Goal: Task Accomplishment & Management: Manage account settings

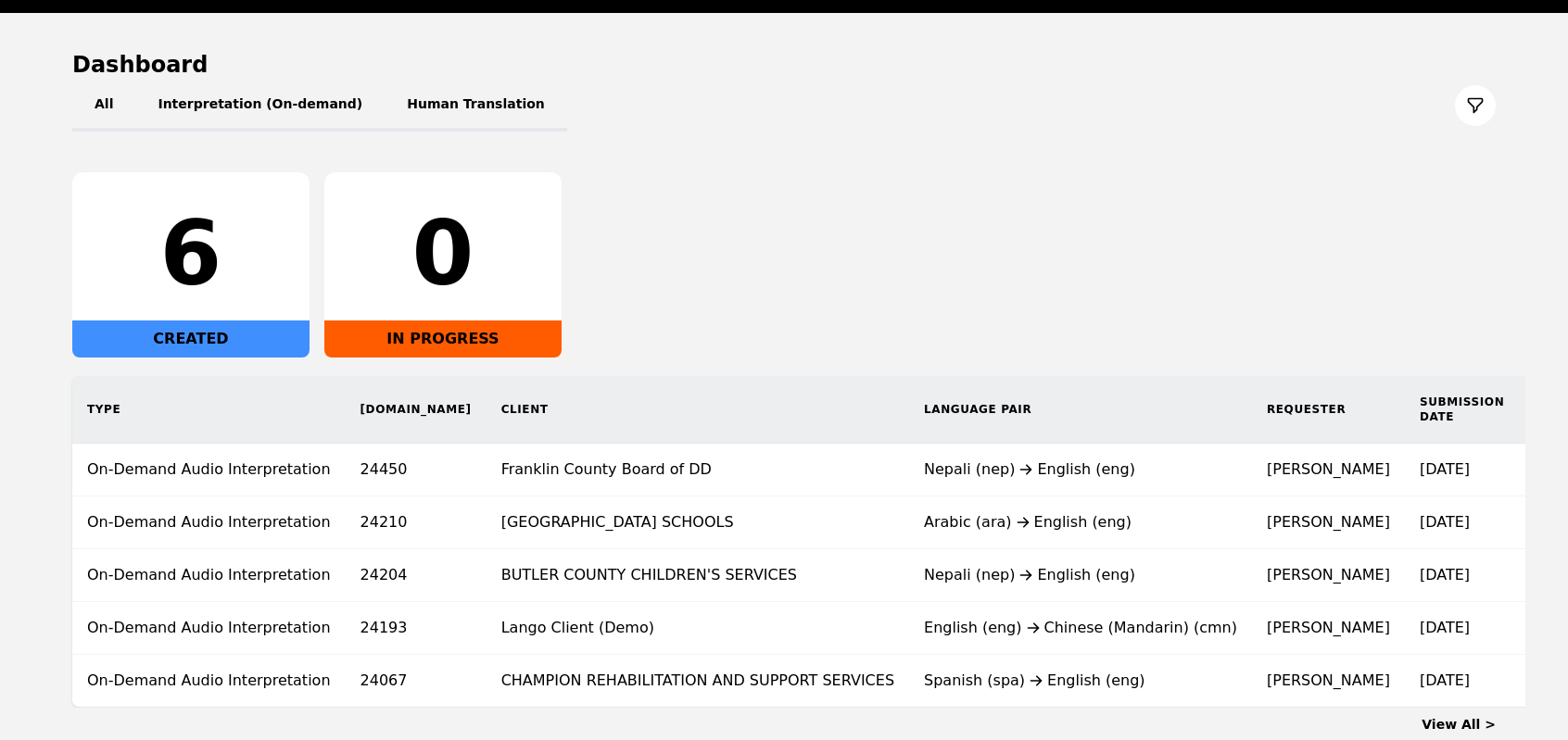
click at [657, 221] on div "6 CREATED 0 IN PROGRESS" at bounding box center [784, 264] width 1424 height 185
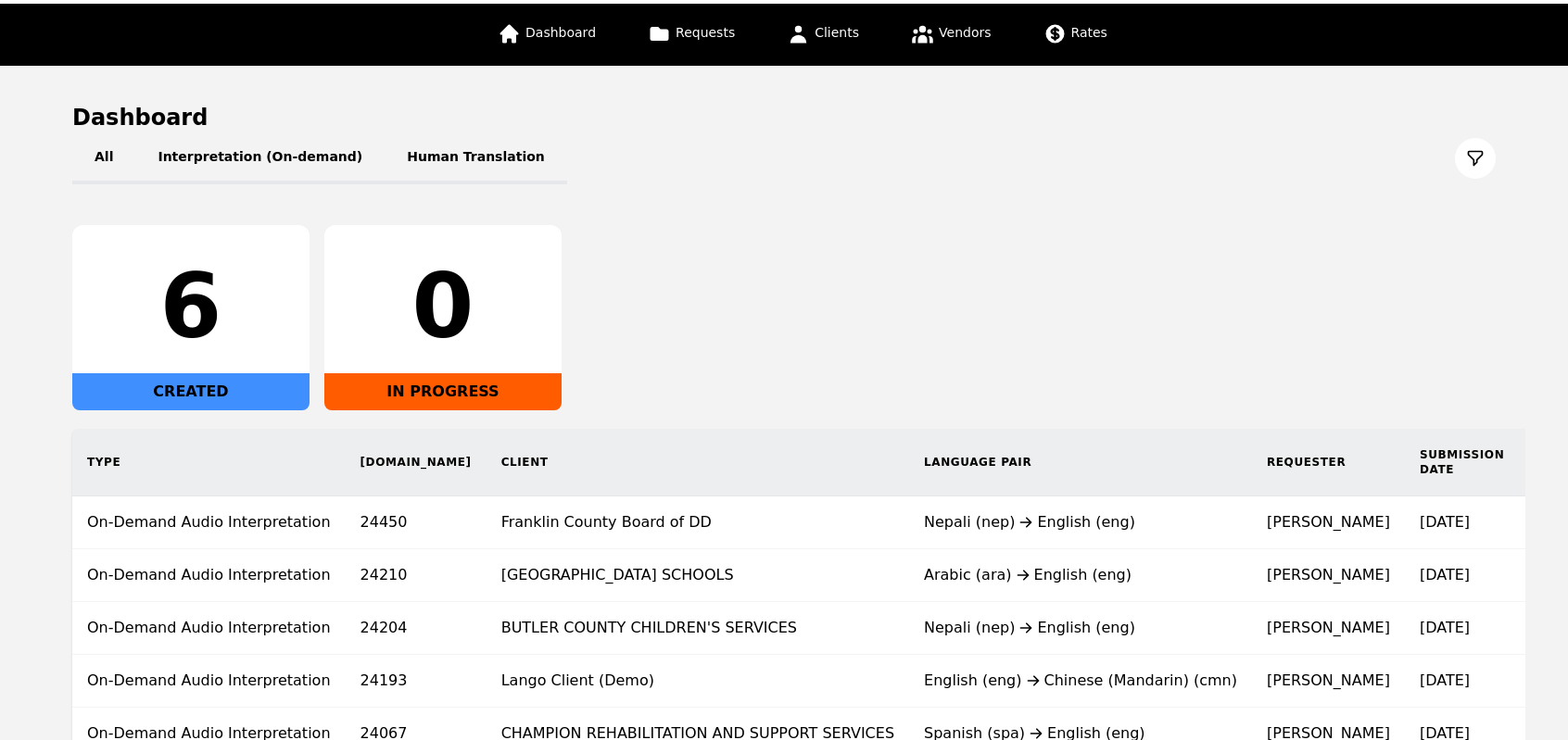
scroll to position [96, 0]
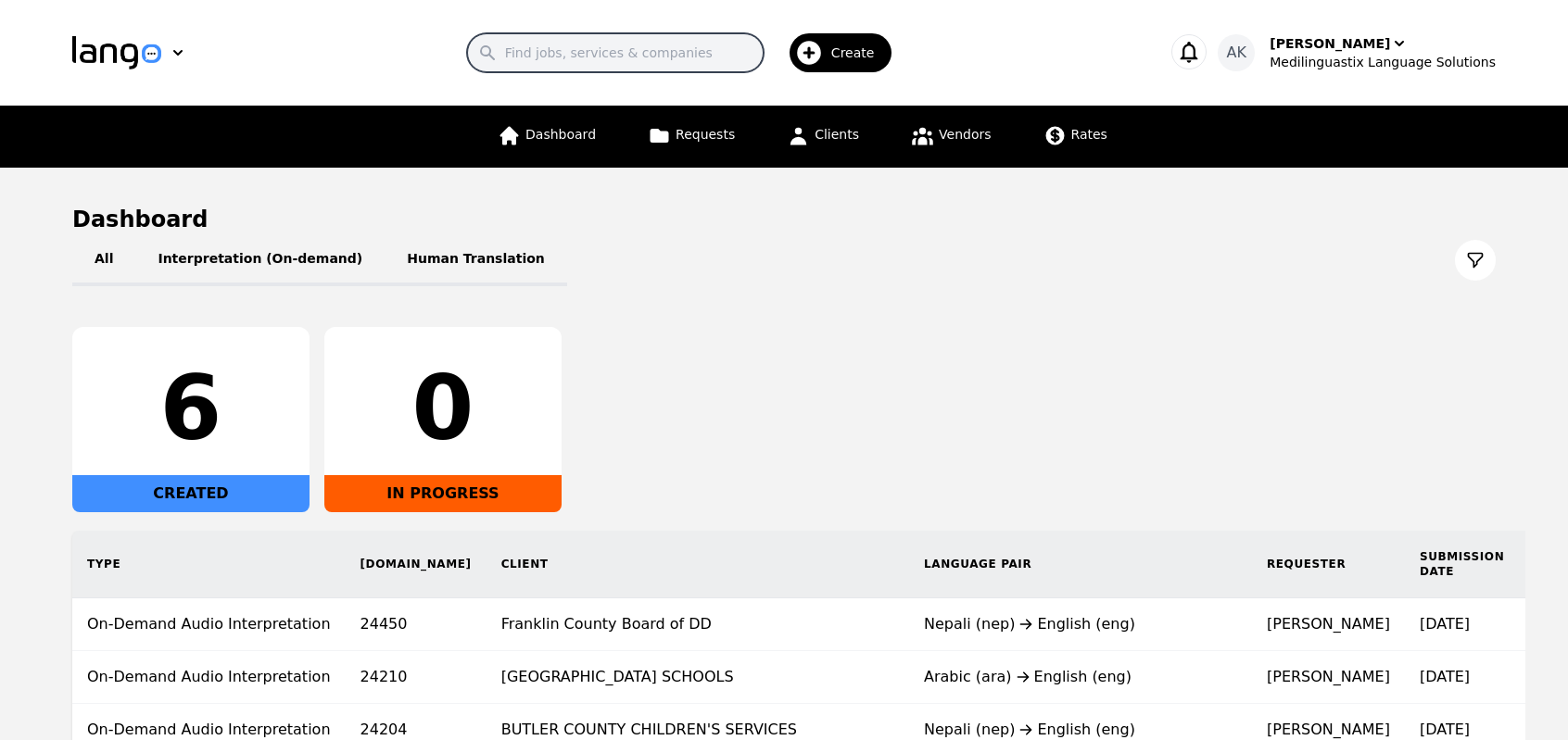
click at [581, 52] on input "Search" at bounding box center [615, 52] width 297 height 39
click at [248, 38] on div "Search Create" at bounding box center [684, 52] width 899 height 53
click at [175, 52] on icon "button" at bounding box center [178, 52] width 19 height 19
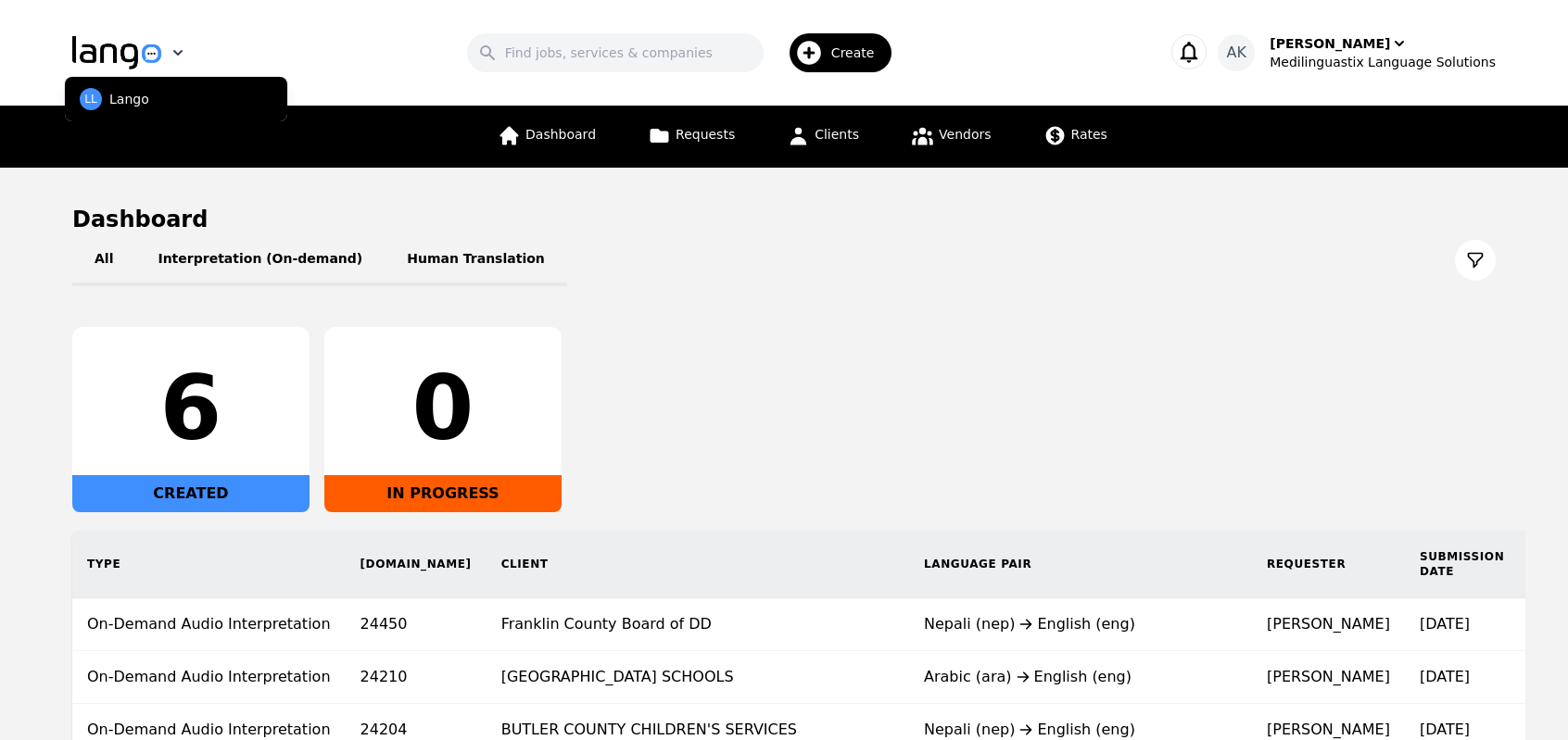
click at [175, 52] on icon "button" at bounding box center [178, 52] width 19 height 19
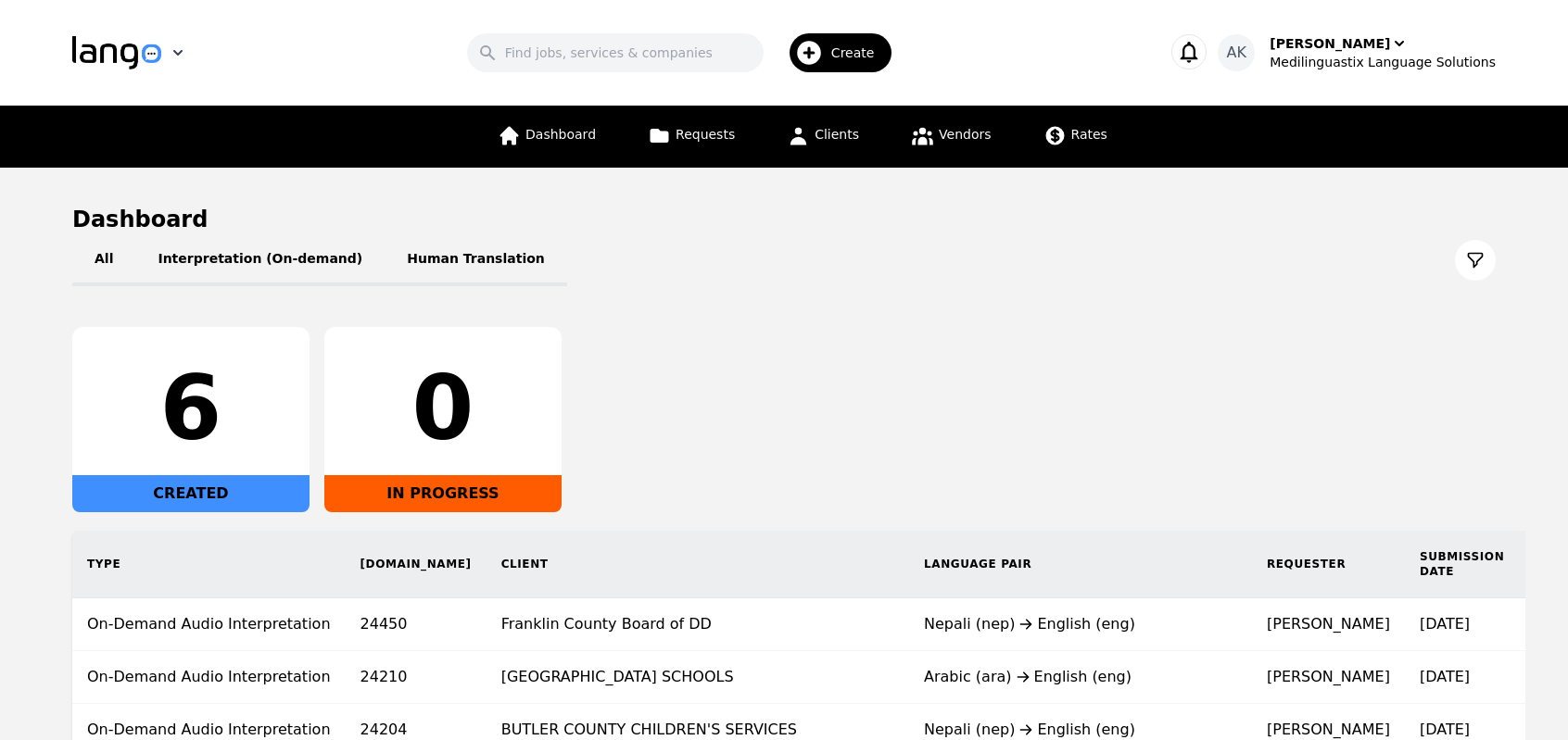
click at [175, 52] on icon "button" at bounding box center [178, 52] width 19 height 19
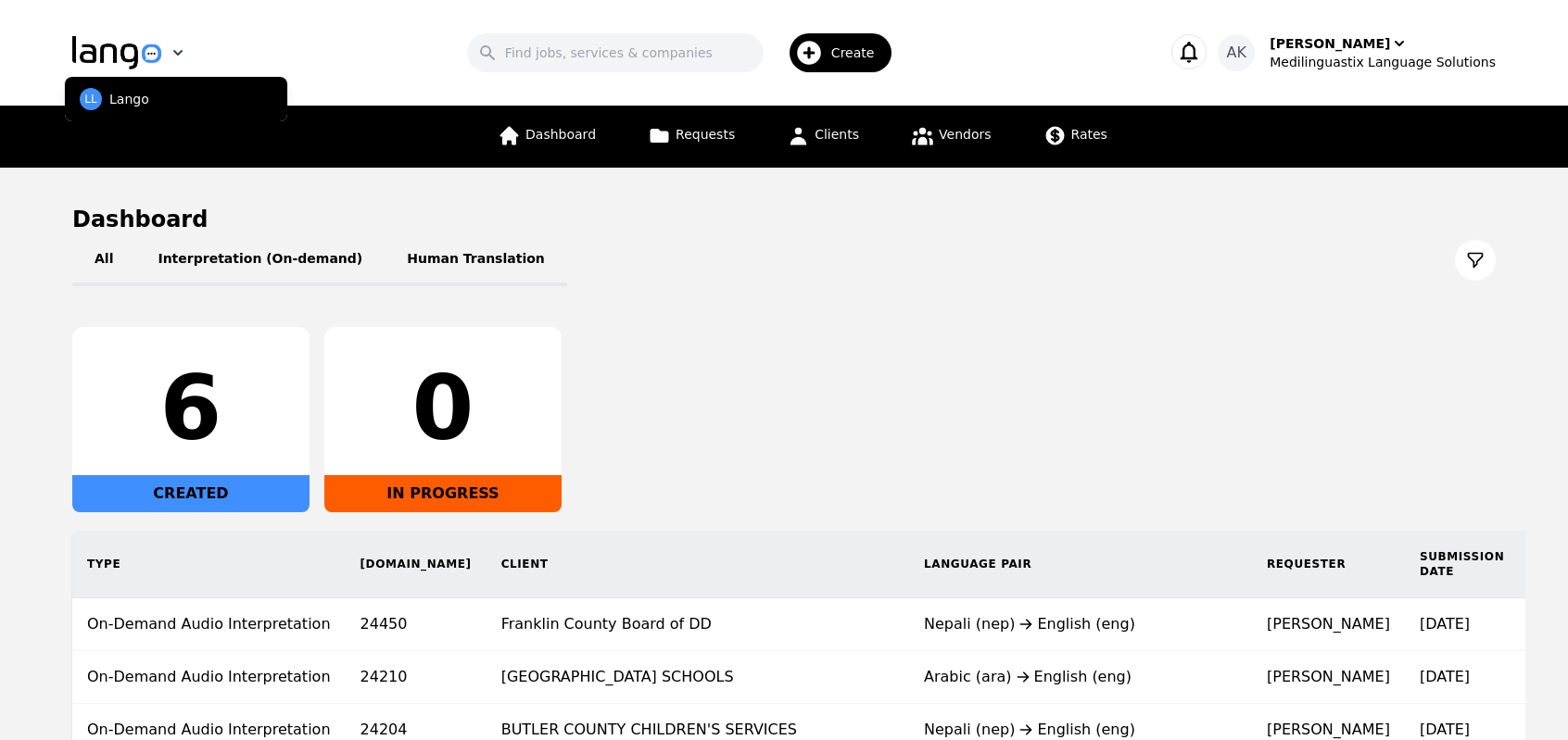
click at [175, 52] on icon "button" at bounding box center [178, 52] width 19 height 19
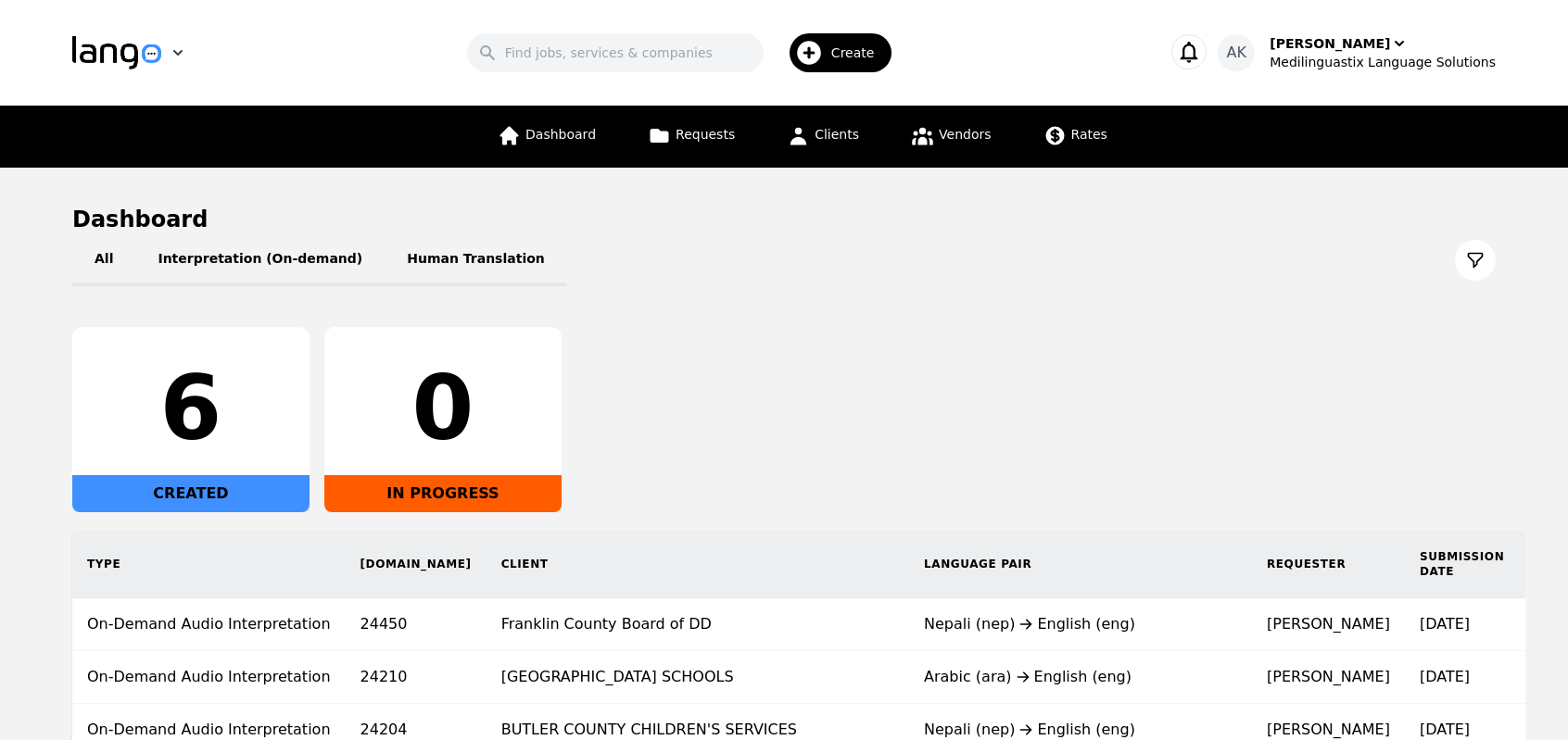
click at [175, 52] on icon "button" at bounding box center [178, 52] width 19 height 19
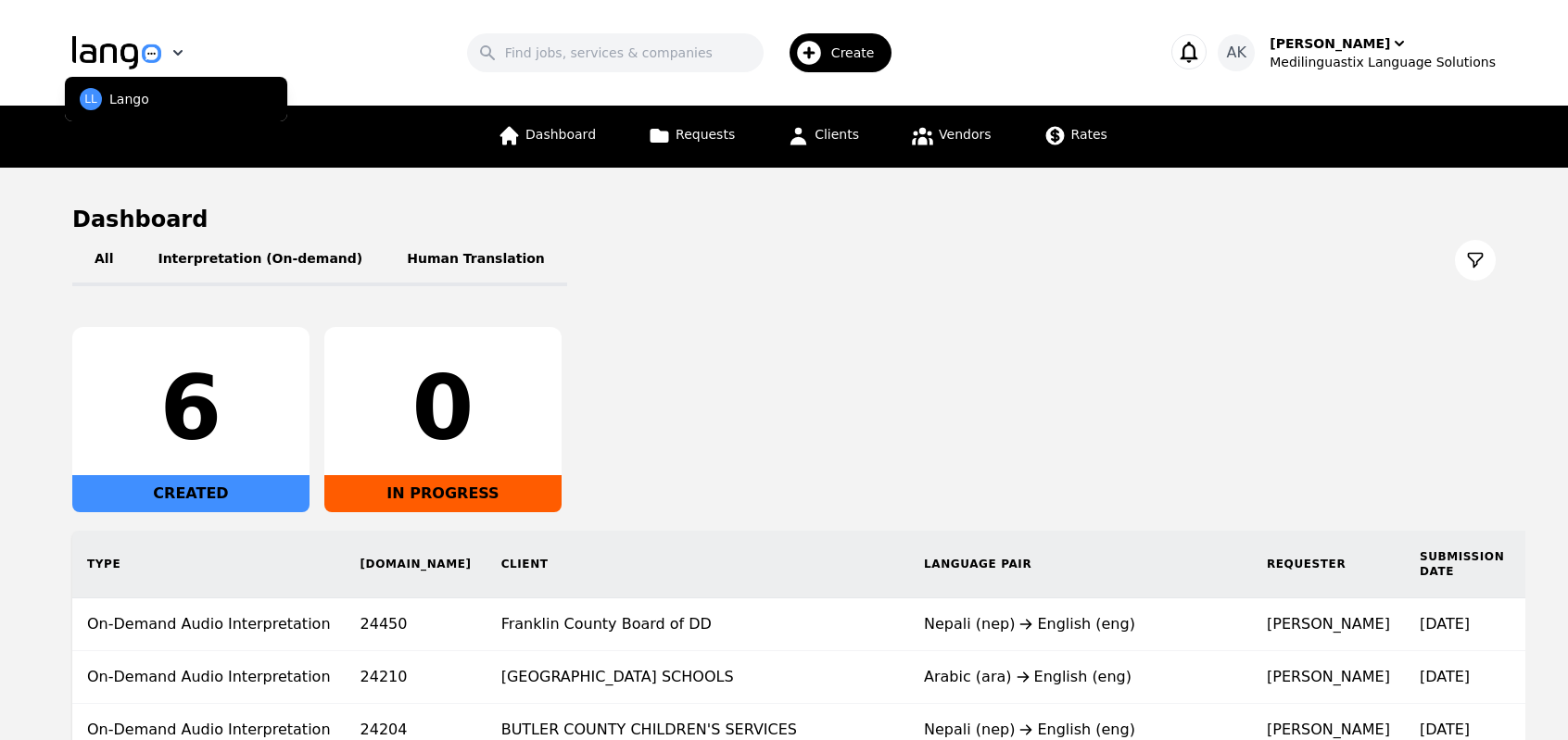
click at [175, 52] on icon "button" at bounding box center [178, 52] width 19 height 19
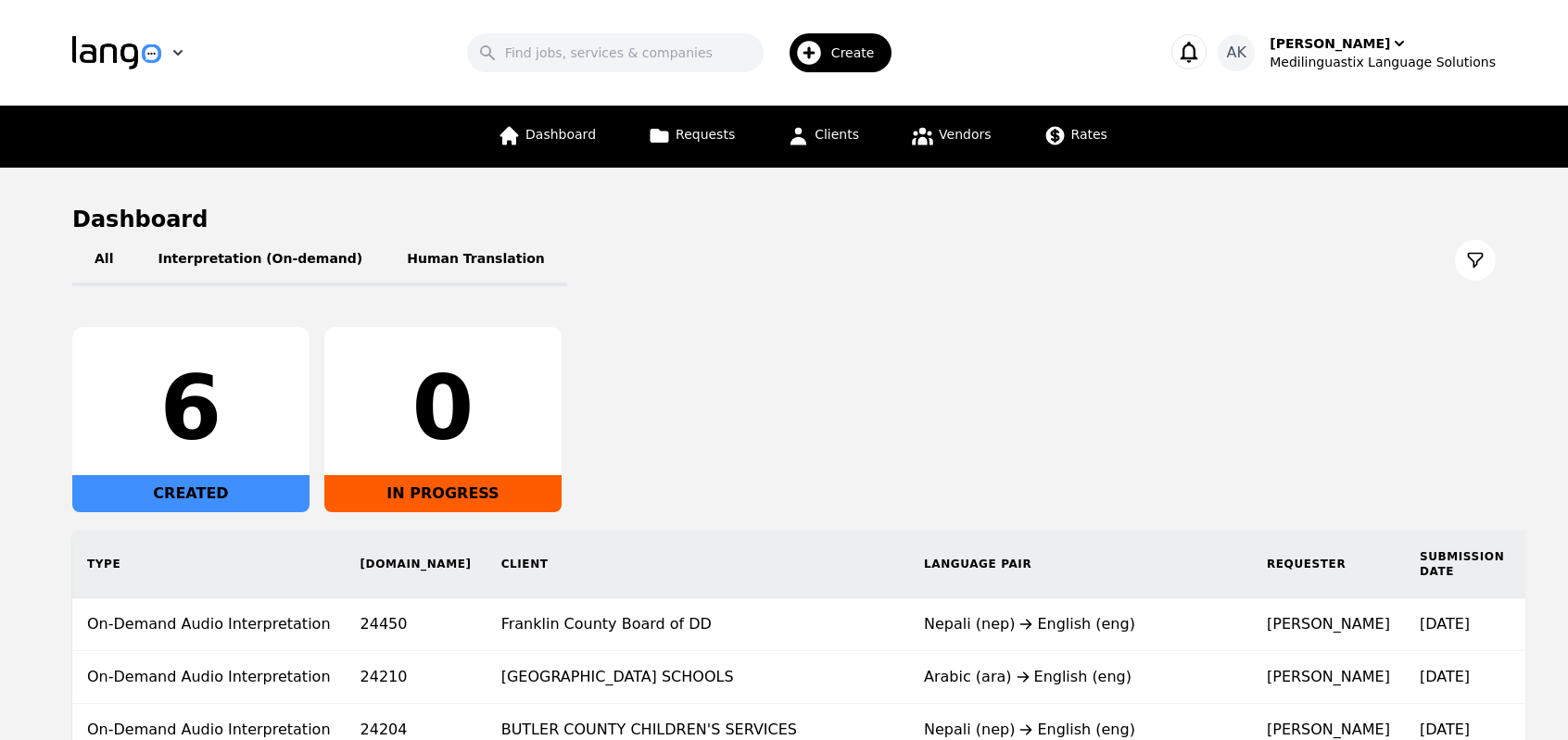
click at [175, 52] on icon "button" at bounding box center [178, 52] width 19 height 19
click at [163, 91] on button "LL Lango" at bounding box center [176, 99] width 222 height 44
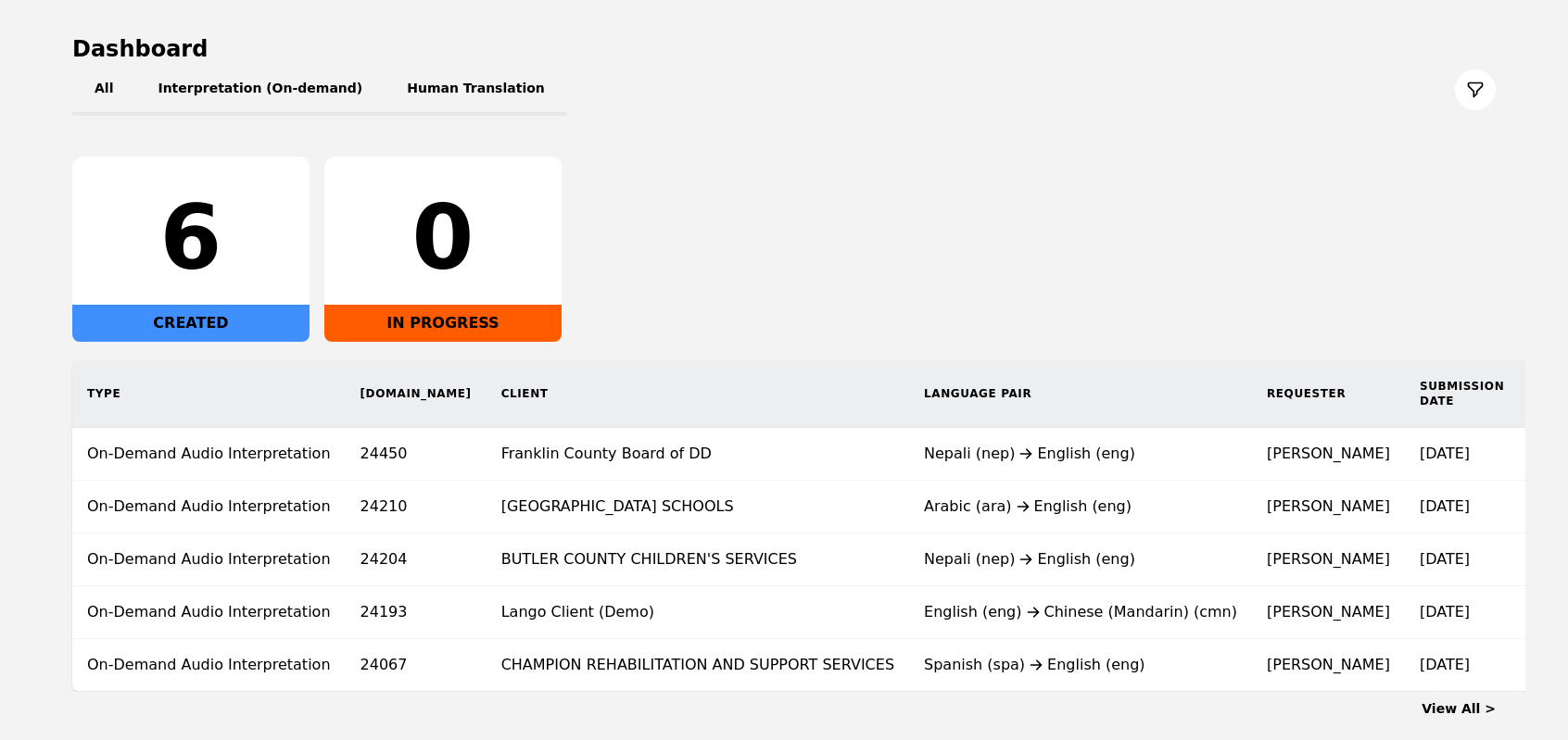
scroll to position [172, 0]
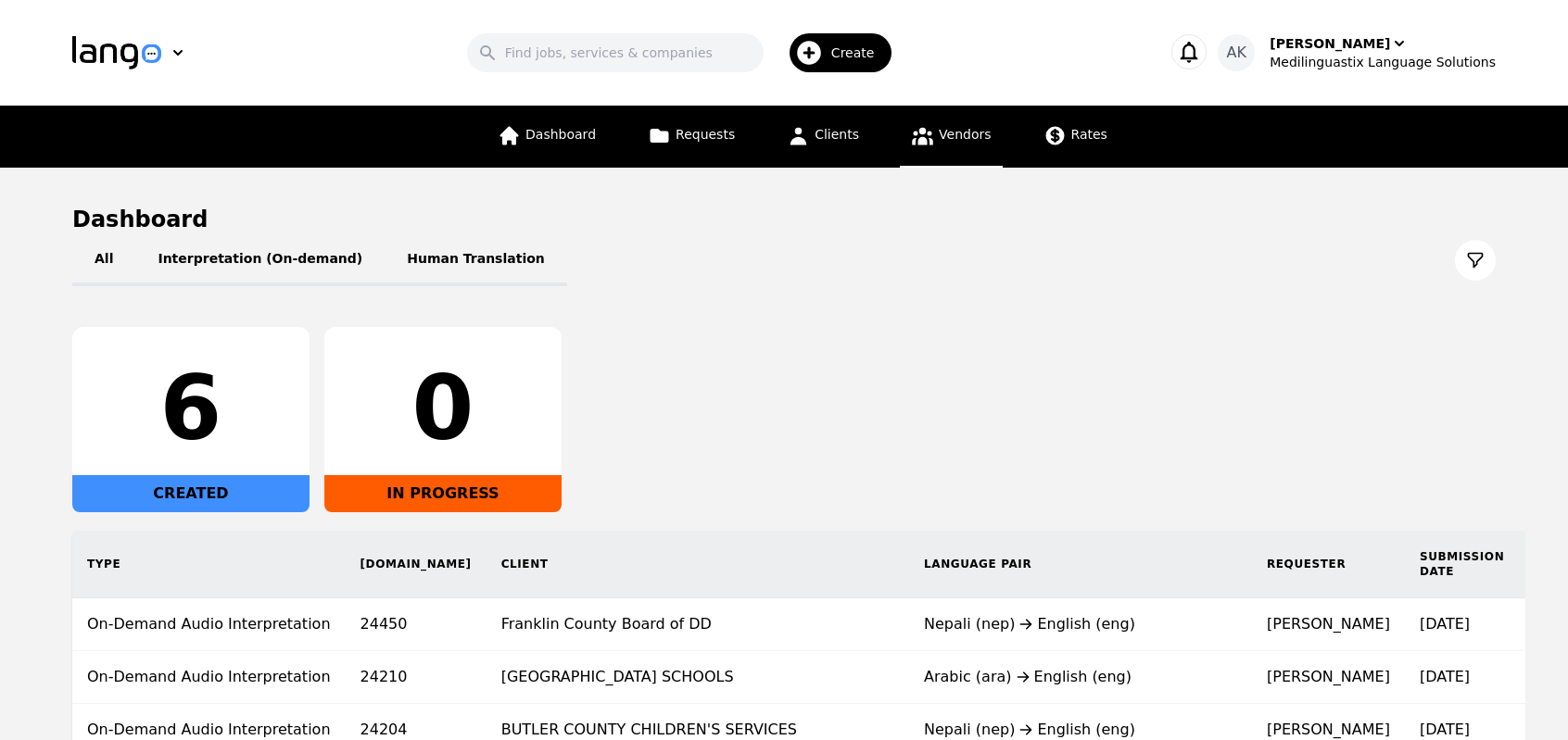
click at [945, 134] on span "Vendors" at bounding box center [964, 133] width 51 height 15
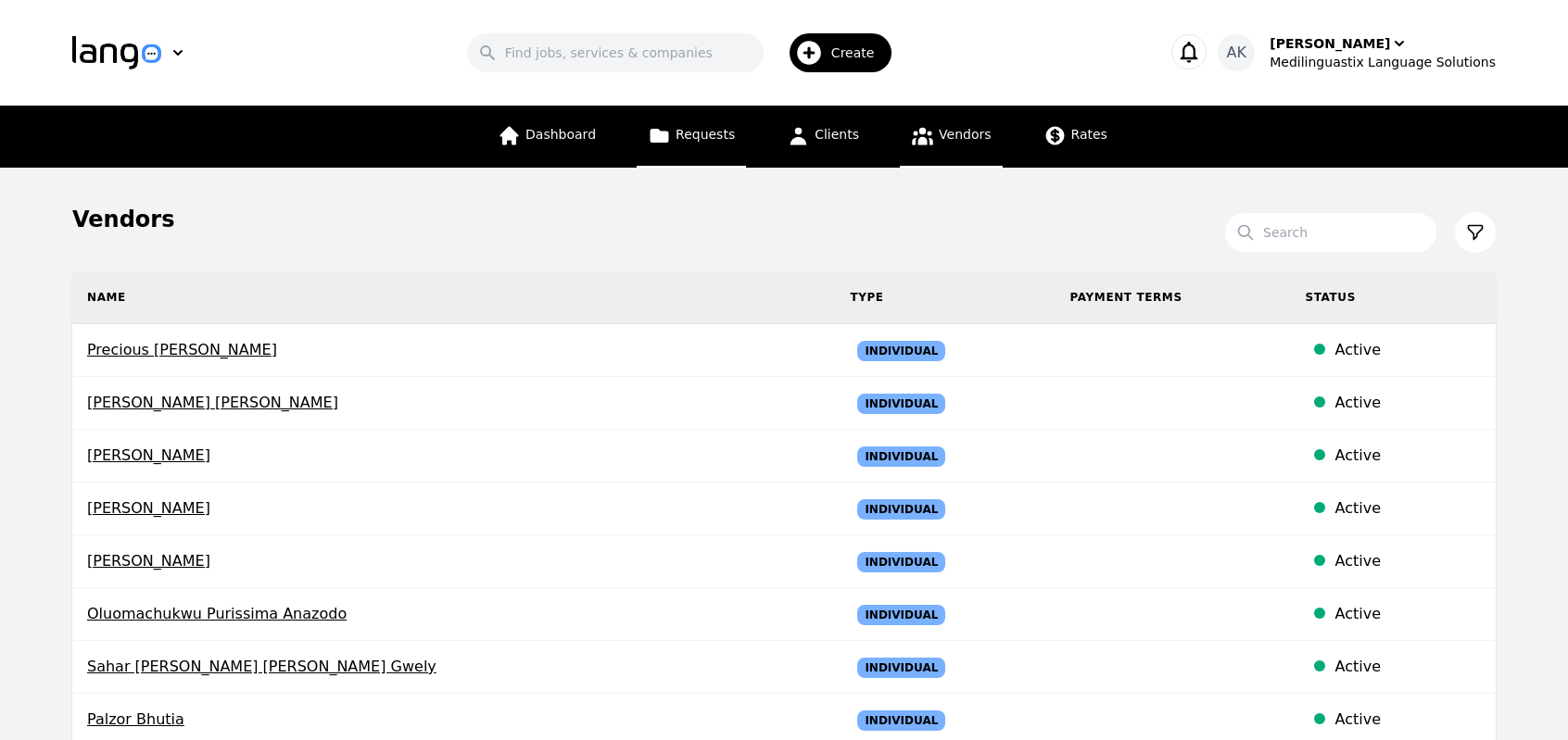
click at [678, 140] on link "Requests" at bounding box center [691, 136] width 110 height 62
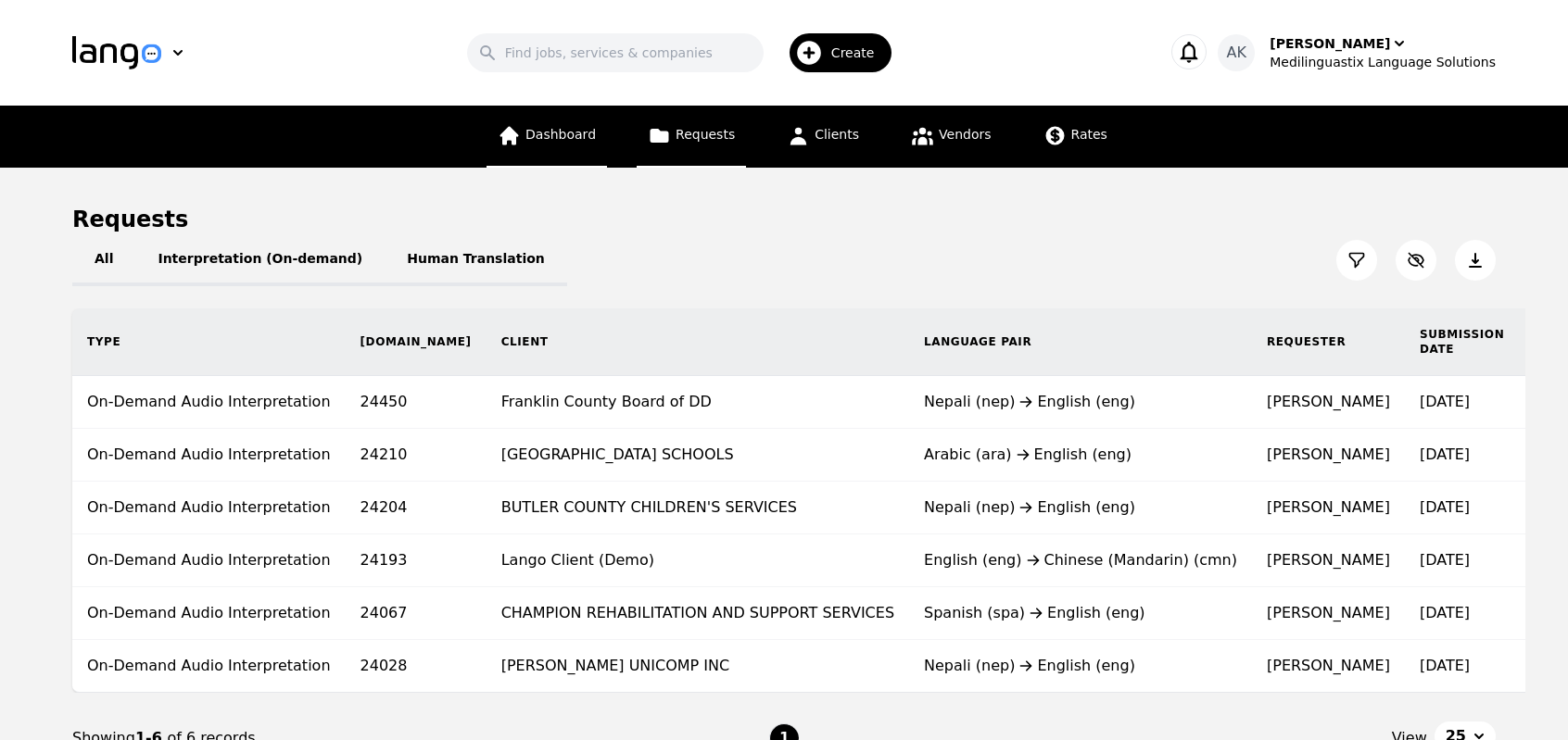
click at [547, 149] on link "Dashboard" at bounding box center [547, 136] width 121 height 62
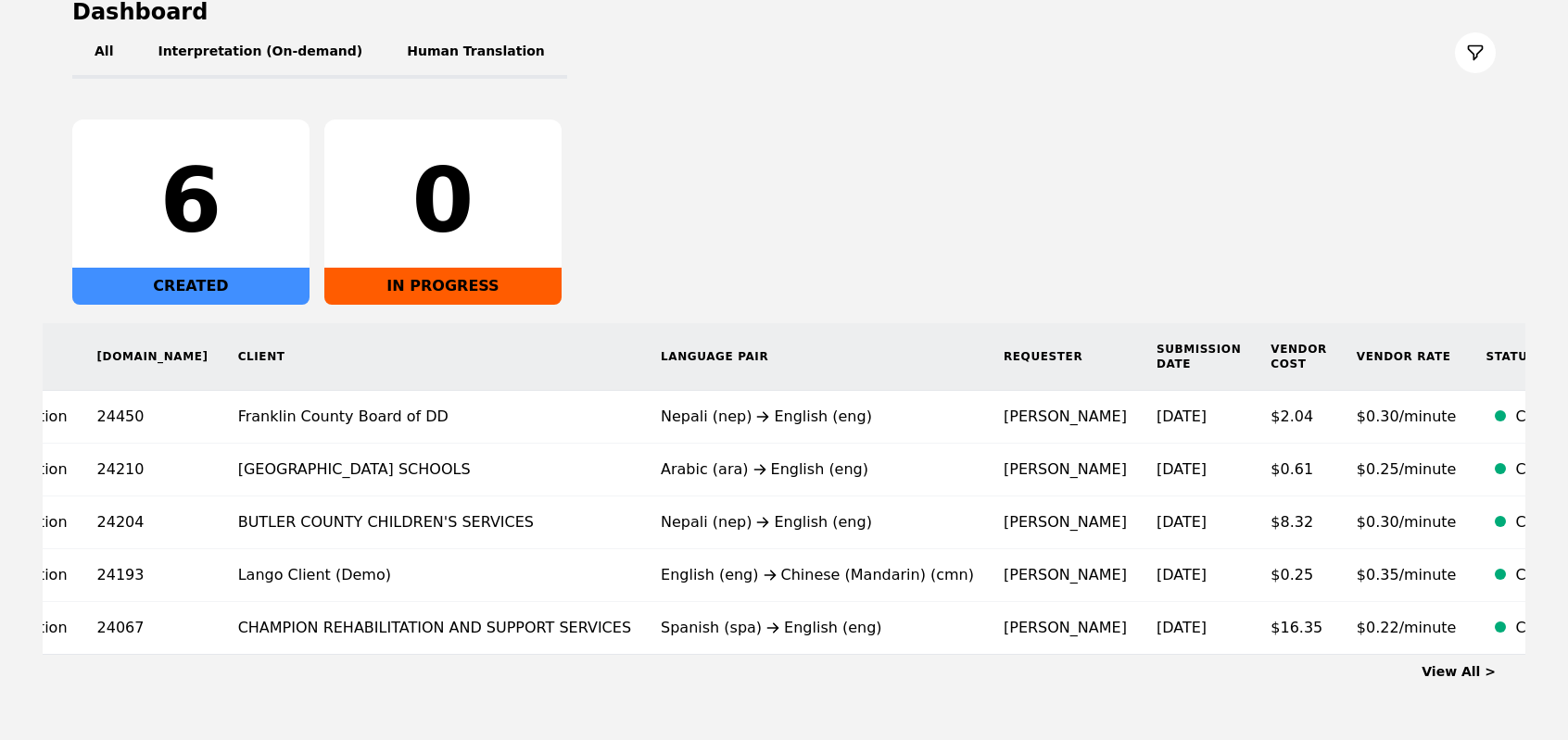
scroll to position [0, 264]
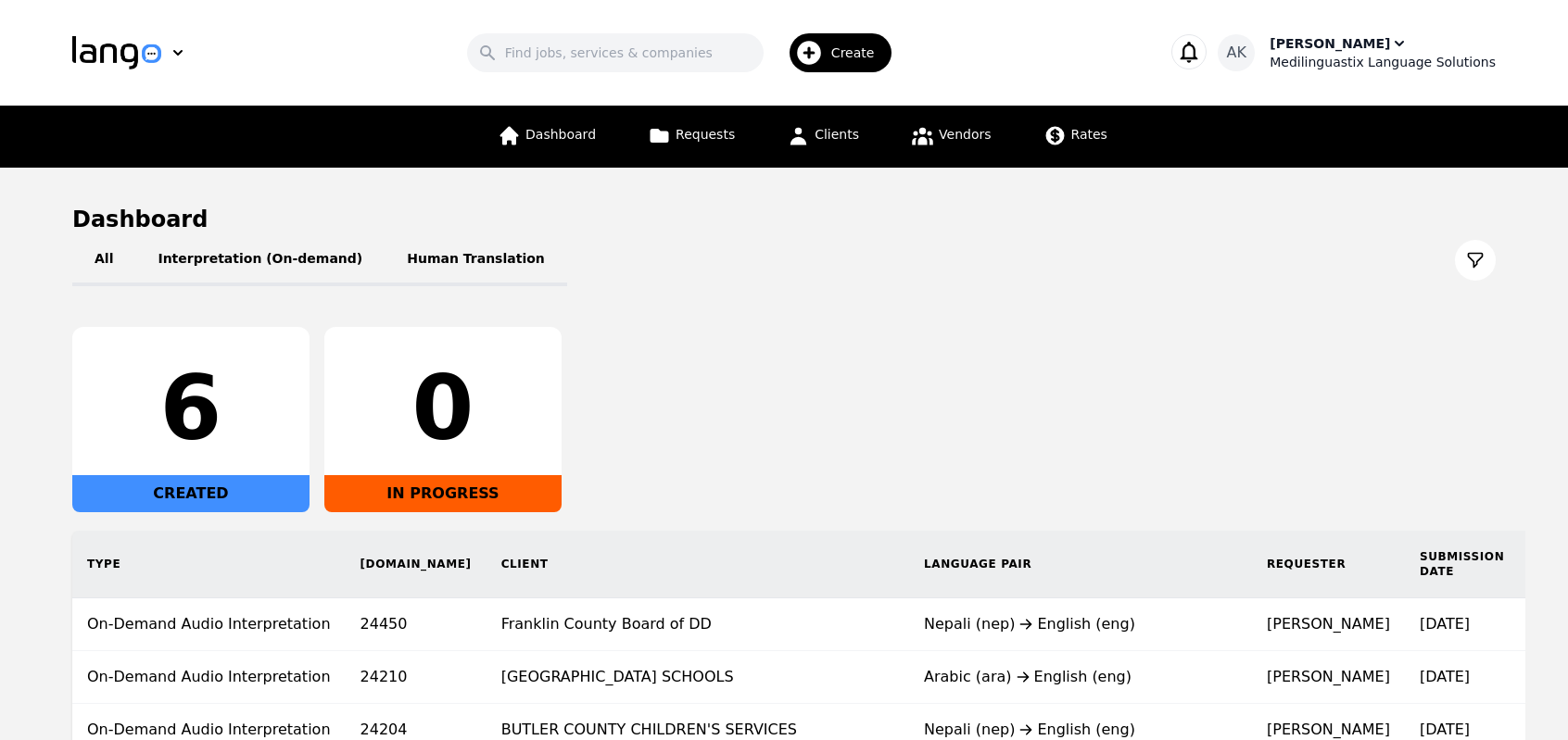
click at [1339, 60] on div "Medilinguastix Language Solutions" at bounding box center [1382, 61] width 226 height 19
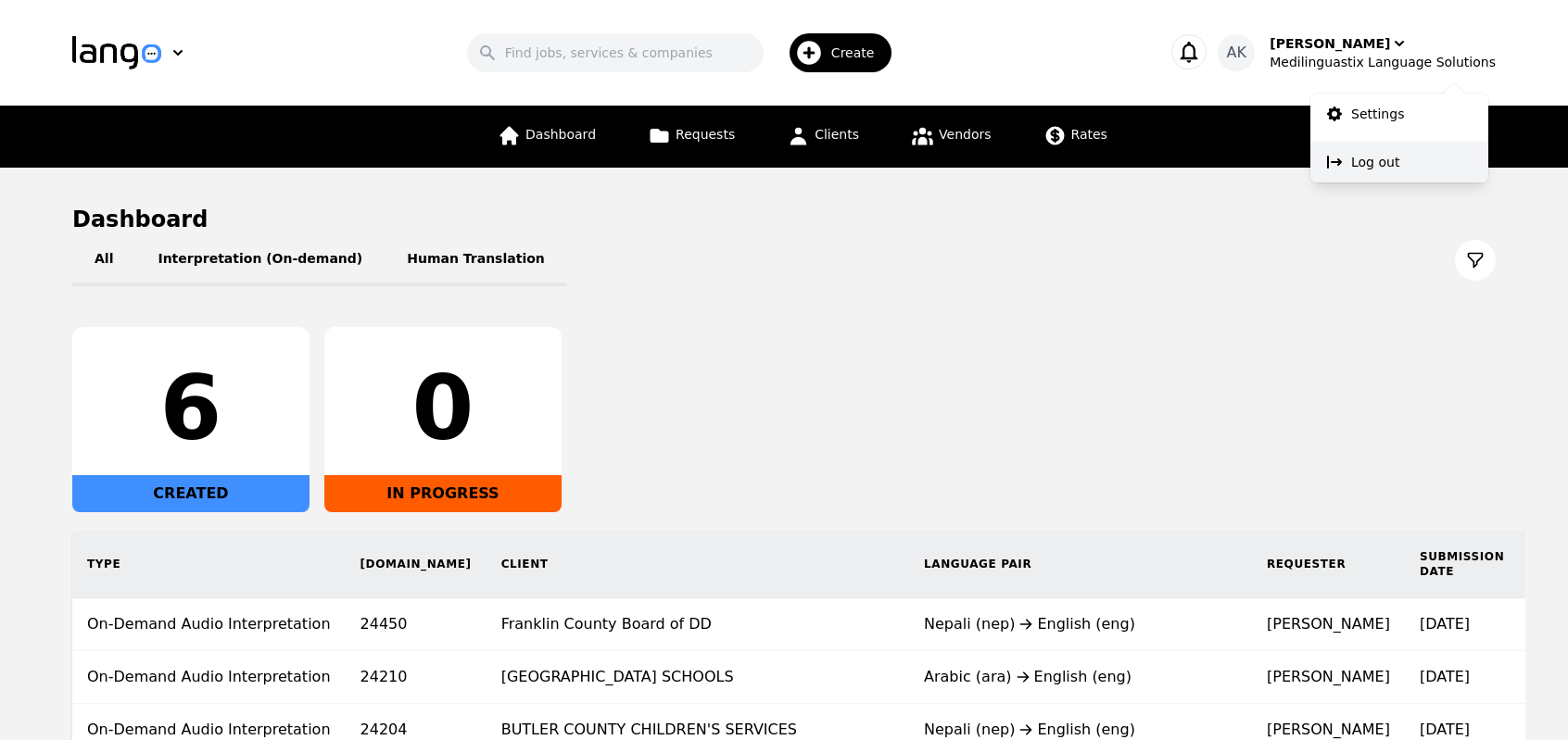
click at [1389, 160] on p "Log out" at bounding box center [1375, 162] width 48 height 19
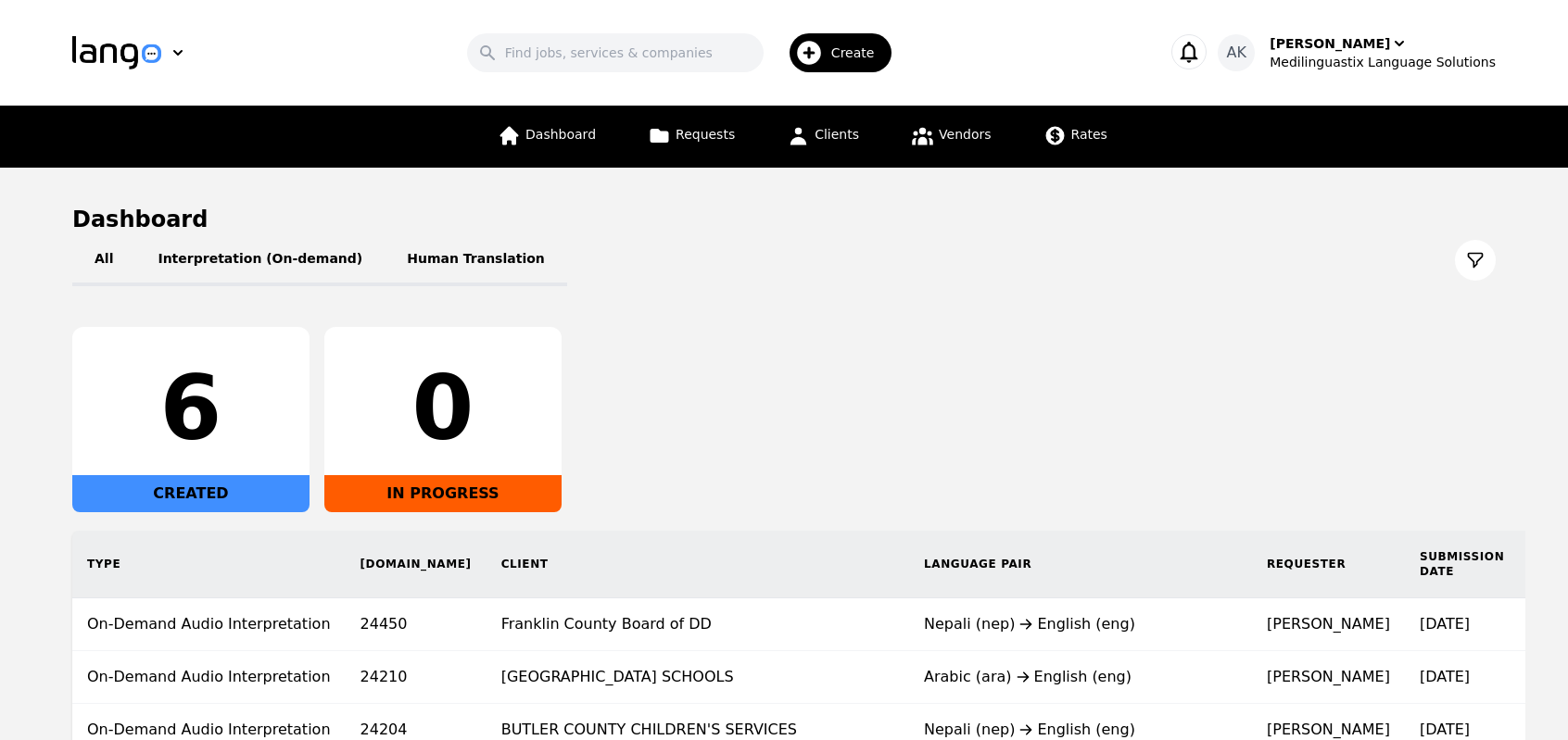
click at [768, 444] on div "6 CREATED 0 IN PROGRESS" at bounding box center [784, 419] width 1424 height 185
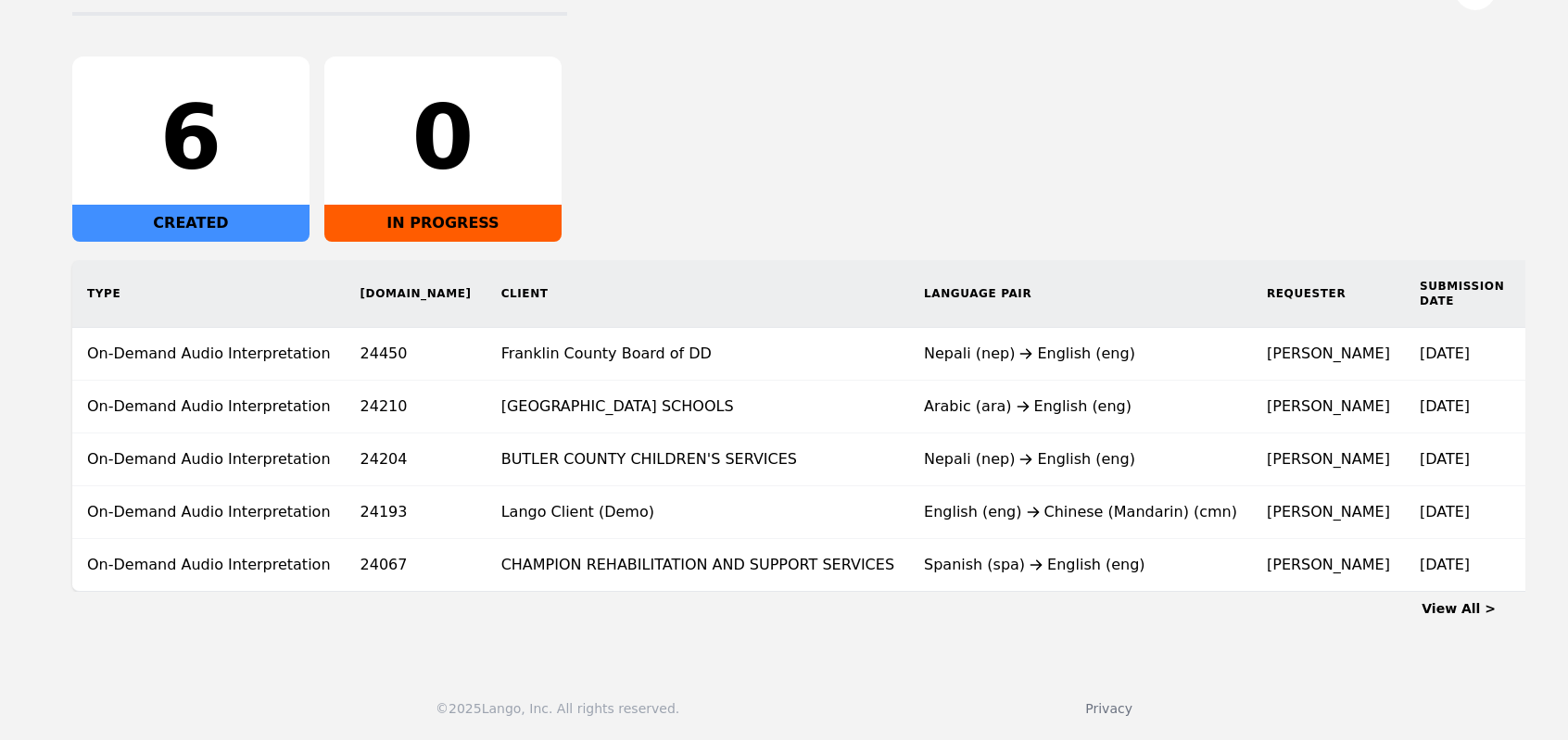
scroll to position [282, 0]
click at [1447, 608] on link "View All >" at bounding box center [1458, 608] width 74 height 15
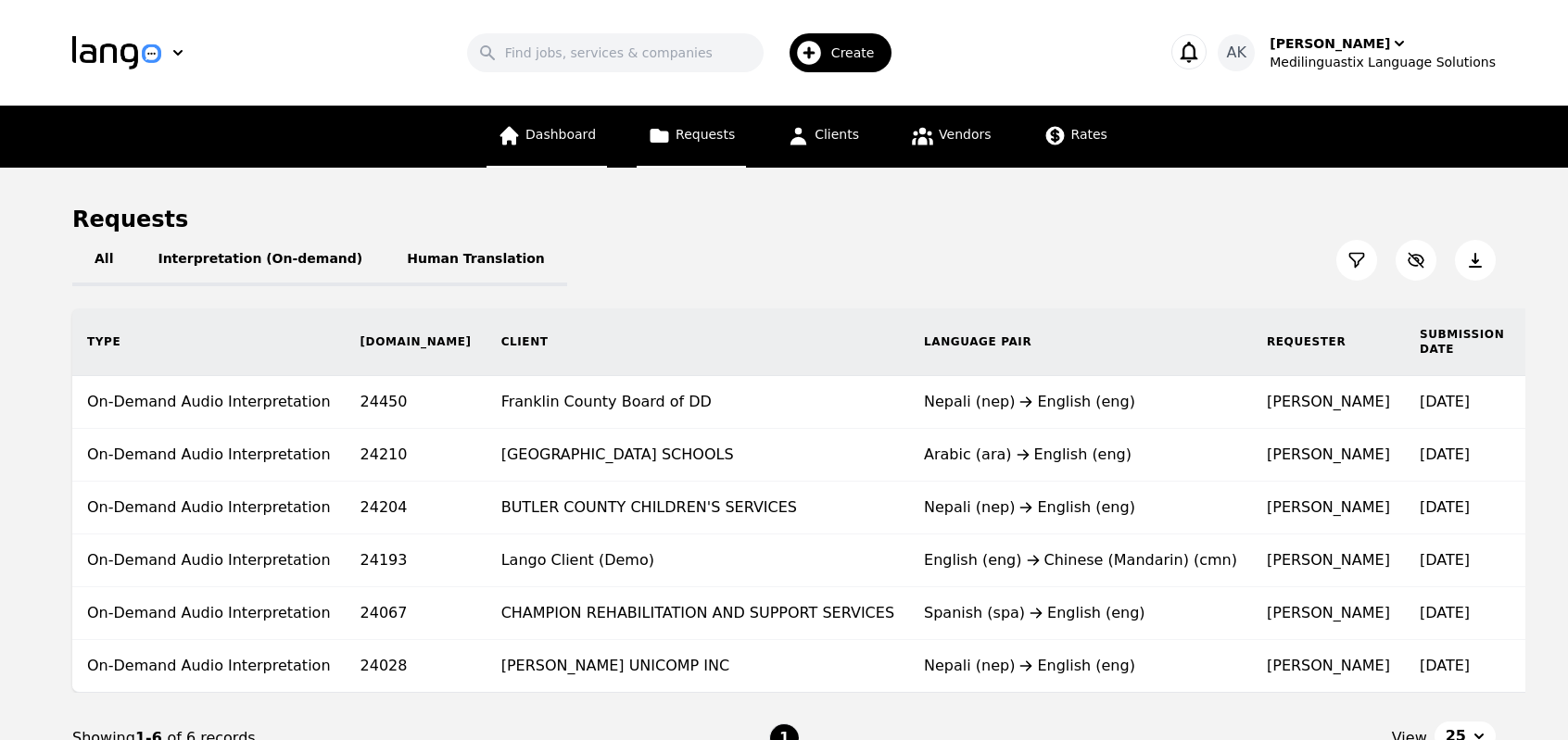
click at [578, 147] on link "Dashboard" at bounding box center [547, 136] width 121 height 62
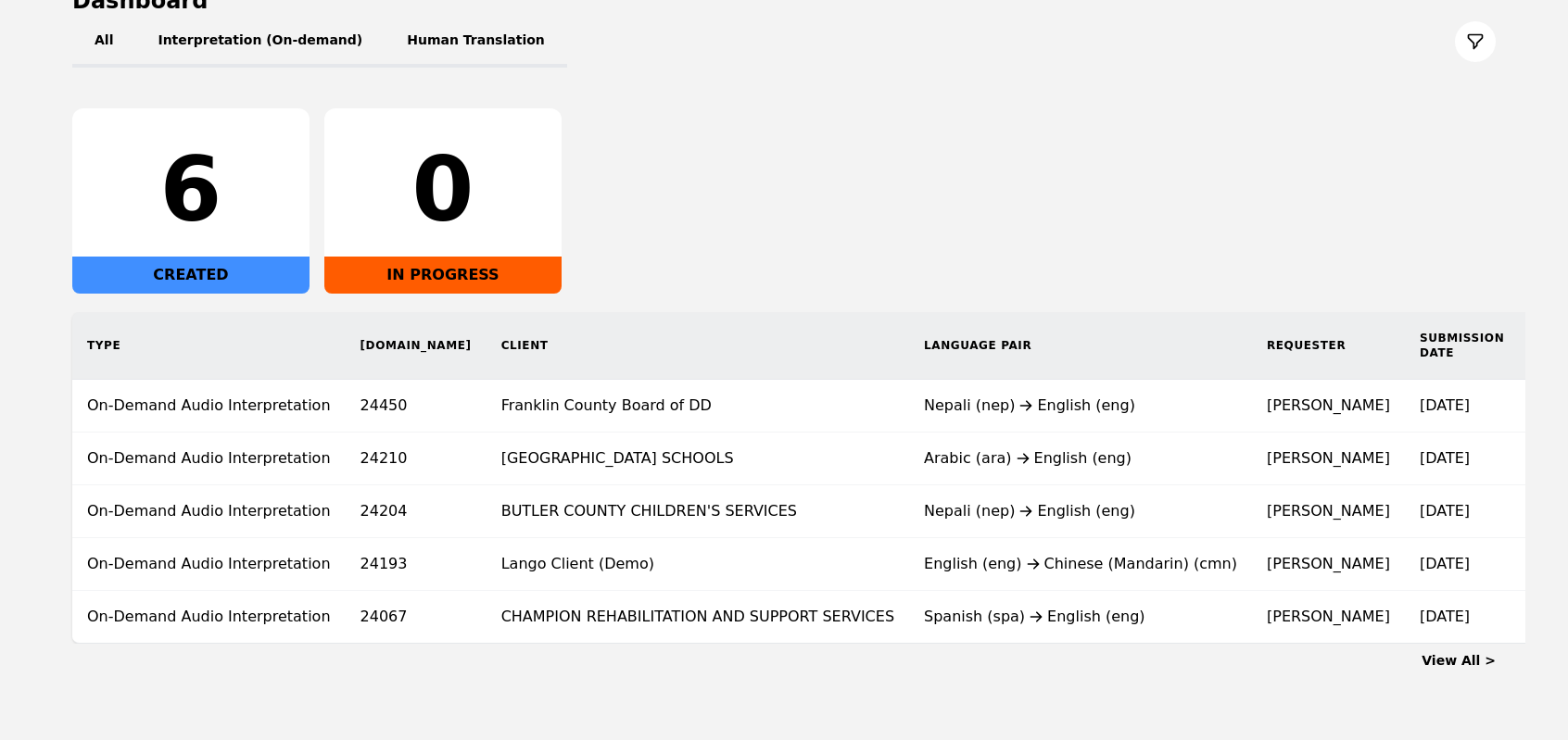
scroll to position [282, 0]
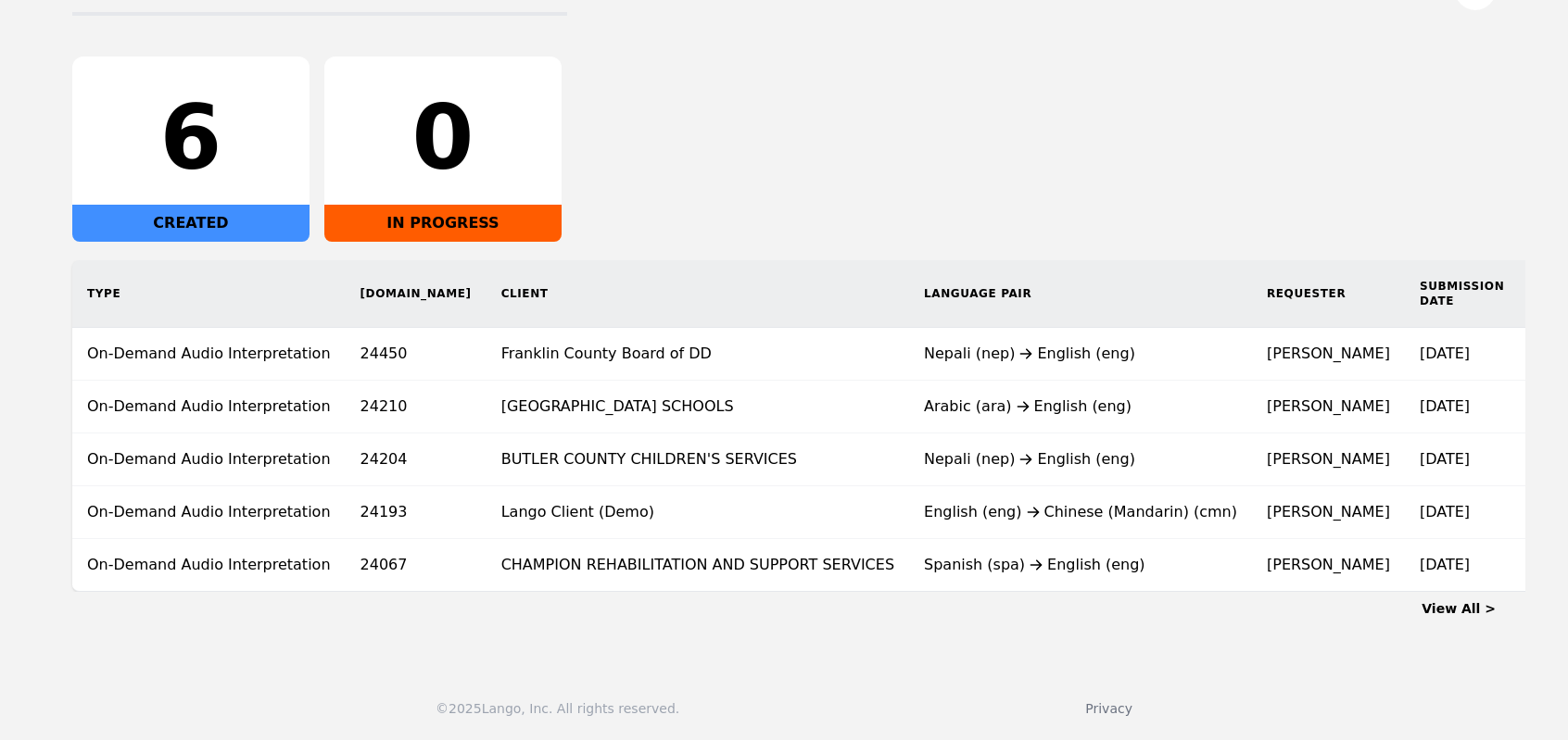
click at [1455, 607] on link "View All >" at bounding box center [1458, 608] width 74 height 15
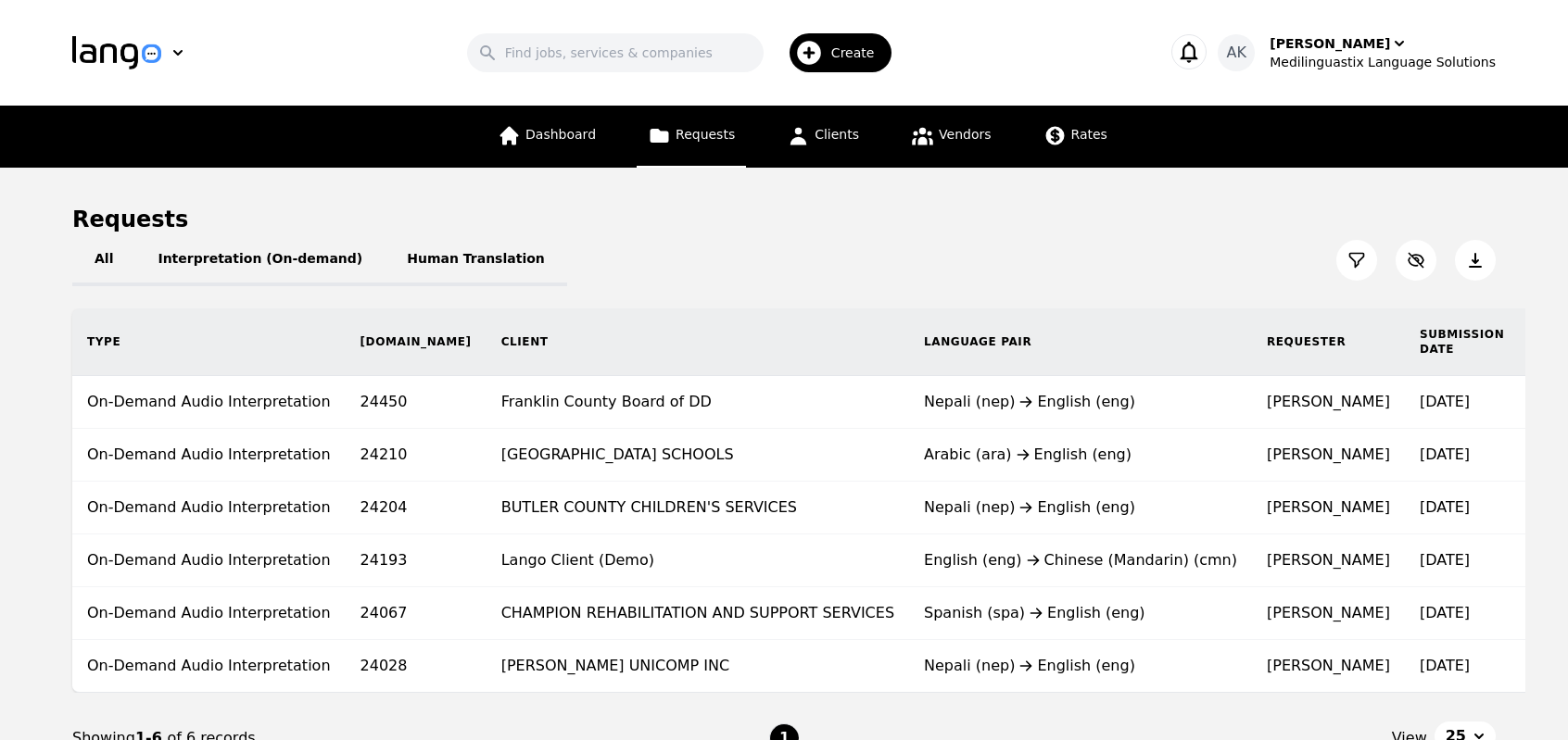
click at [997, 276] on div "All Interpretation (On-demand) Human Translation" at bounding box center [784, 260] width 1424 height 51
click at [540, 147] on link "Dashboard" at bounding box center [547, 136] width 121 height 62
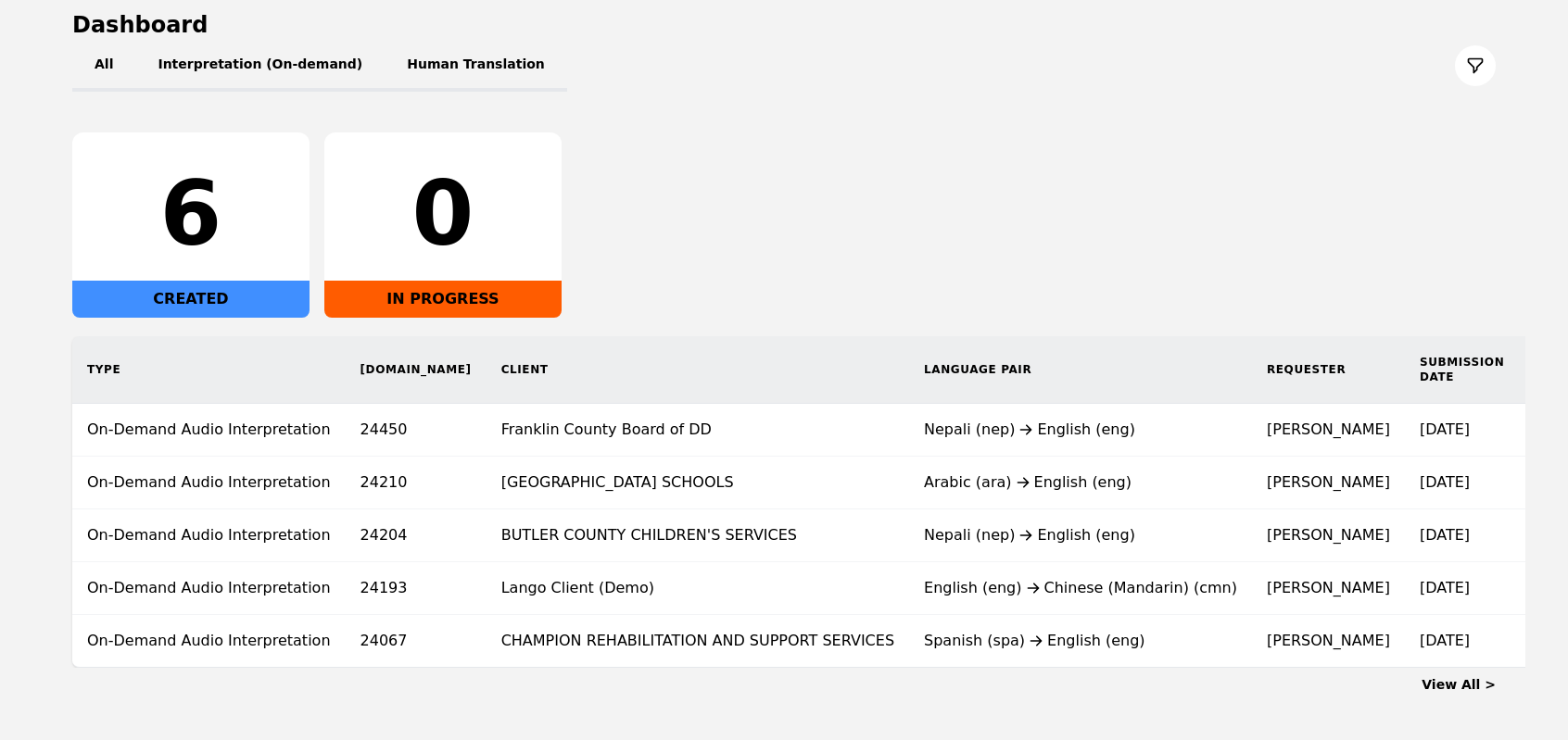
scroll to position [282, 0]
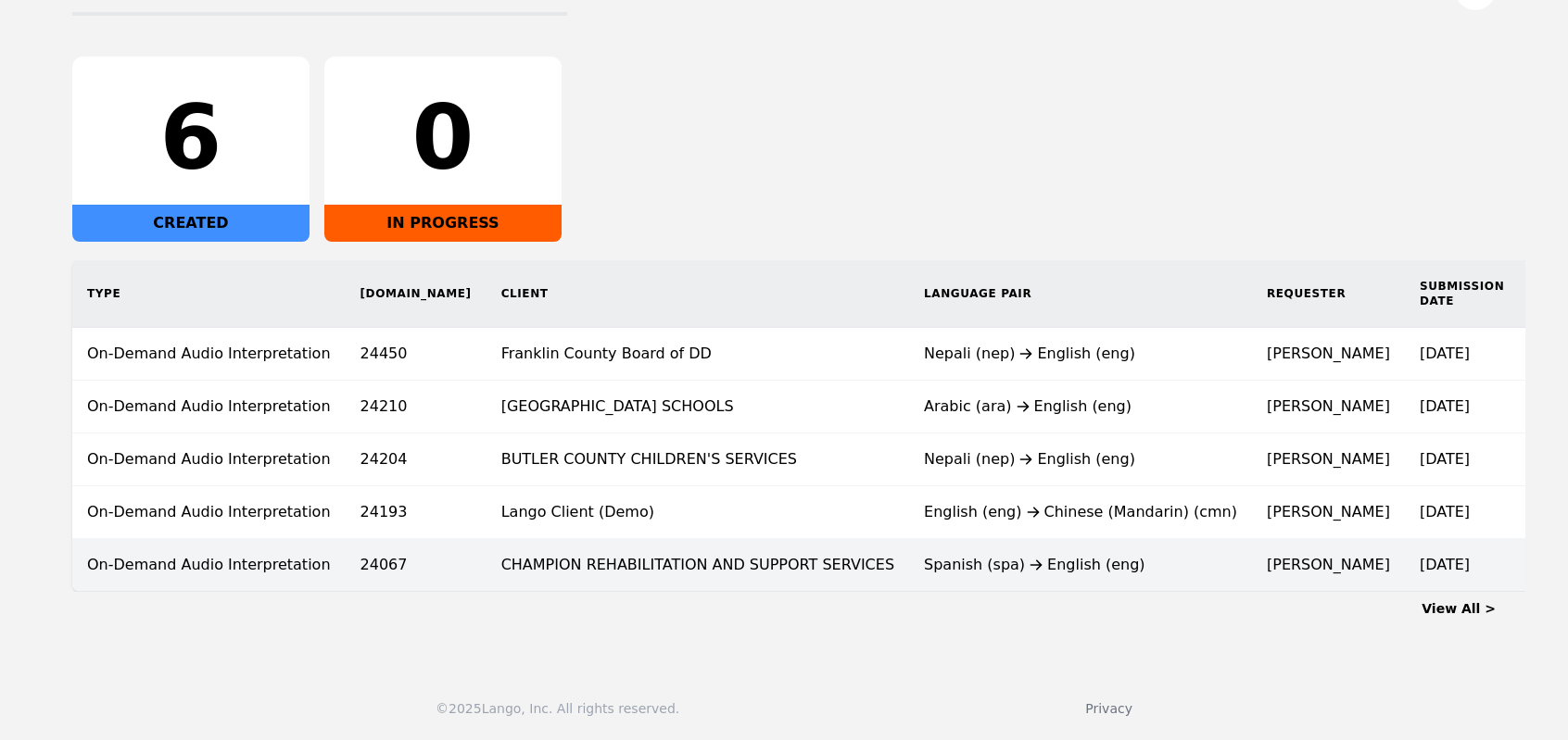
click at [1405, 554] on td "9/22/2025" at bounding box center [1461, 565] width 114 height 52
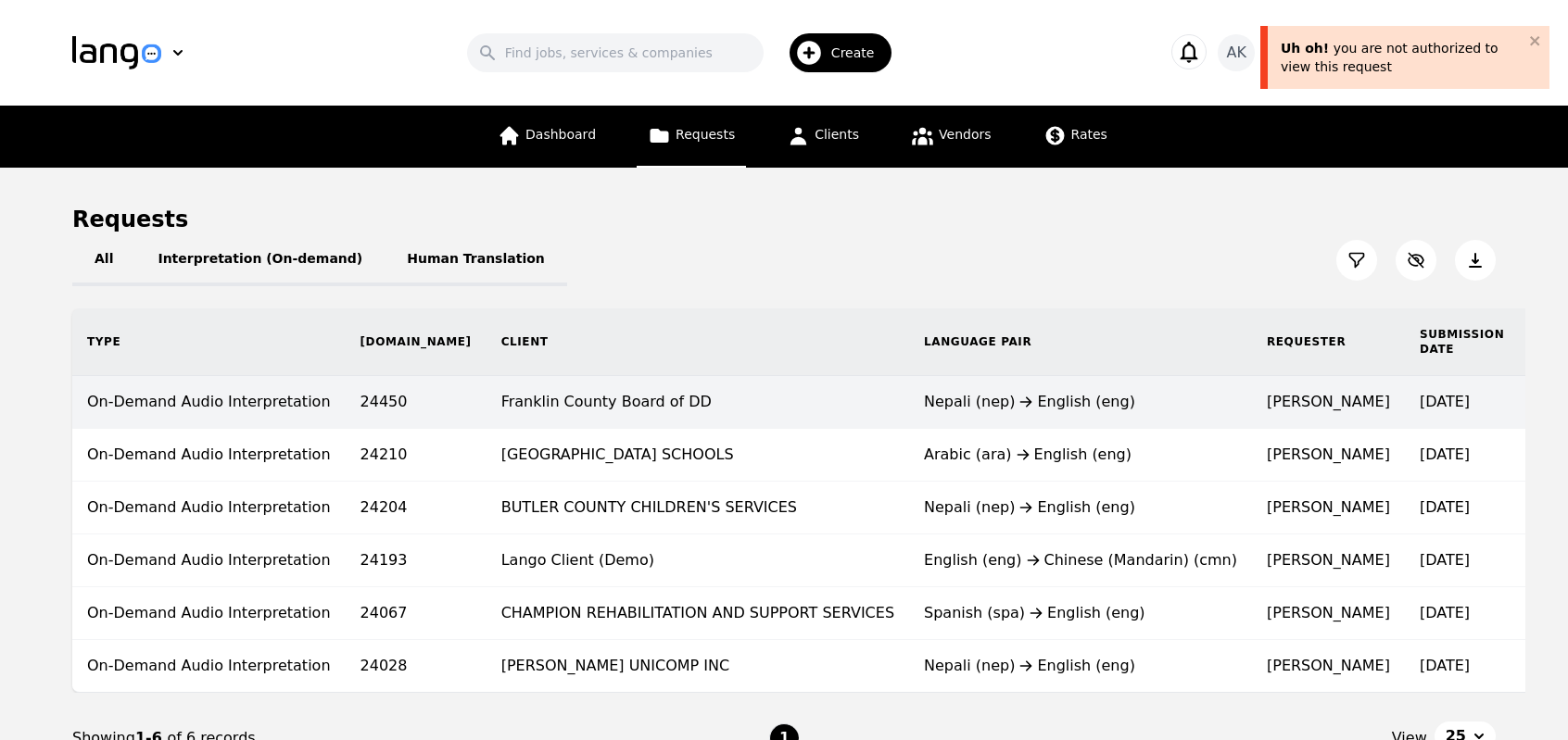
click at [923, 409] on div "Nepali (nep) English (eng)" at bounding box center [1080, 402] width 313 height 22
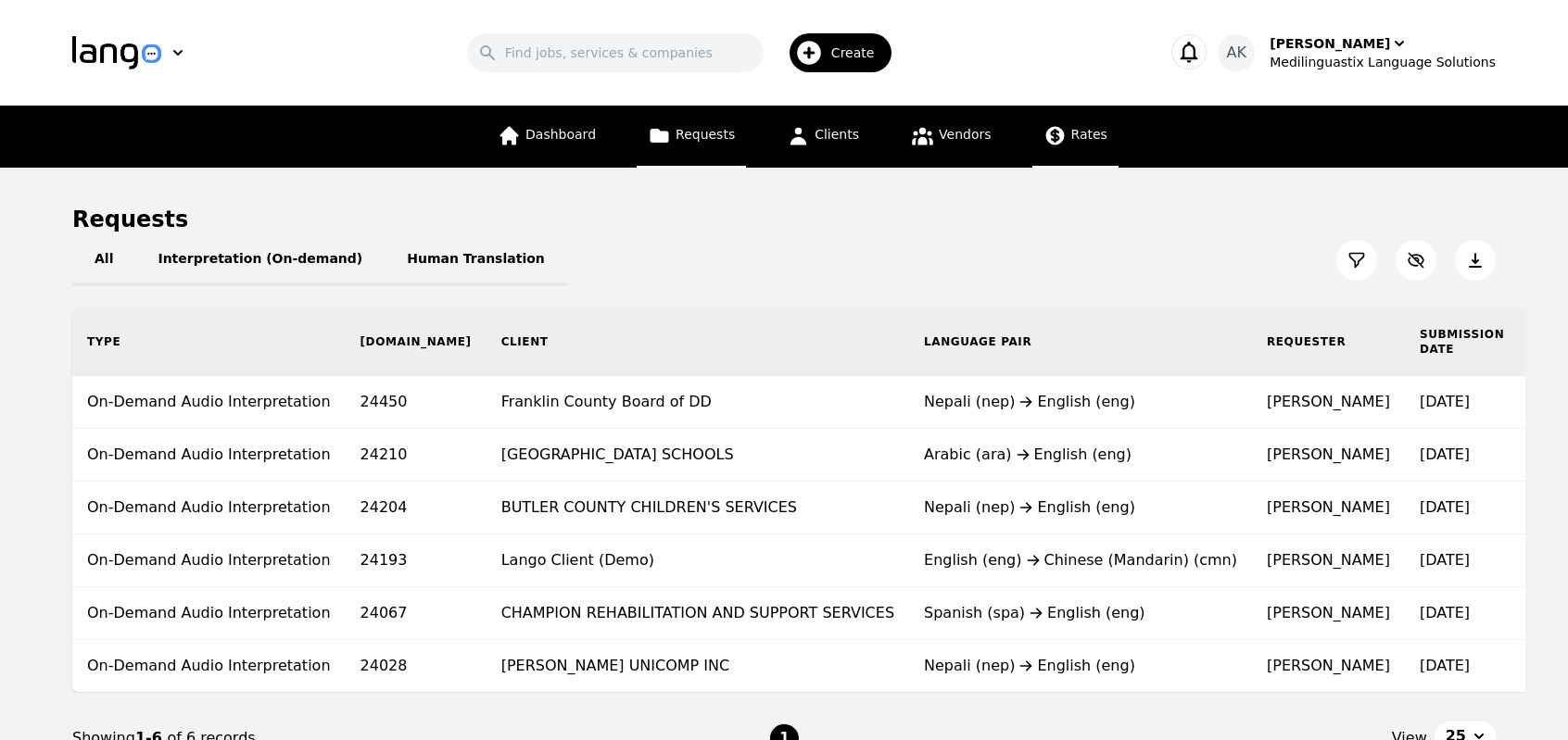
click at [1071, 144] on link "Rates" at bounding box center [1075, 136] width 86 height 62
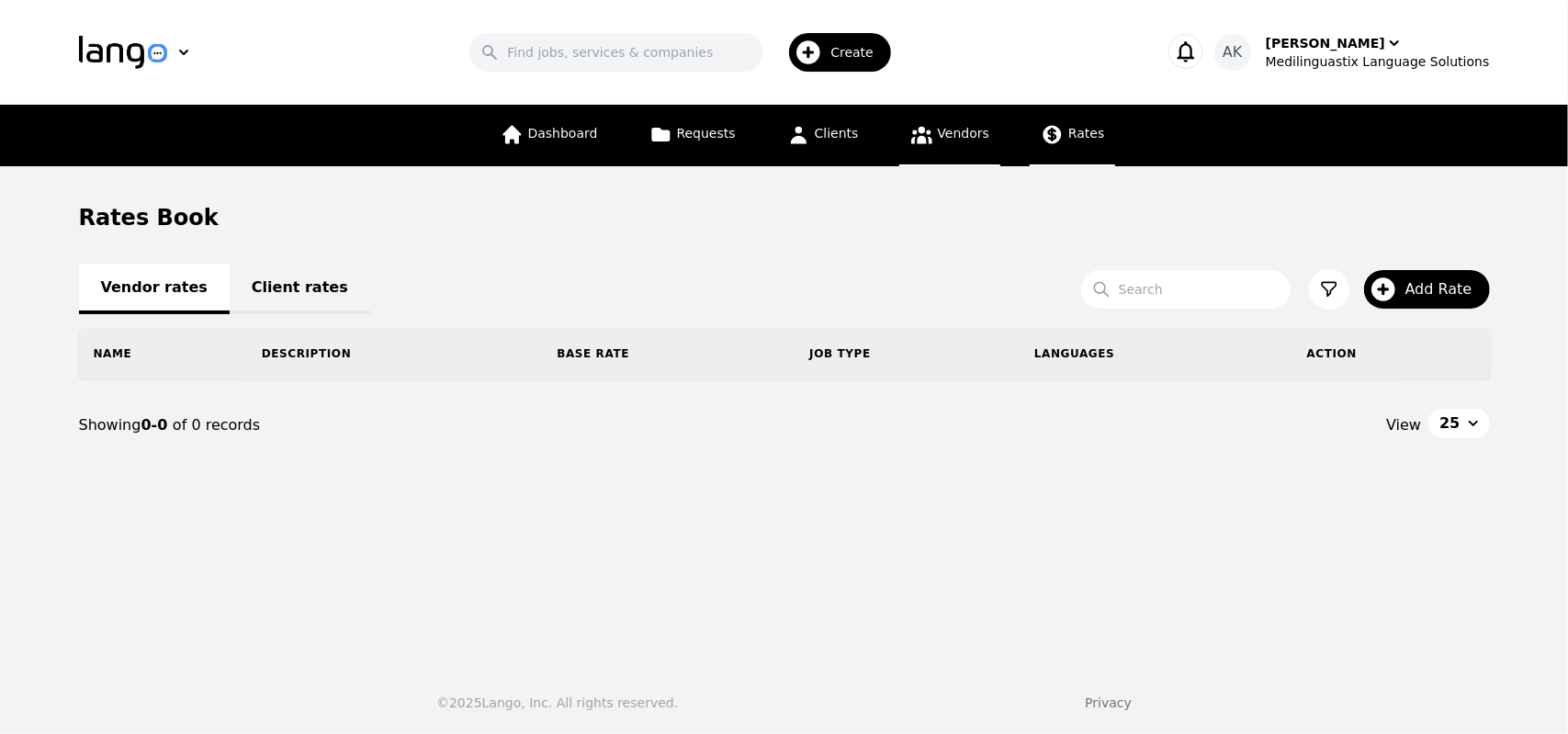
click at [962, 137] on span "Vendors" at bounding box center [963, 132] width 51 height 15
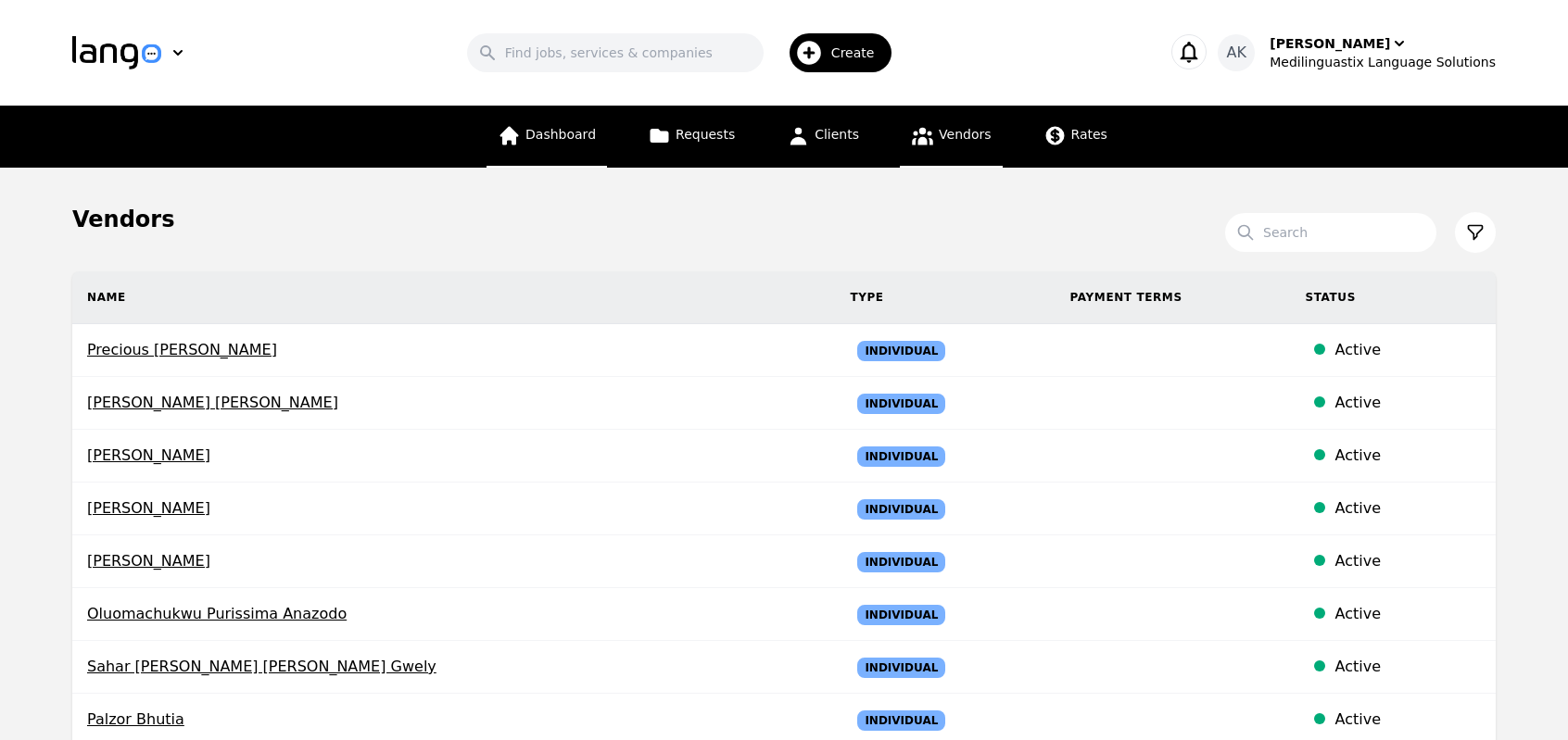
click at [558, 147] on link "Dashboard" at bounding box center [547, 136] width 121 height 62
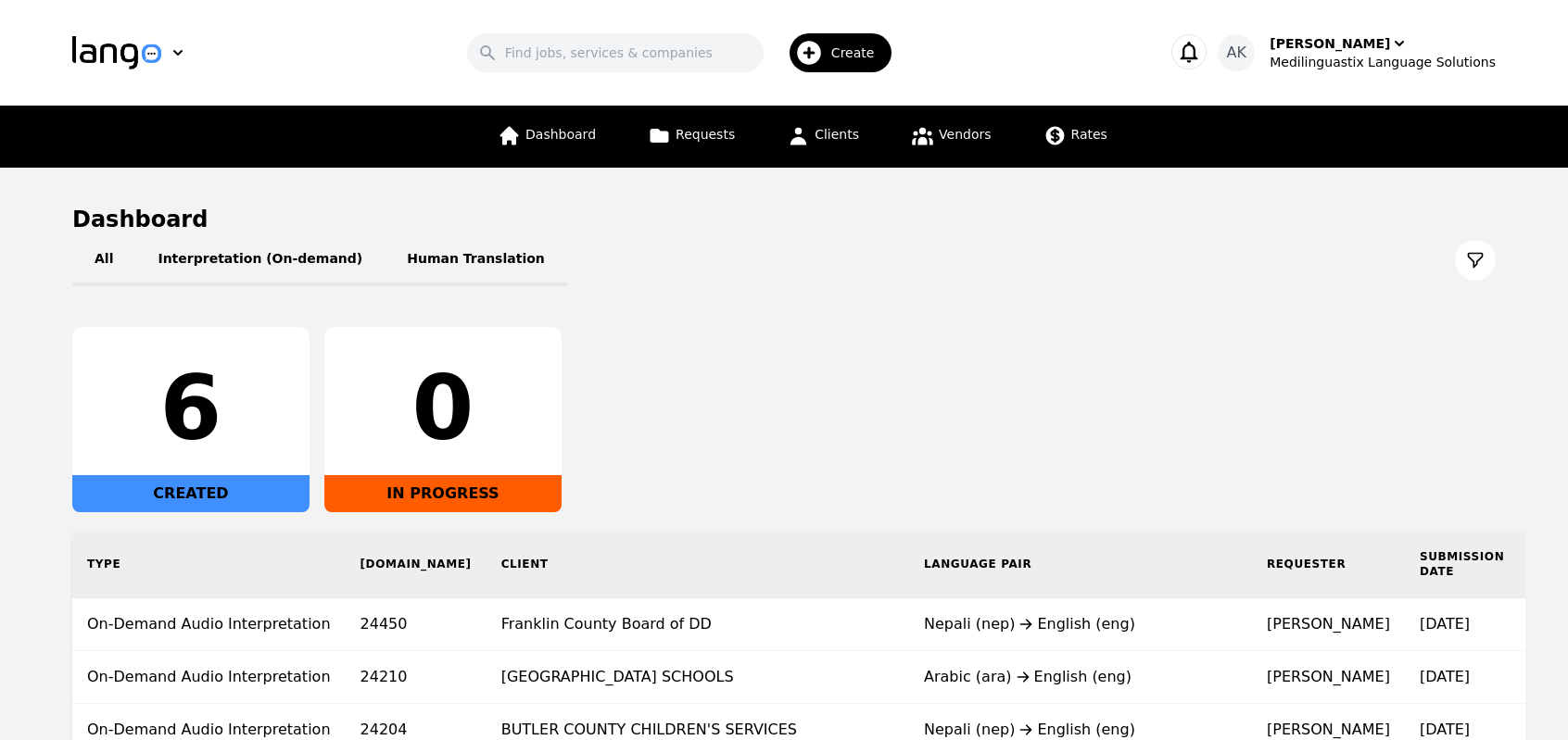
click at [738, 417] on div "6 CREATED 0 IN PROGRESS" at bounding box center [784, 419] width 1424 height 185
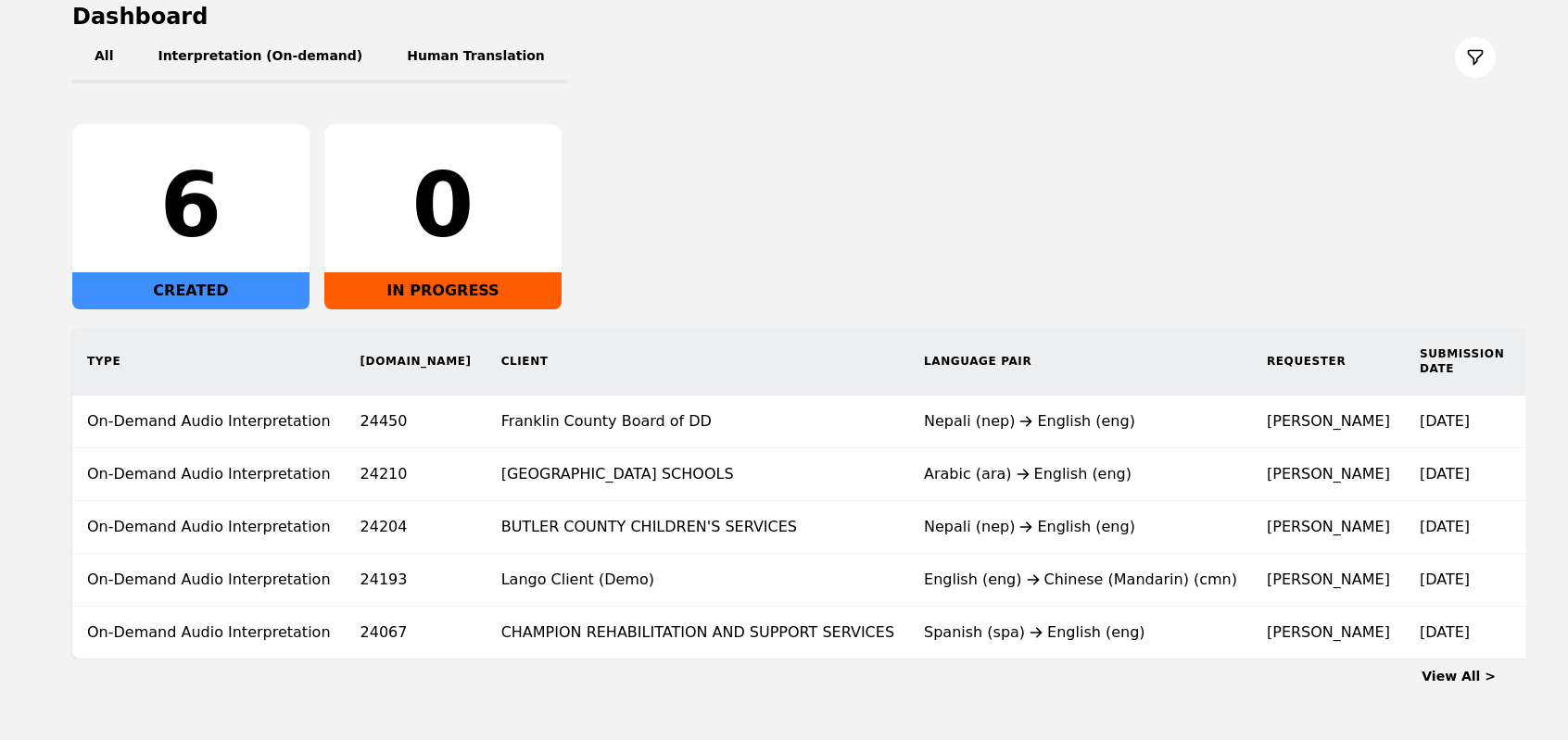
scroll to position [207, 0]
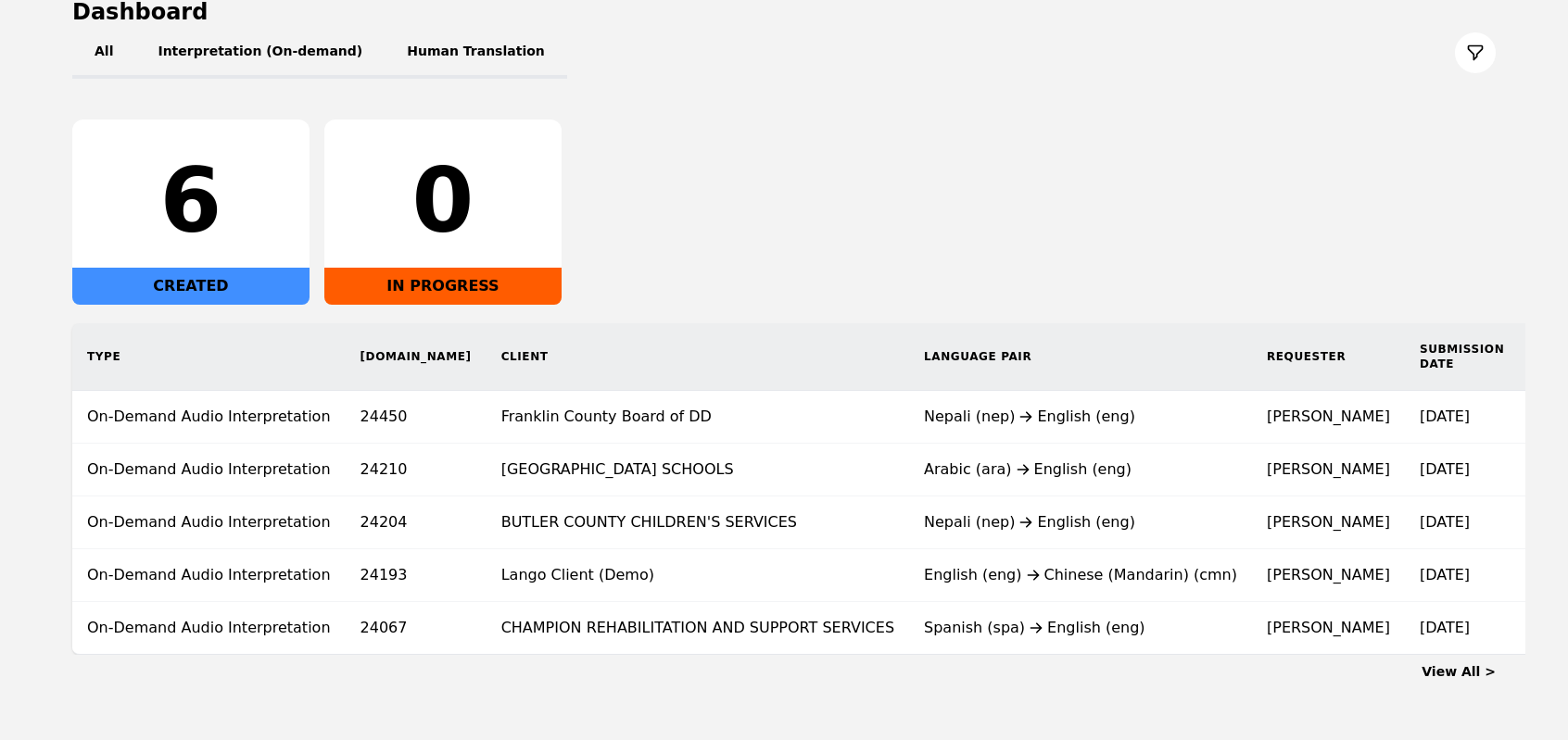
click at [738, 417] on td "Franklin County Board of DD" at bounding box center [697, 417] width 422 height 52
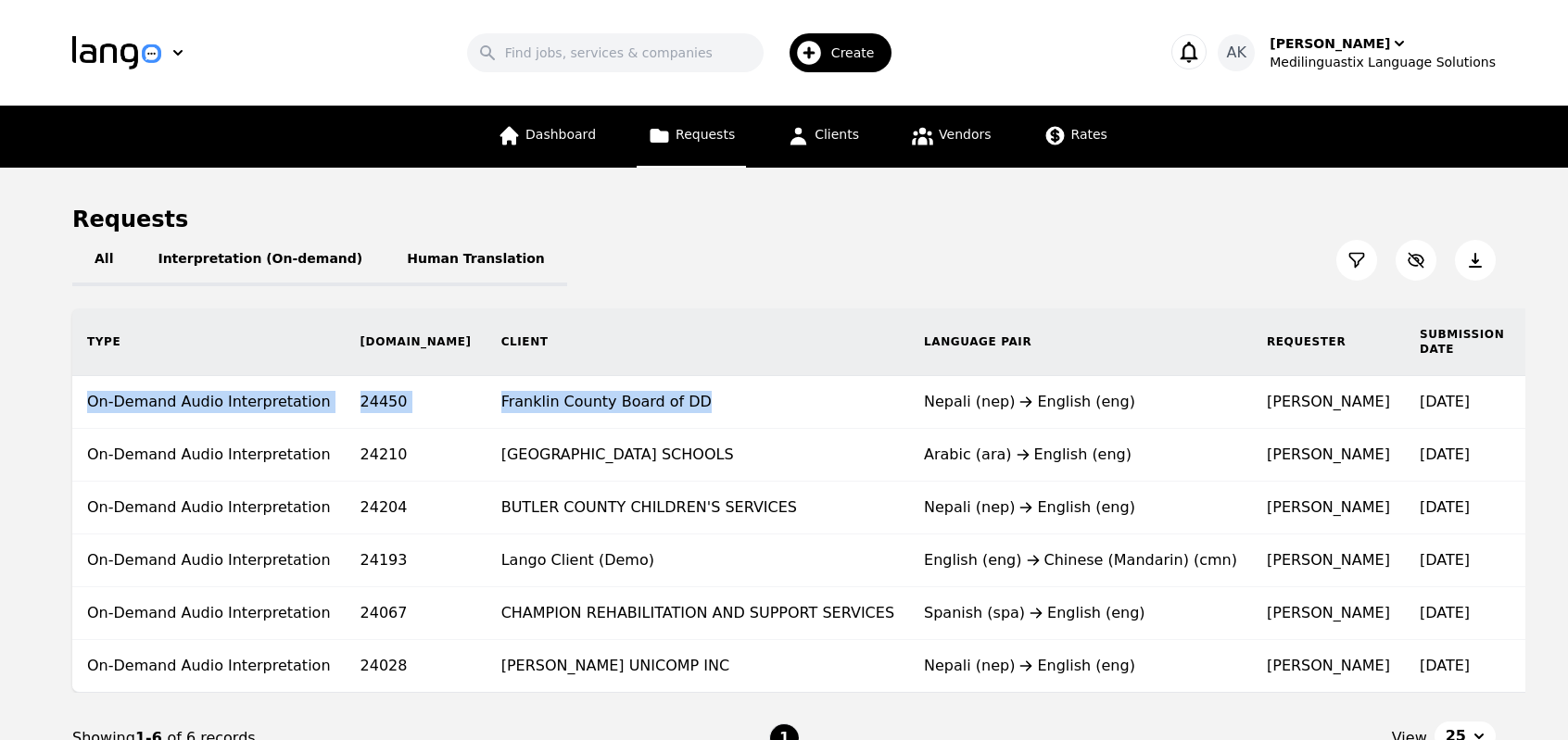
drag, startPoint x: 598, startPoint y: 400, endPoint x: 601, endPoint y: 355, distance: 45.1
click at [601, 355] on table "Type Req.ID Client Language Pair Requester Submission Date Vendor Cost Vendor R…" at bounding box center [1031, 500] width 1918 height 383
click at [555, 145] on link "Dashboard" at bounding box center [547, 136] width 121 height 62
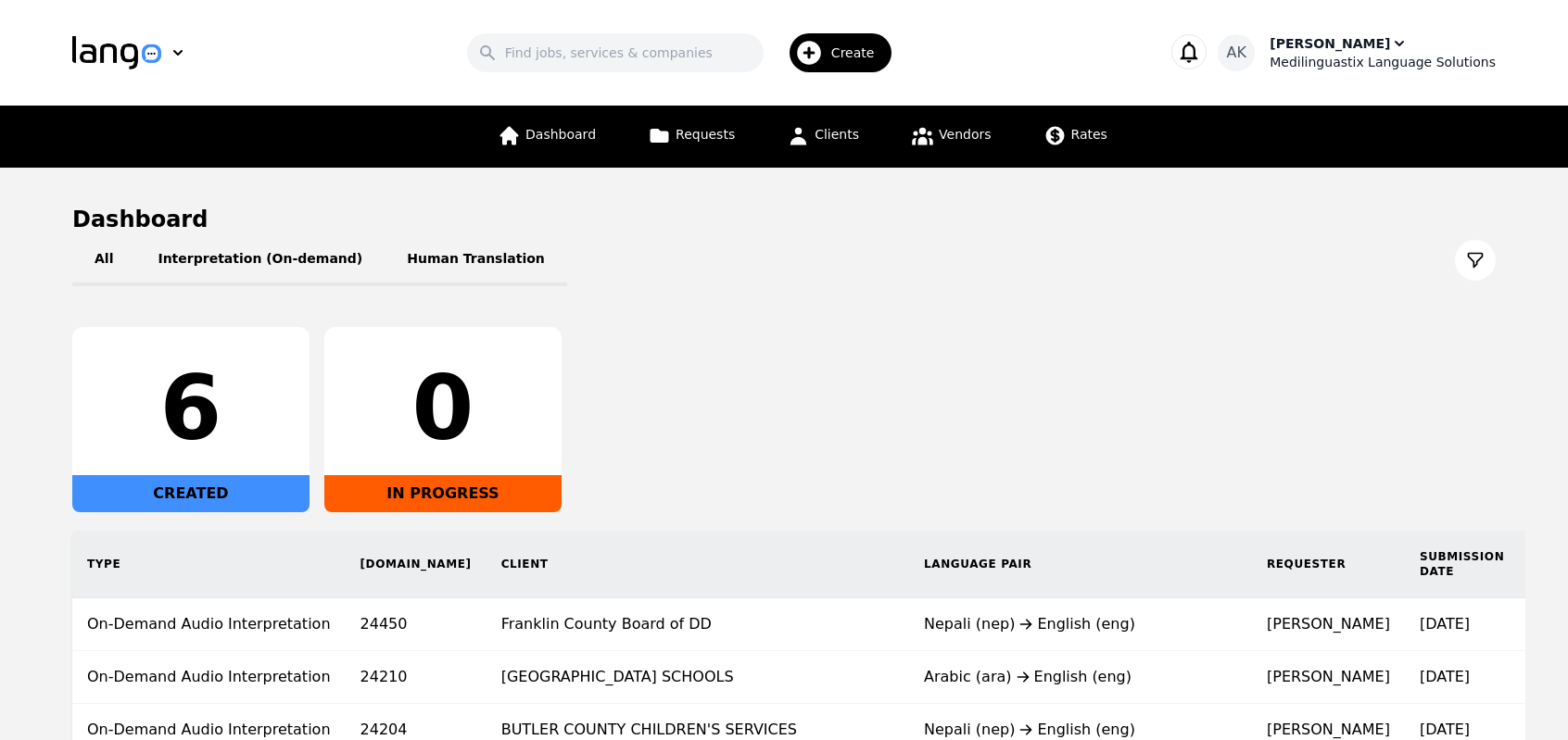
click at [1351, 43] on div "[PERSON_NAME]" at bounding box center [1330, 43] width 121 height 19
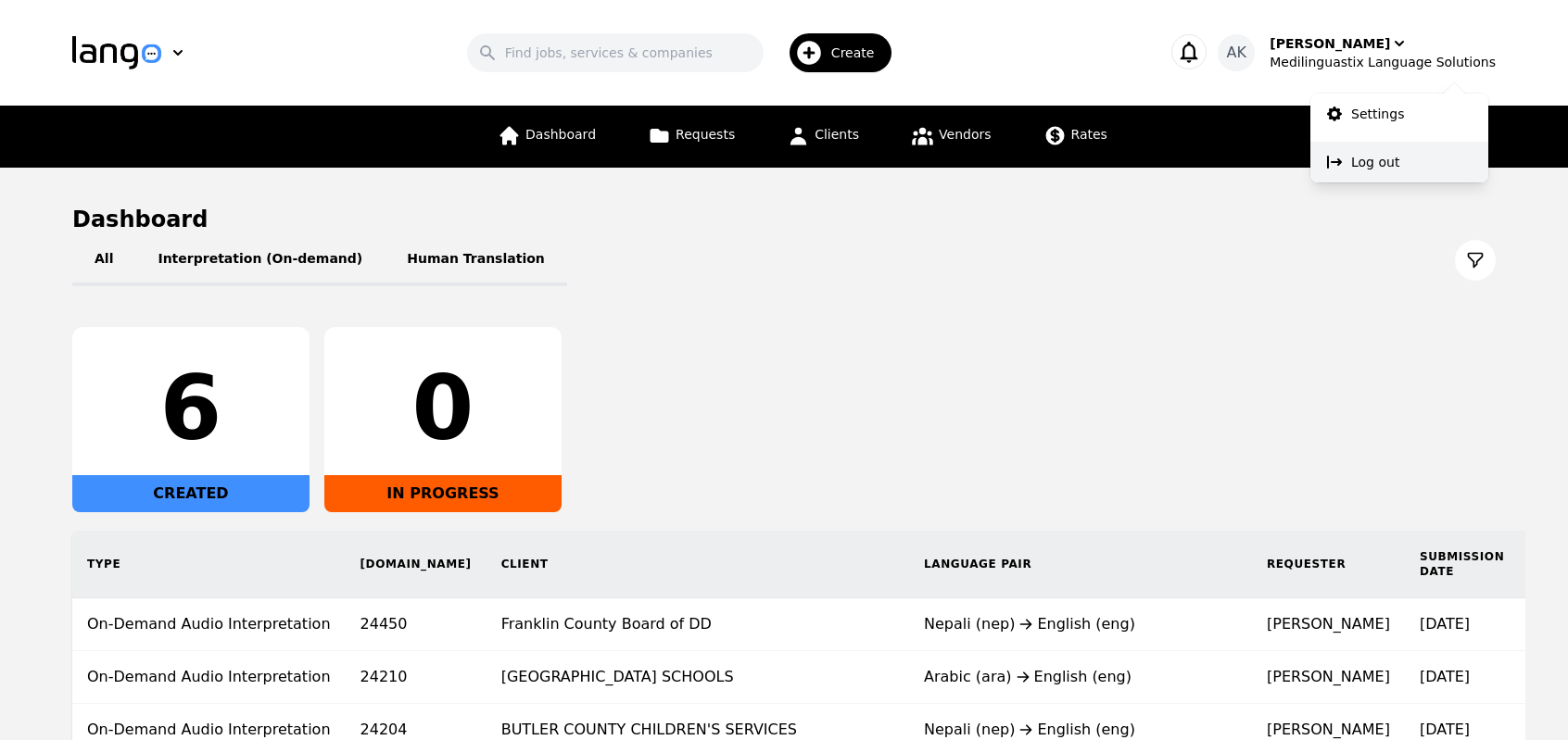
click at [1344, 165] on button "Log out" at bounding box center [1399, 161] width 178 height 41
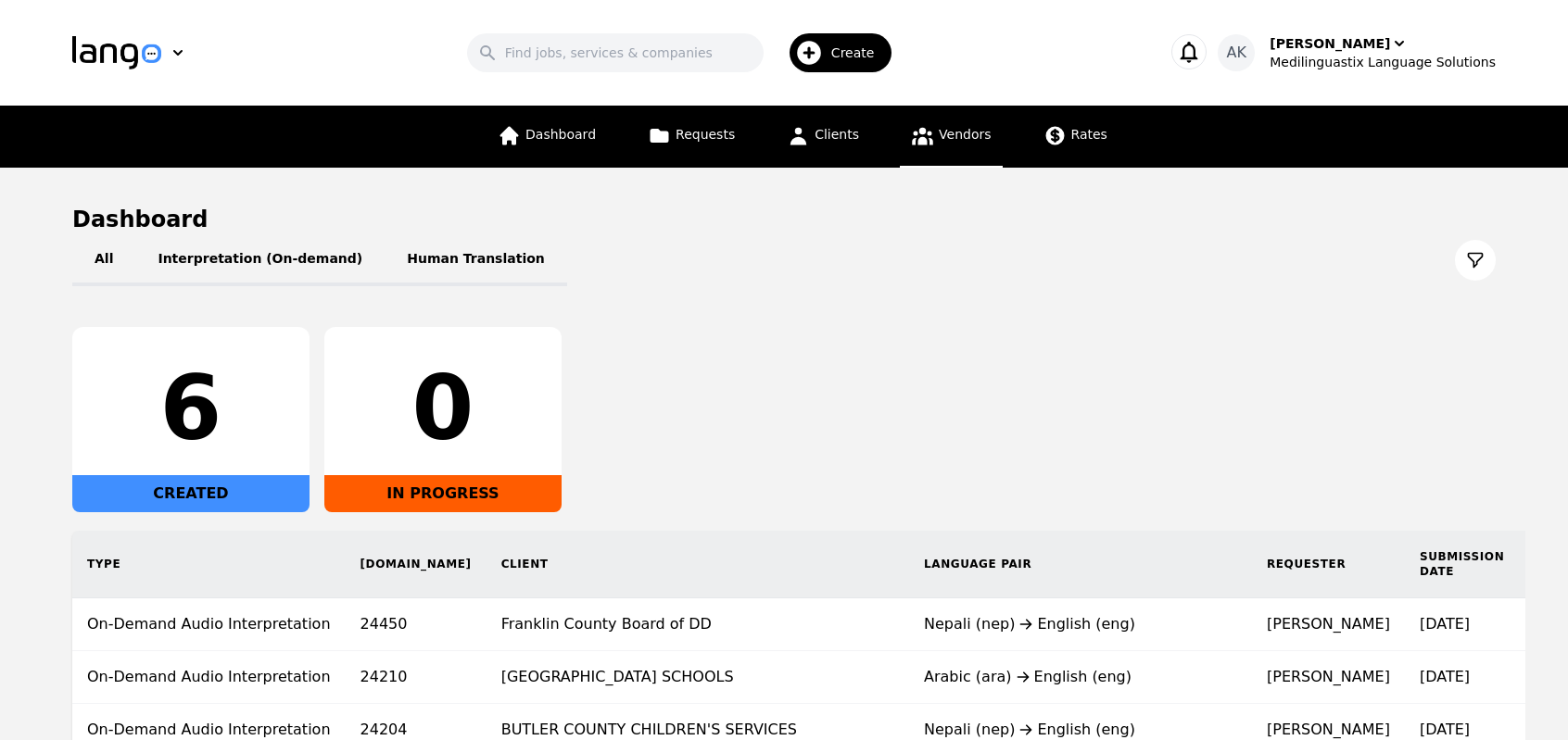
click at [928, 141] on icon at bounding box center [921, 135] width 23 height 23
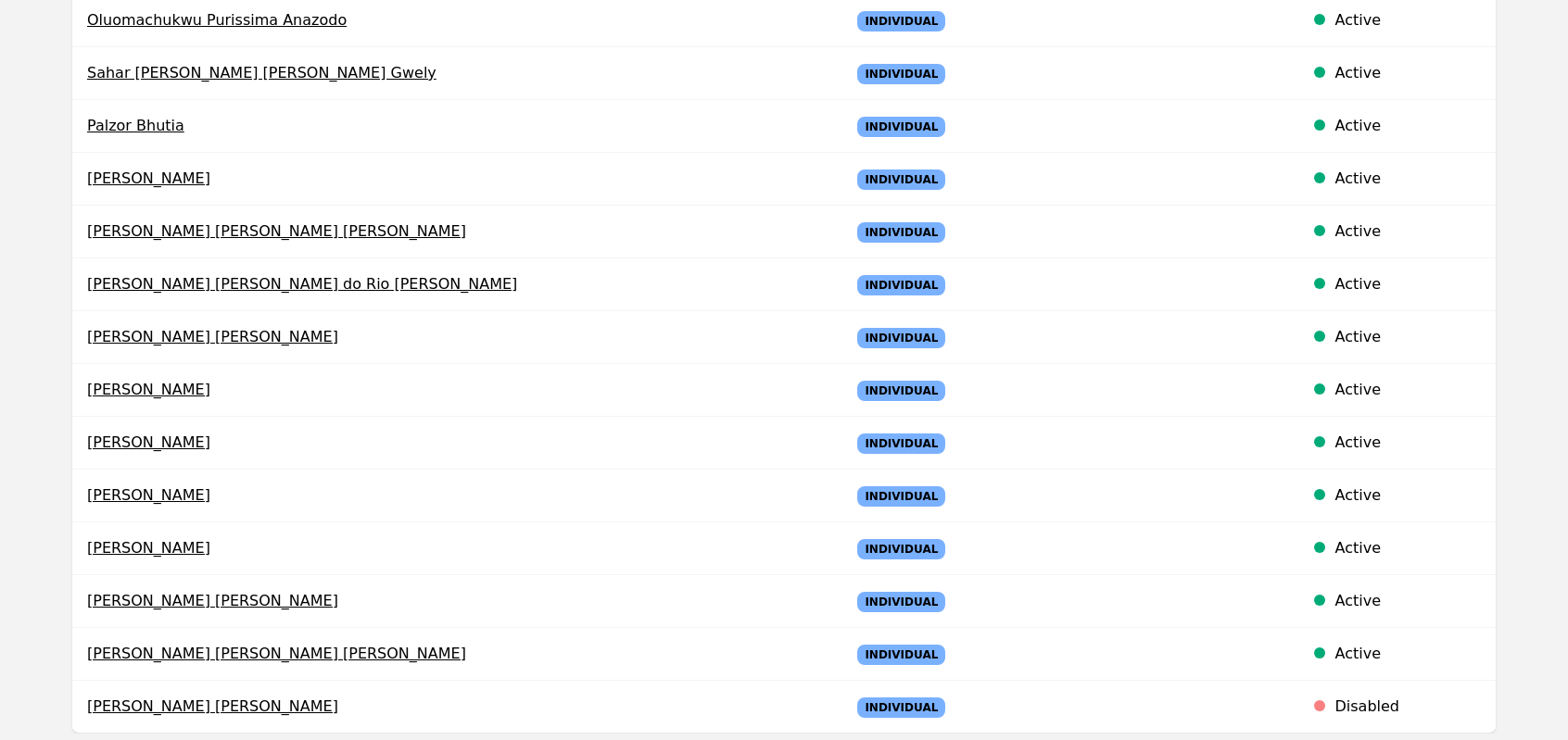
scroll to position [593, 0]
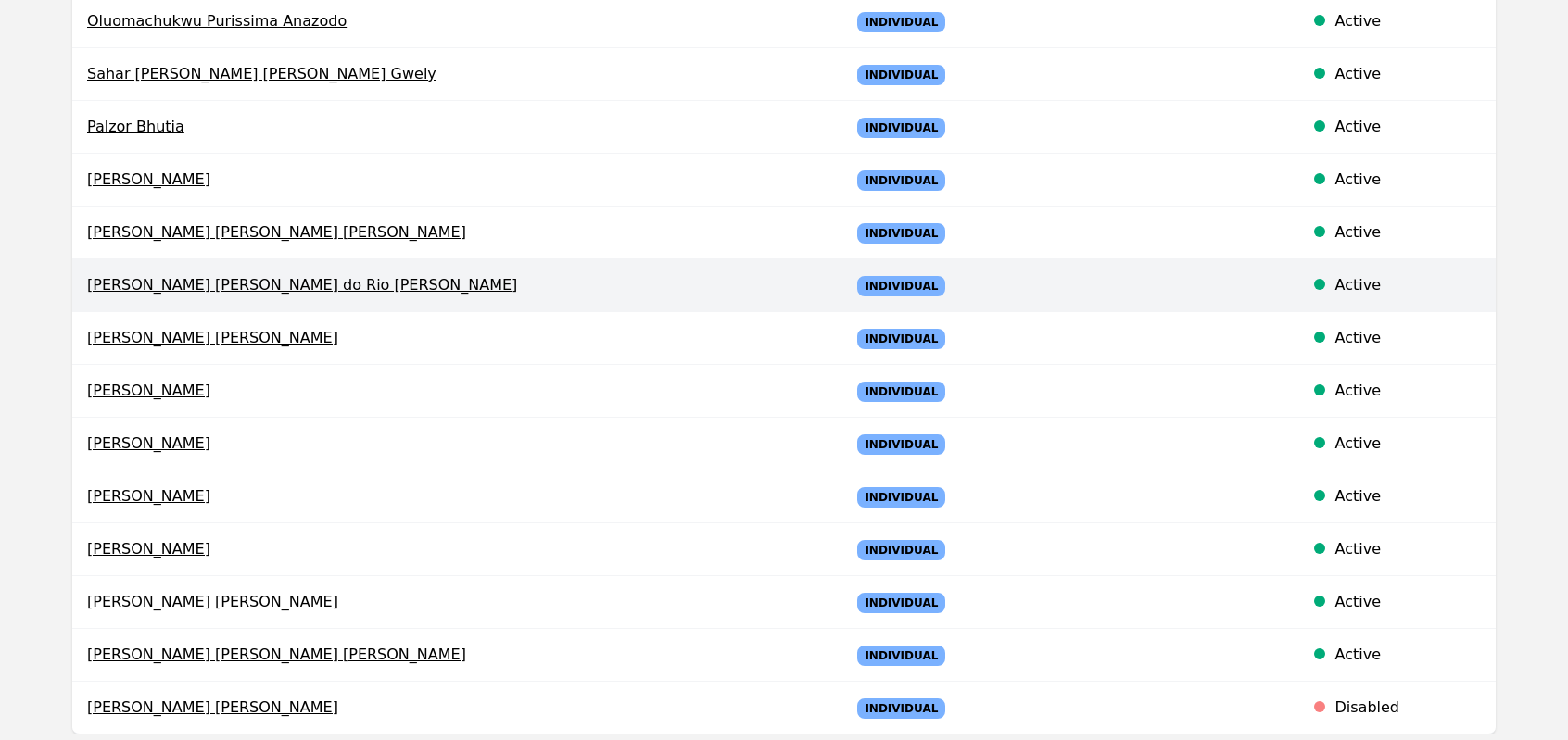
click at [180, 284] on span "Eliane Val de Oliveira do Rio Branco" at bounding box center [453, 285] width 733 height 22
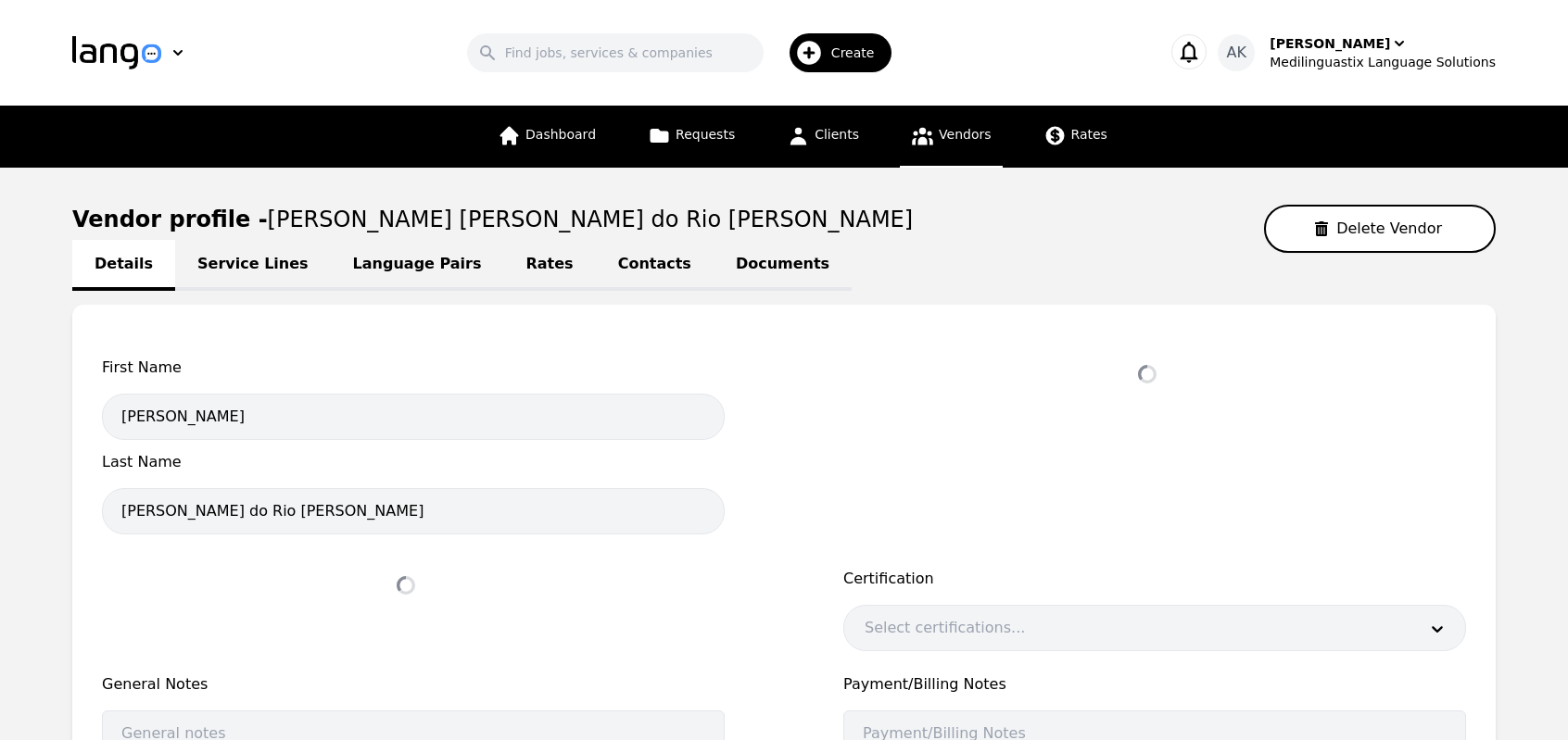
select select "active"
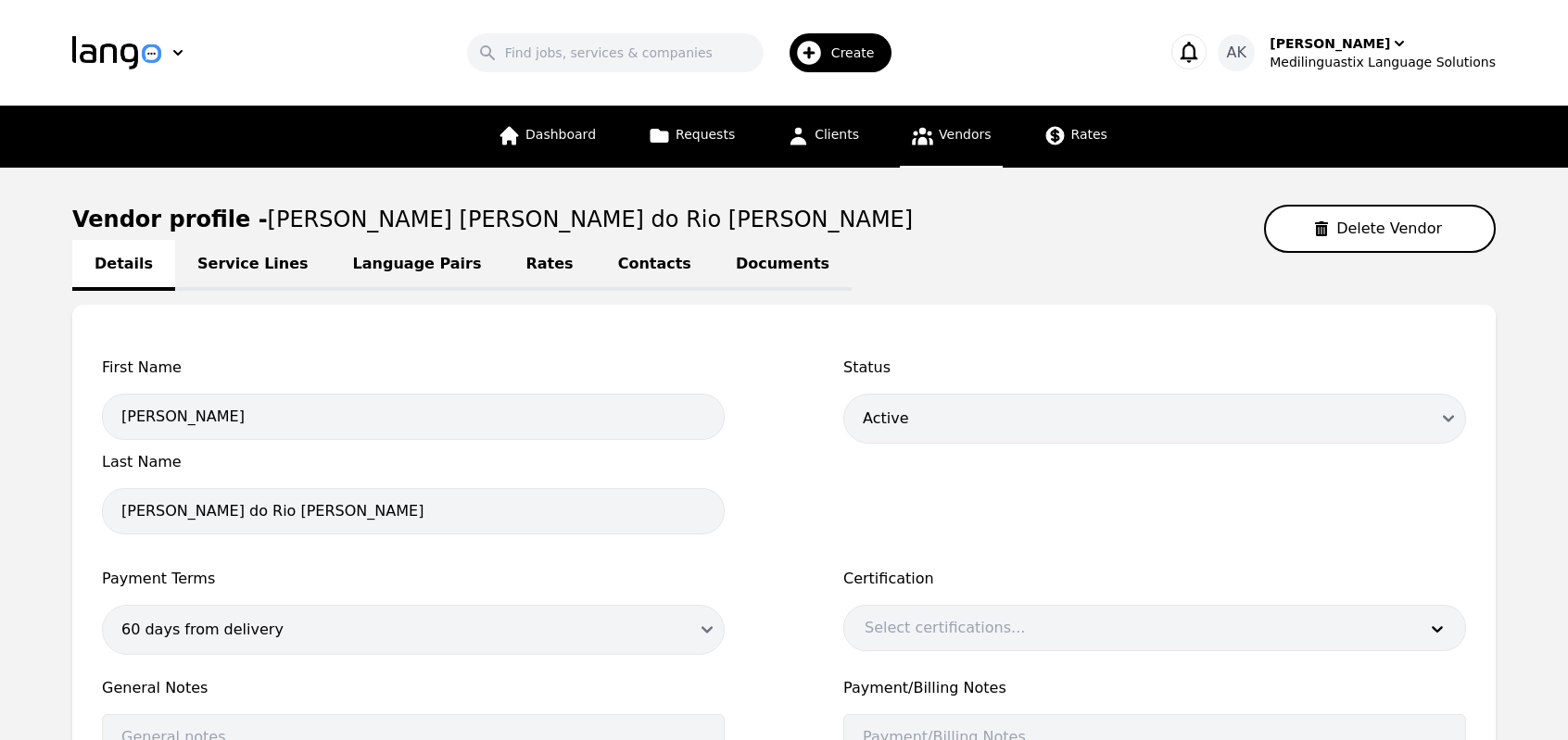
click at [714, 265] on link "Documents" at bounding box center [783, 266] width 138 height 51
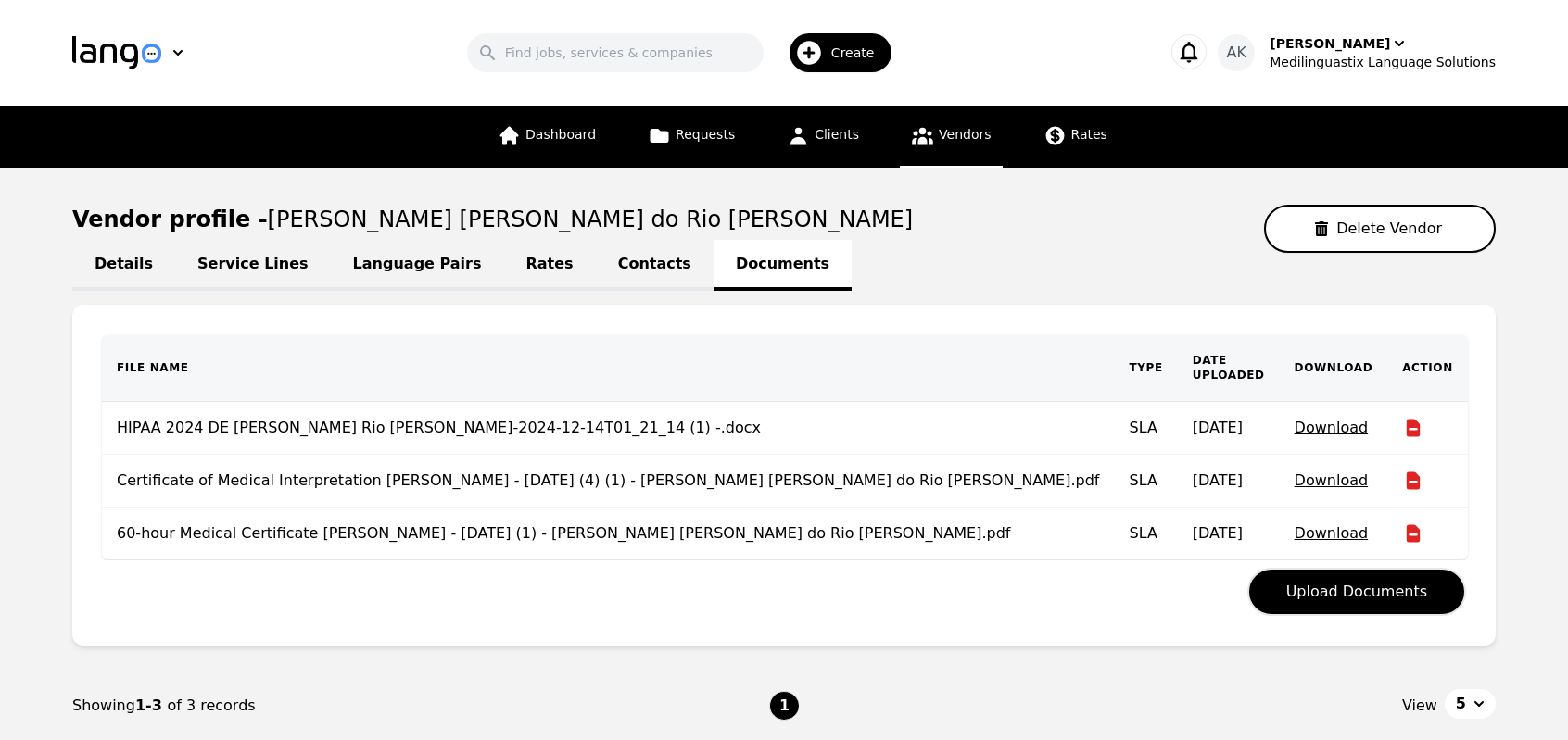
click at [384, 272] on link "Language Pairs" at bounding box center [417, 266] width 173 height 51
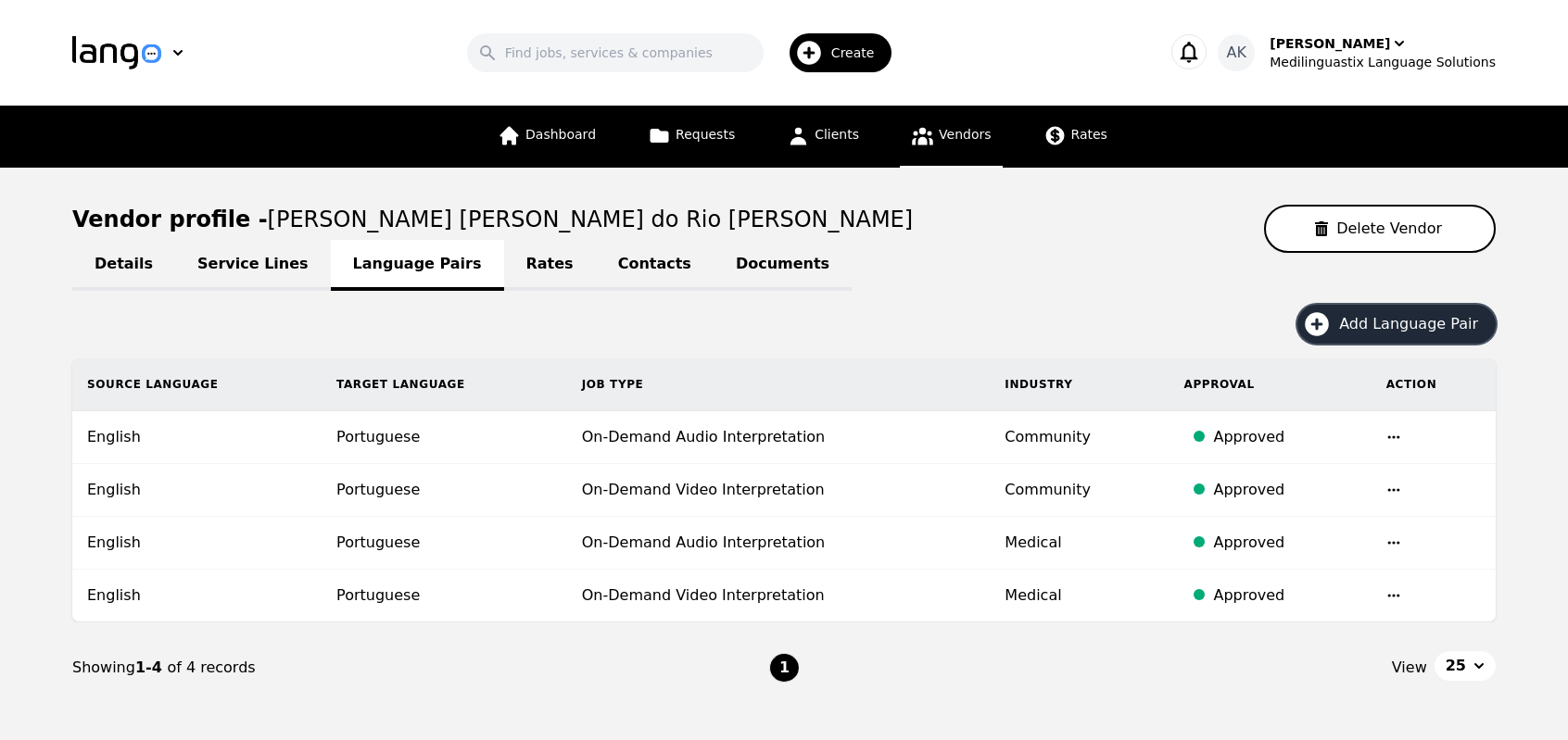
click at [1330, 320] on icon "button" at bounding box center [1317, 324] width 30 height 30
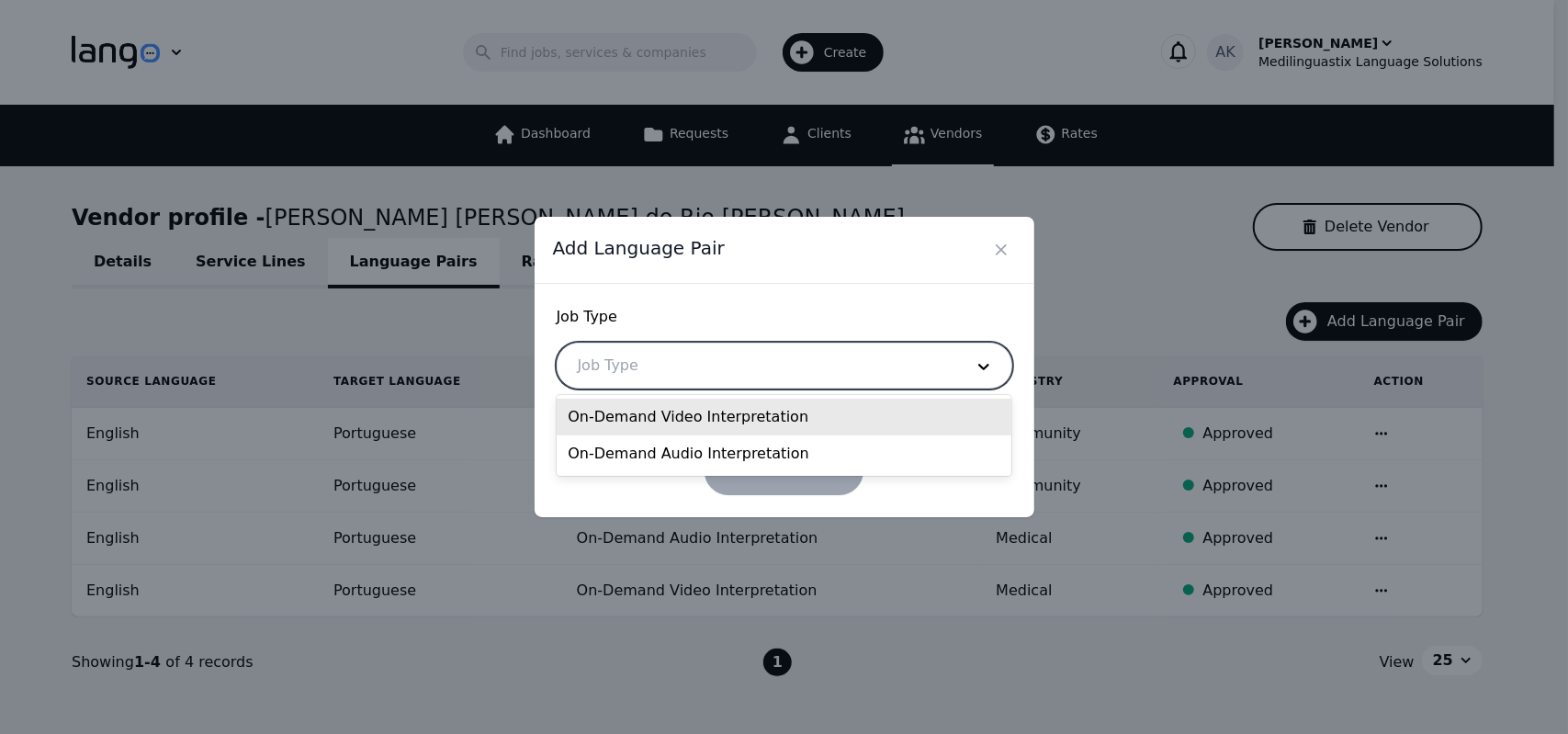
click at [767, 372] on div at bounding box center [757, 366] width 399 height 44
click at [722, 413] on div "On-Demand Video Interpretation" at bounding box center [784, 416] width 455 height 36
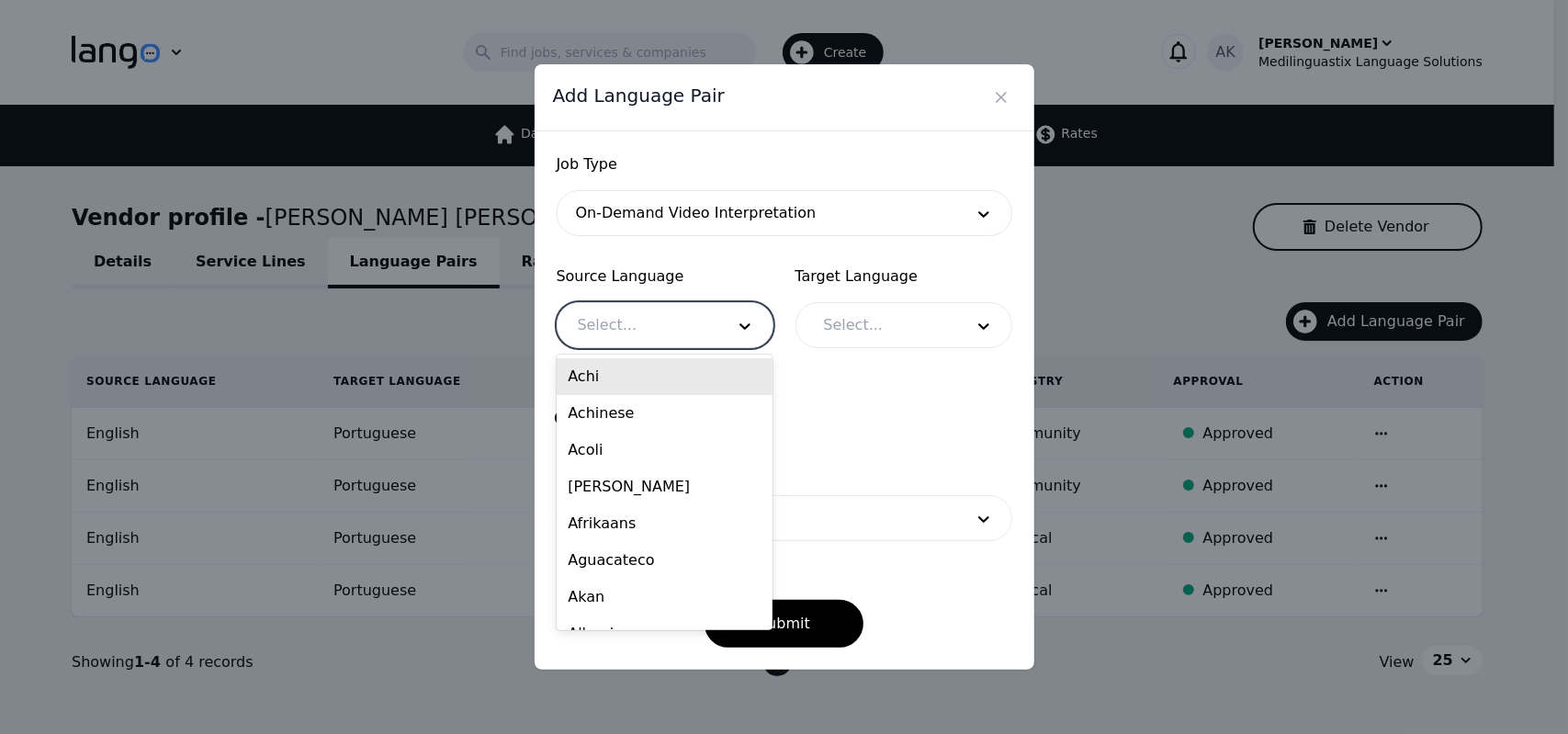
click at [680, 326] on div at bounding box center [637, 324] width 160 height 44
type input "eng"
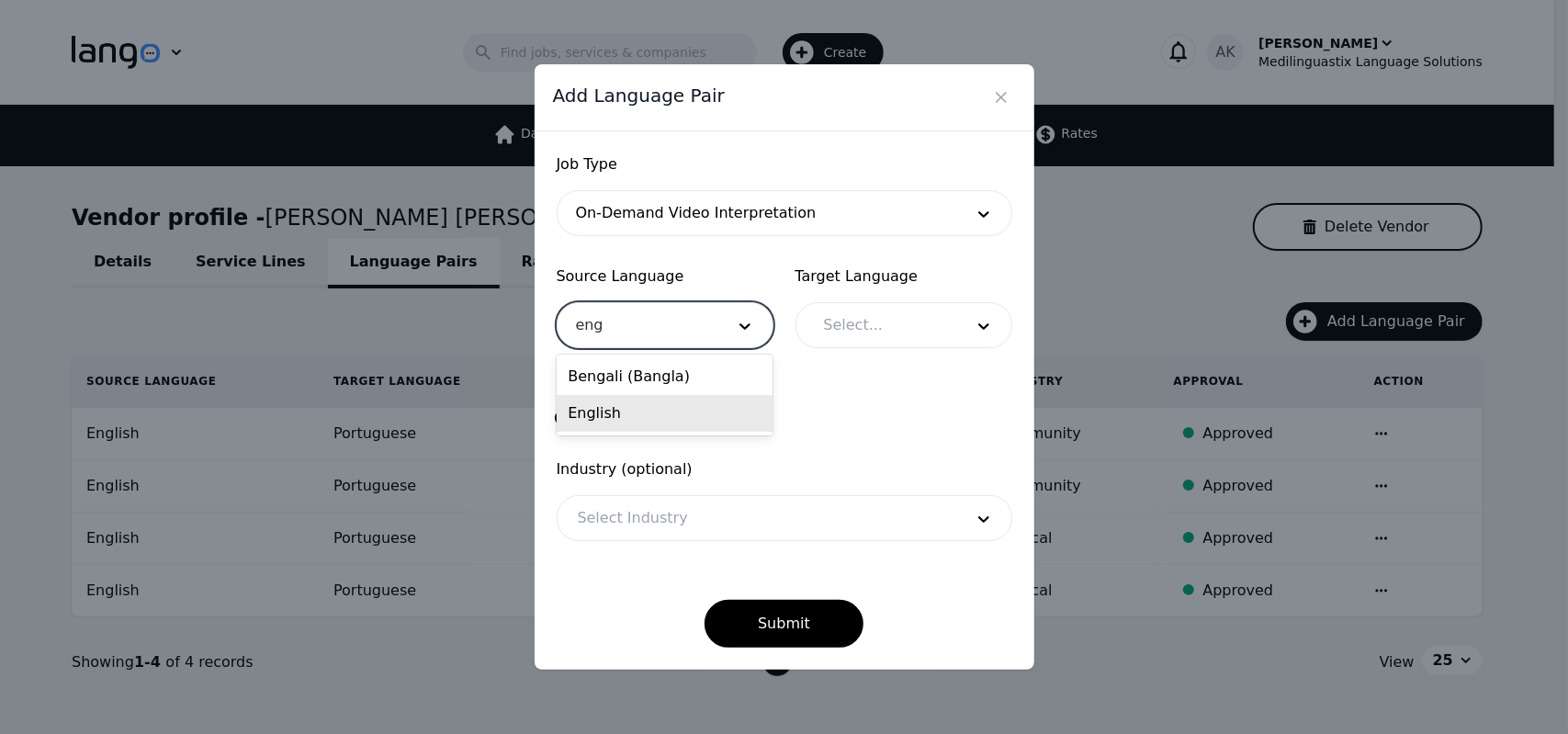
click at [652, 408] on div "English" at bounding box center [664, 413] width 216 height 36
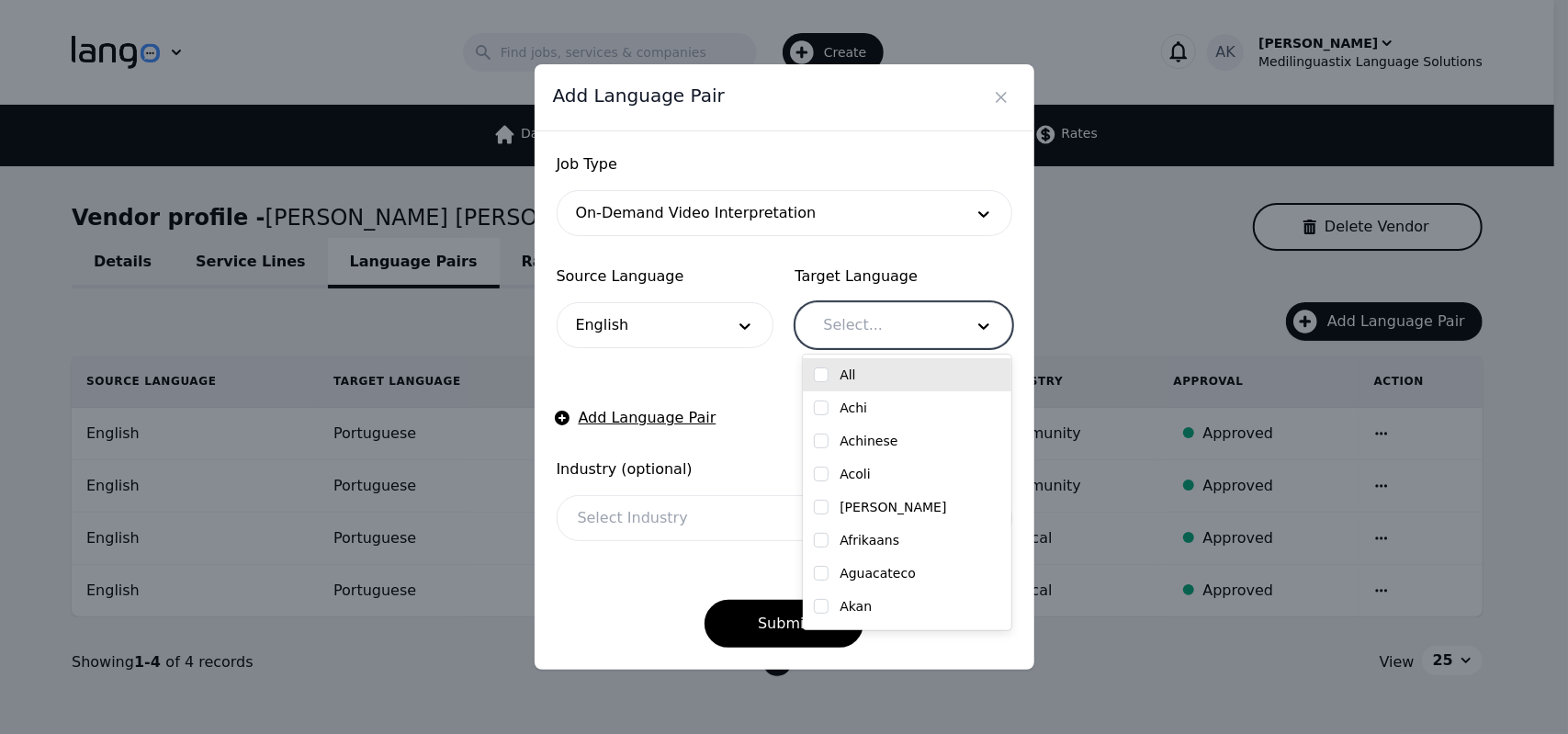
click at [853, 328] on div at bounding box center [880, 324] width 153 height 44
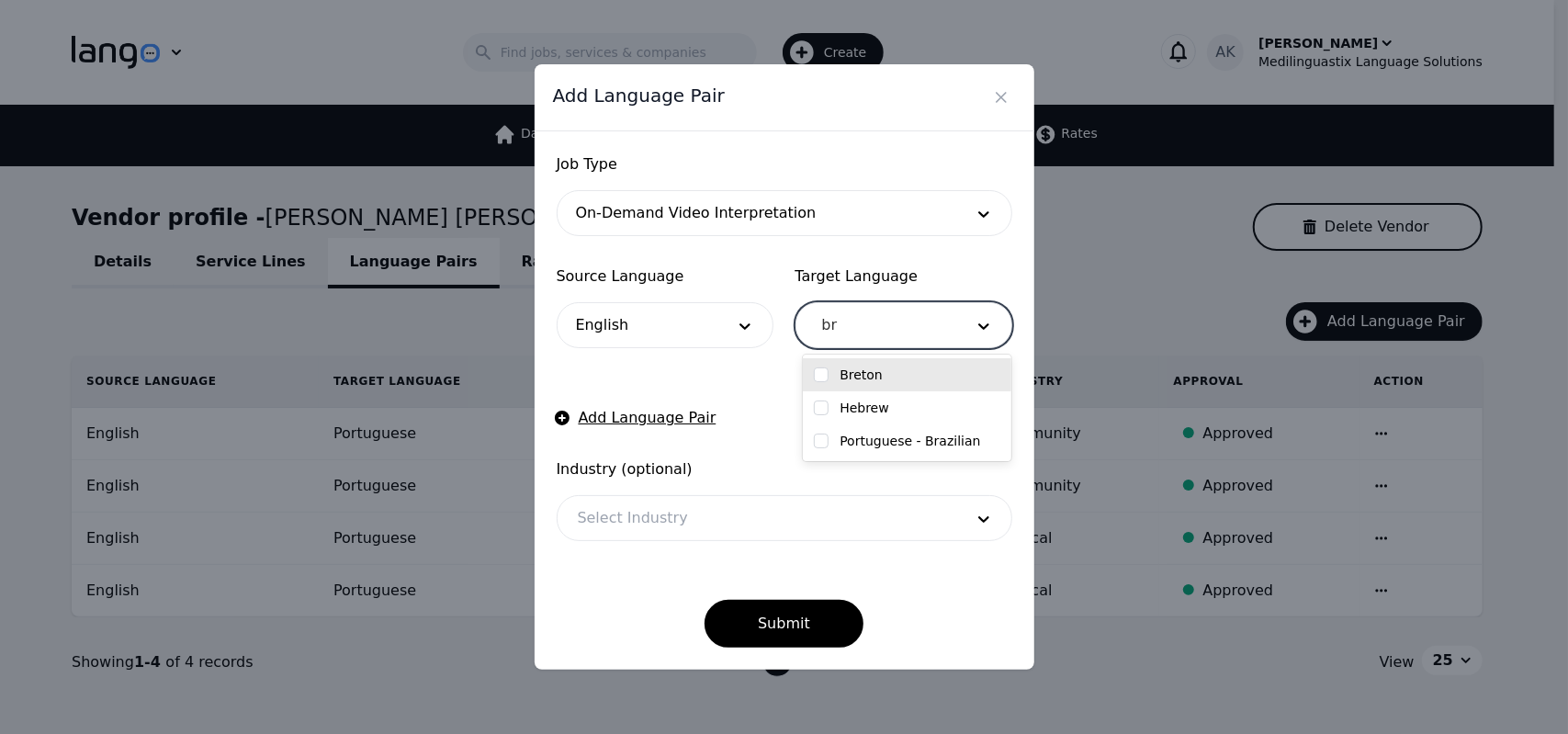
type input "bra"
click at [864, 387] on div "Portuguese - Brazilian" at bounding box center [906, 375] width 209 height 33
checkbox input "true"
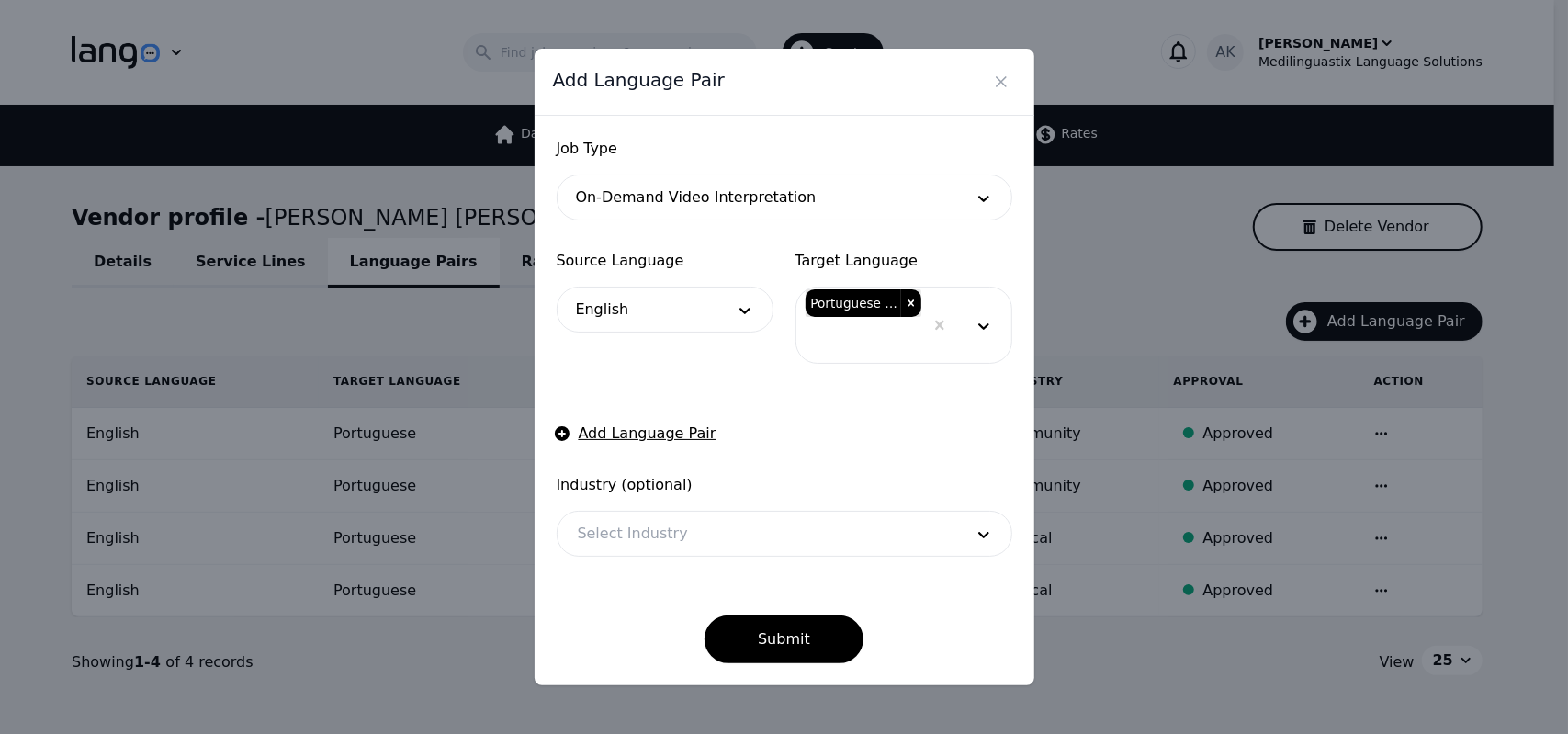
click at [708, 378] on form "Job Type On-Demand Video Interpretation Source Language English Target Language…" at bounding box center [784, 401] width 456 height 525
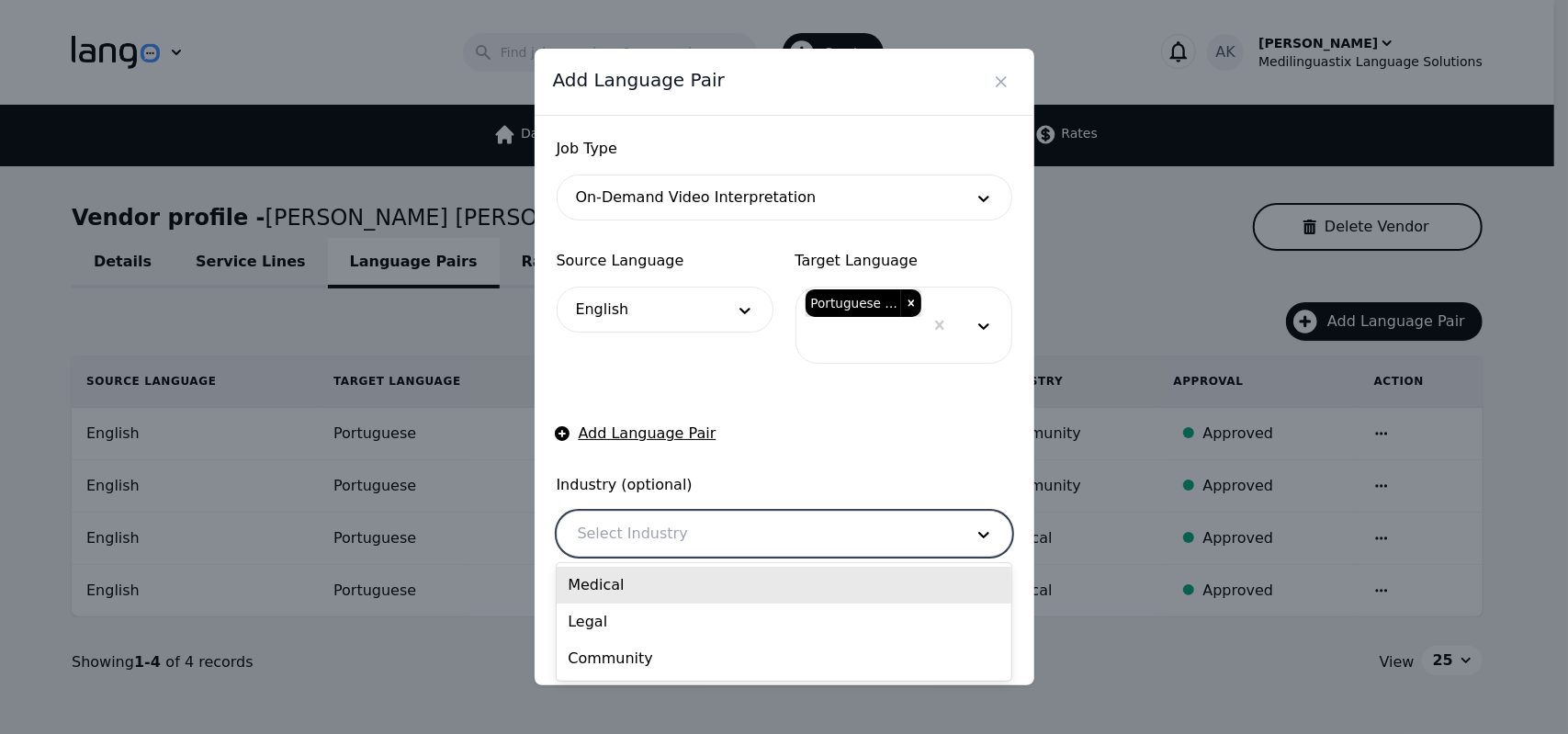
click at [714, 536] on div at bounding box center [757, 533] width 399 height 44
click at [678, 576] on div "Medical" at bounding box center [784, 584] width 455 height 36
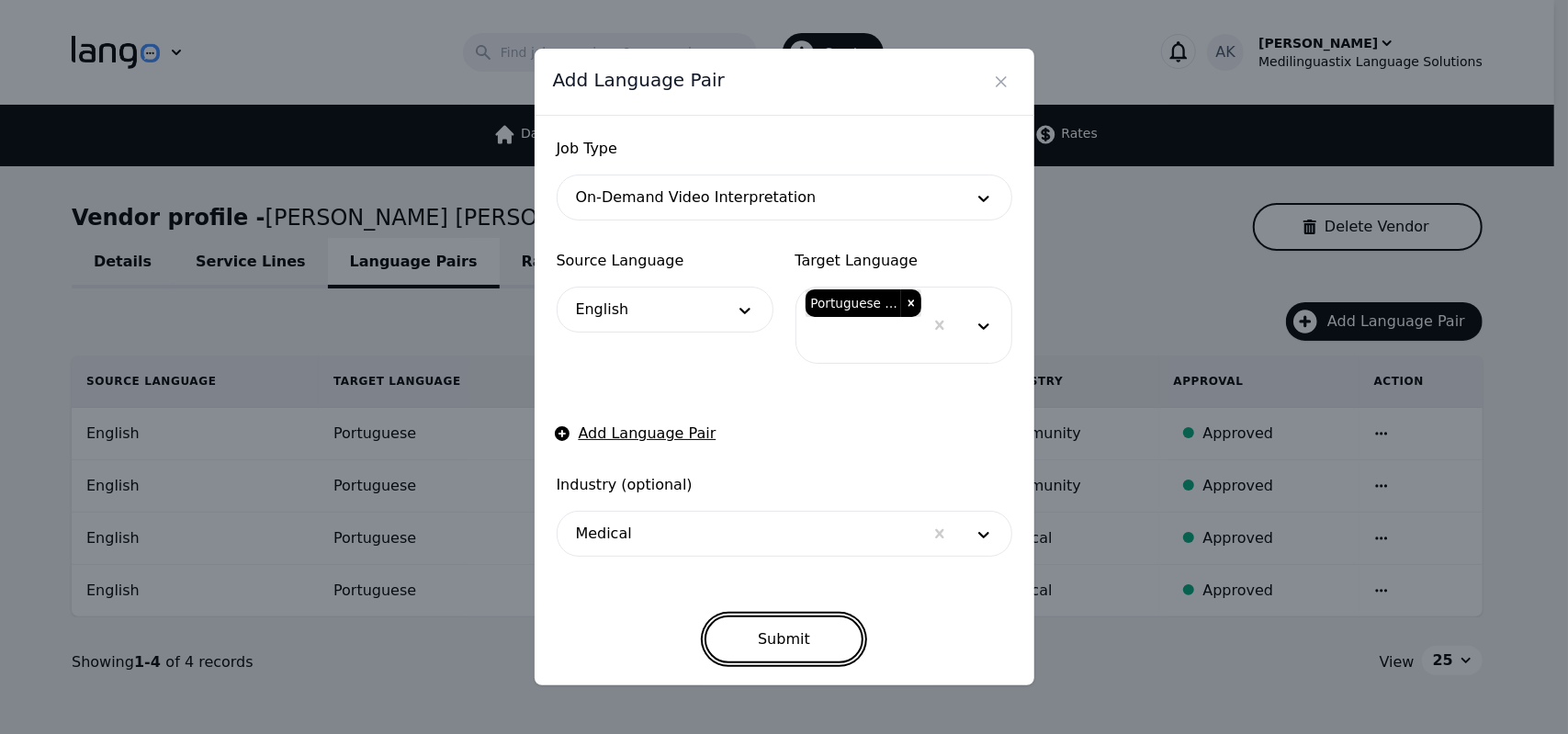
click at [798, 654] on button "Submit" at bounding box center [784, 639] width 159 height 48
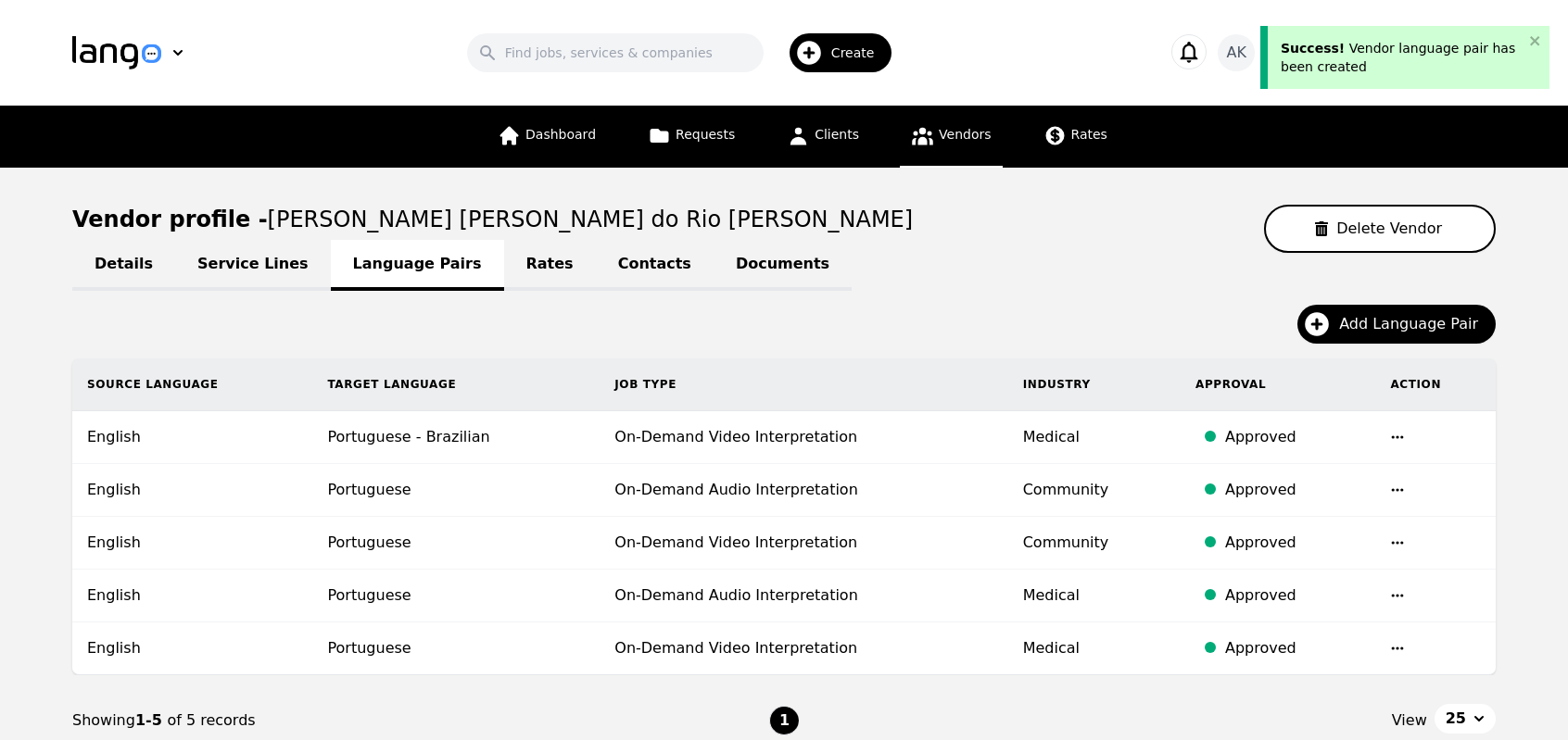
click at [1392, 436] on icon "button" at bounding box center [1398, 437] width 12 height 3
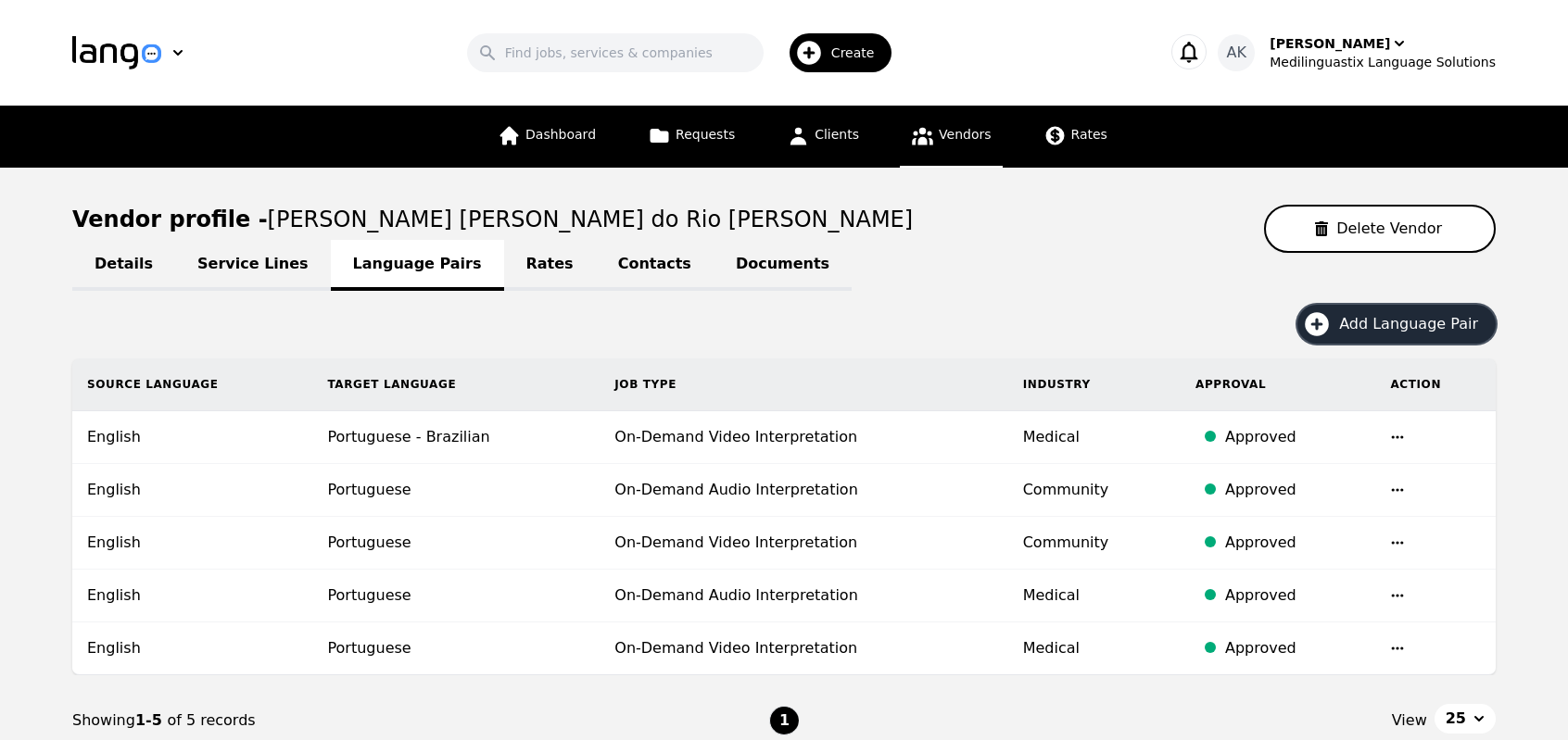
click at [1329, 325] on icon "button" at bounding box center [1317, 324] width 24 height 24
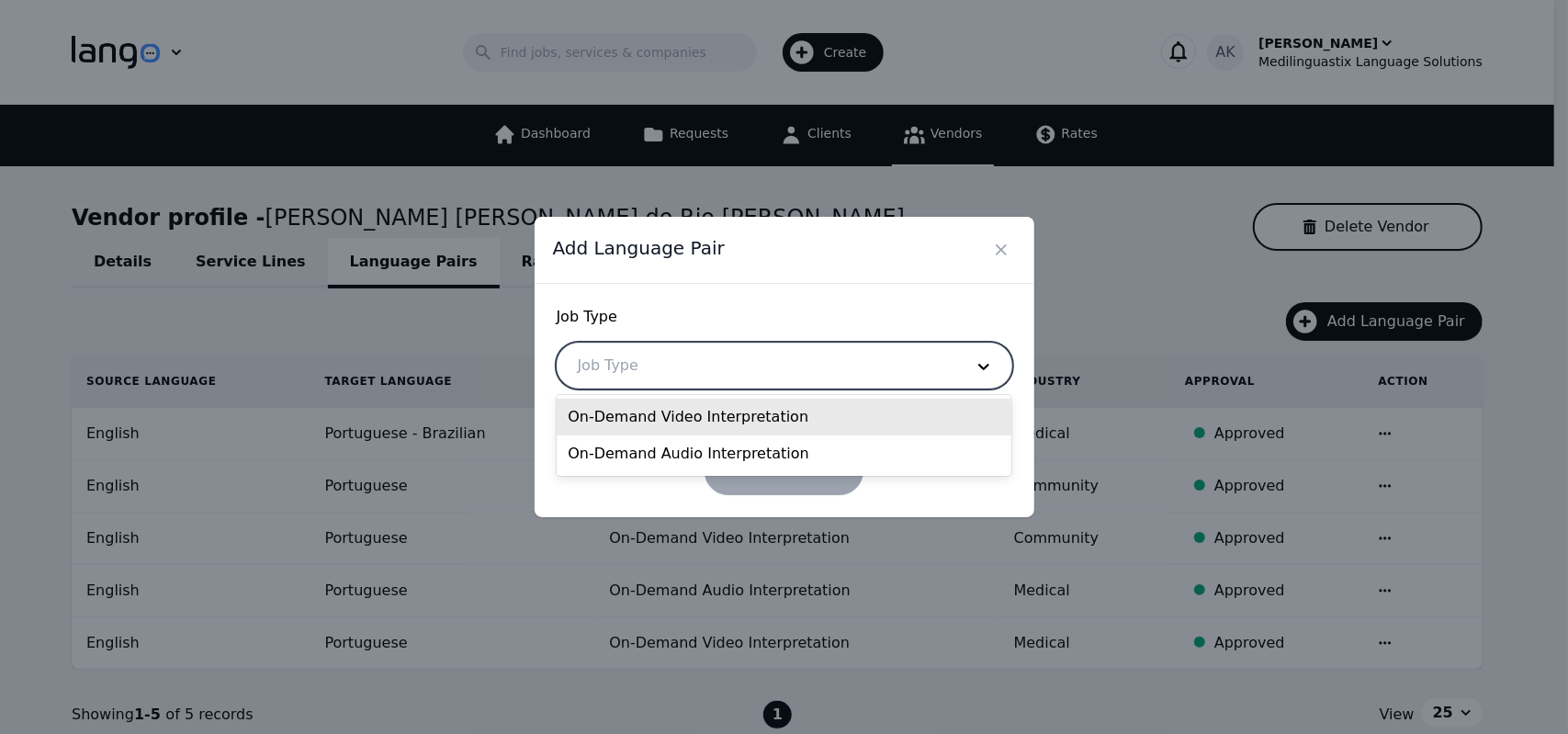
click at [847, 361] on div at bounding box center [757, 366] width 399 height 44
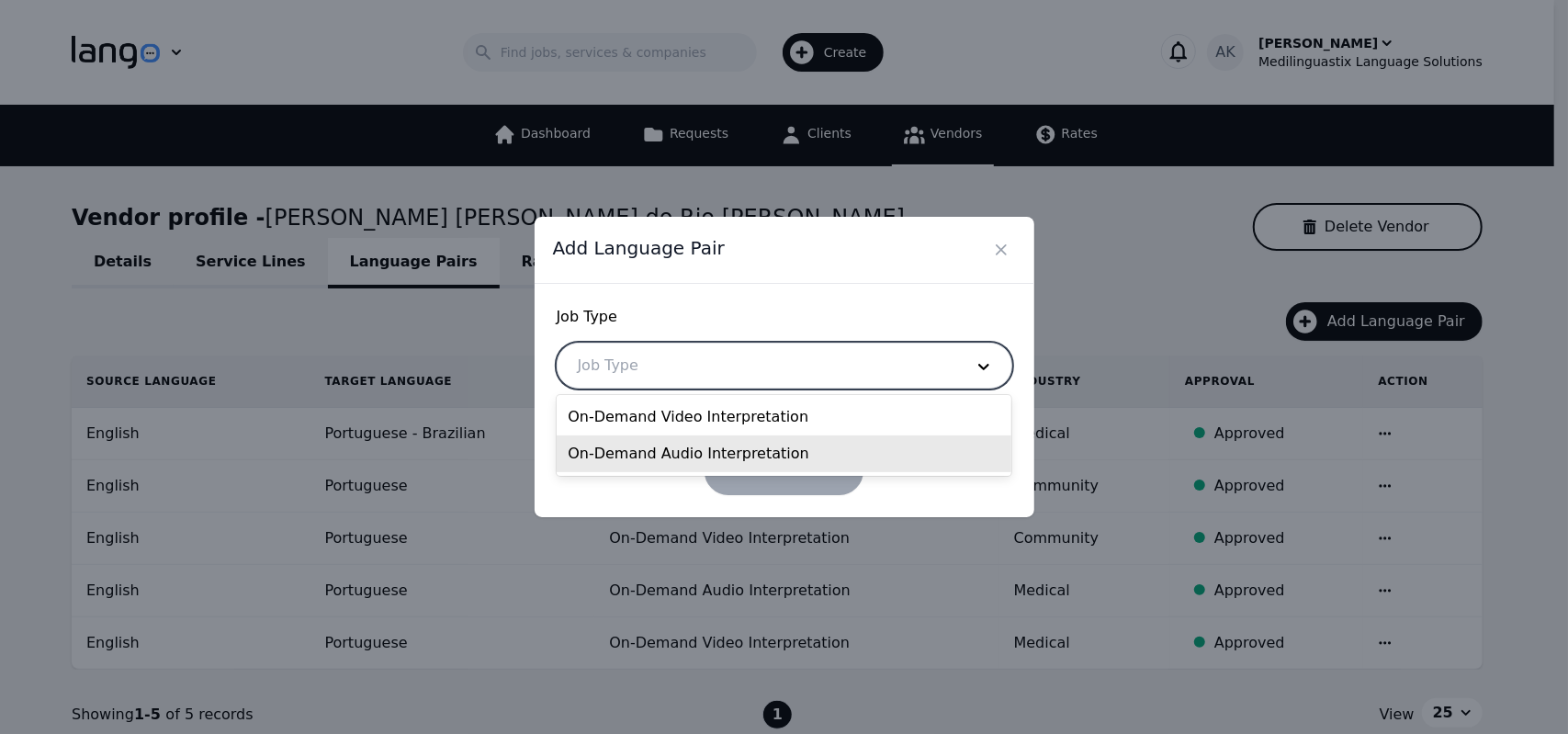
click at [733, 447] on div "On-Demand Audio Interpretation" at bounding box center [784, 453] width 455 height 36
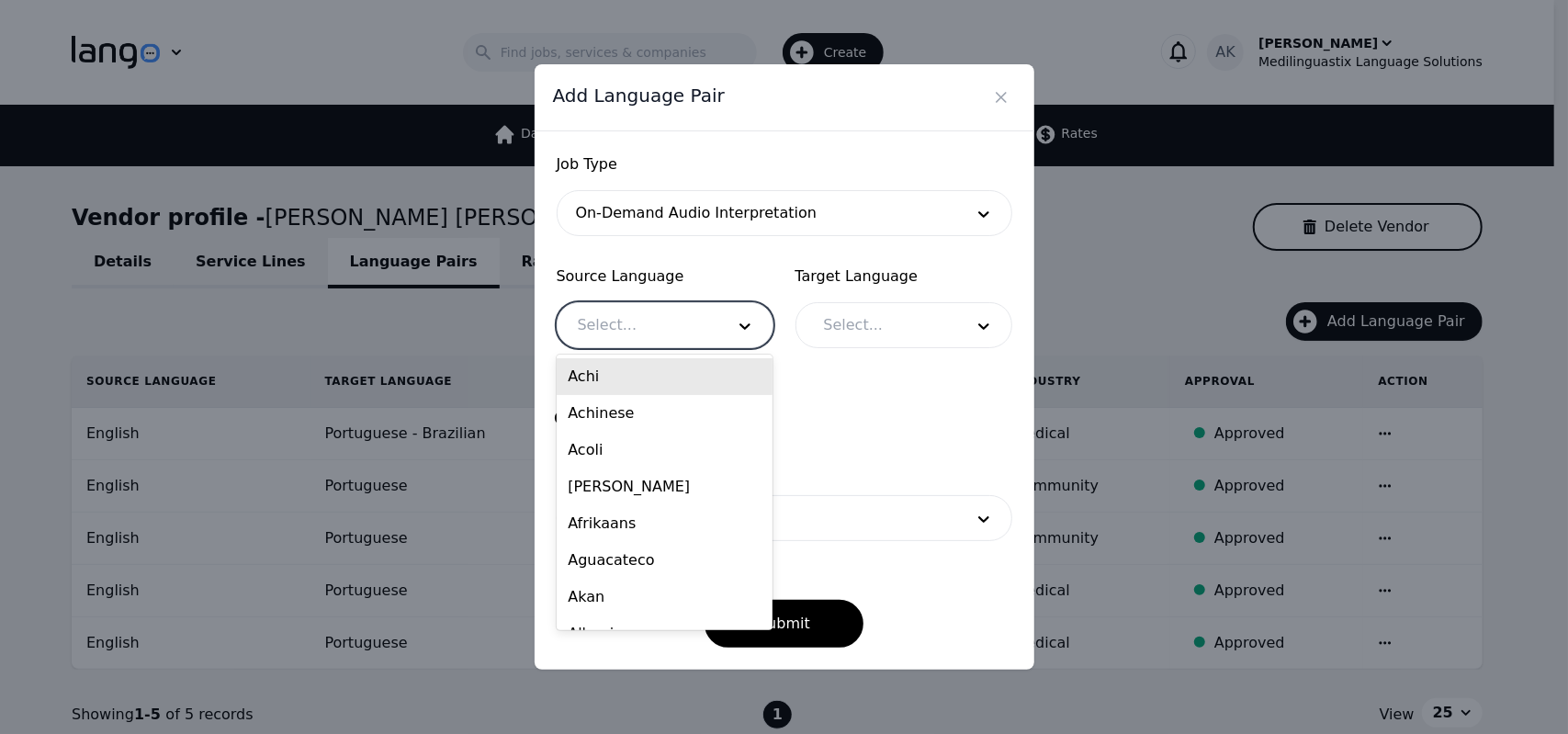
click at [706, 325] on div at bounding box center [637, 324] width 160 height 44
type input "eng"
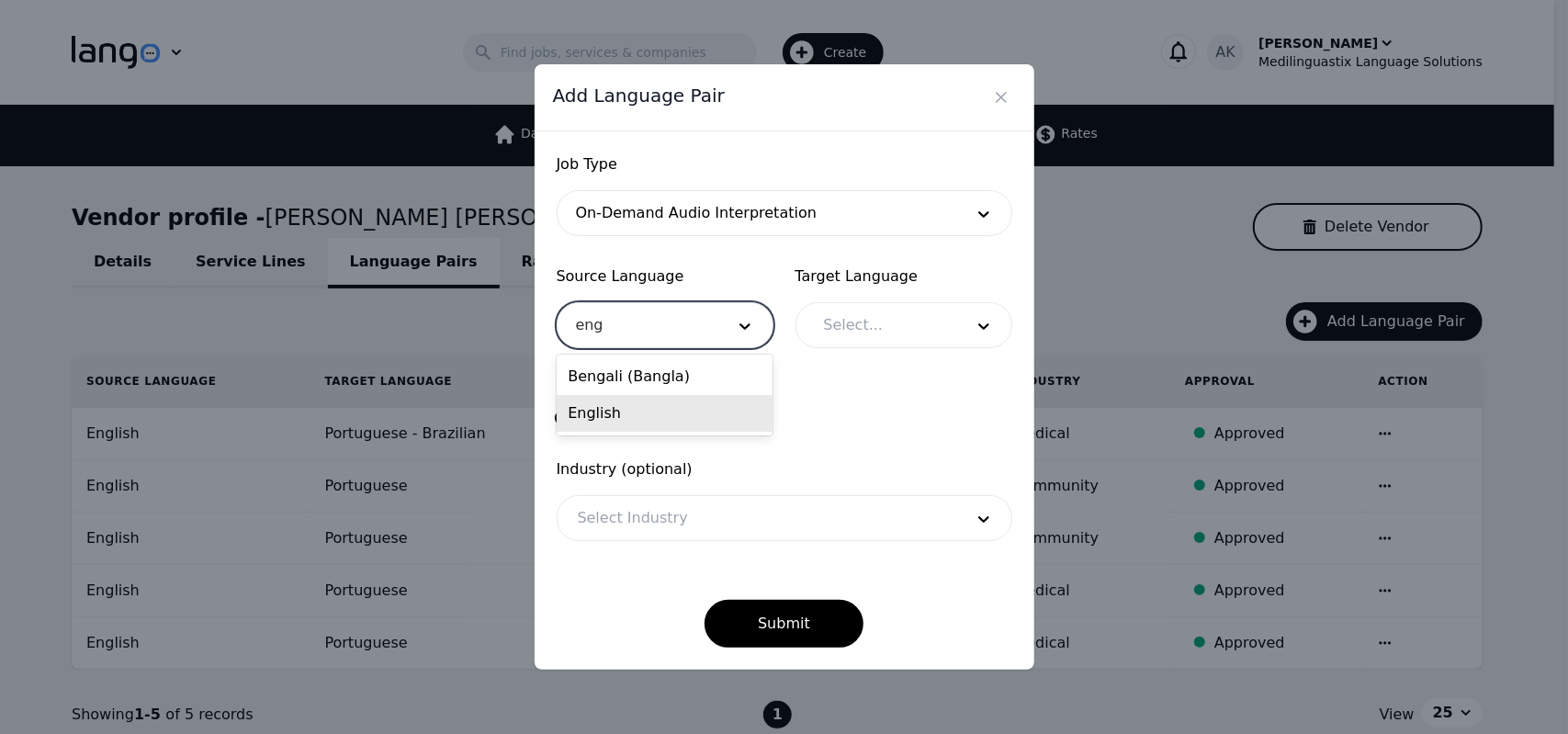
click at [653, 417] on div "English" at bounding box center [664, 413] width 216 height 36
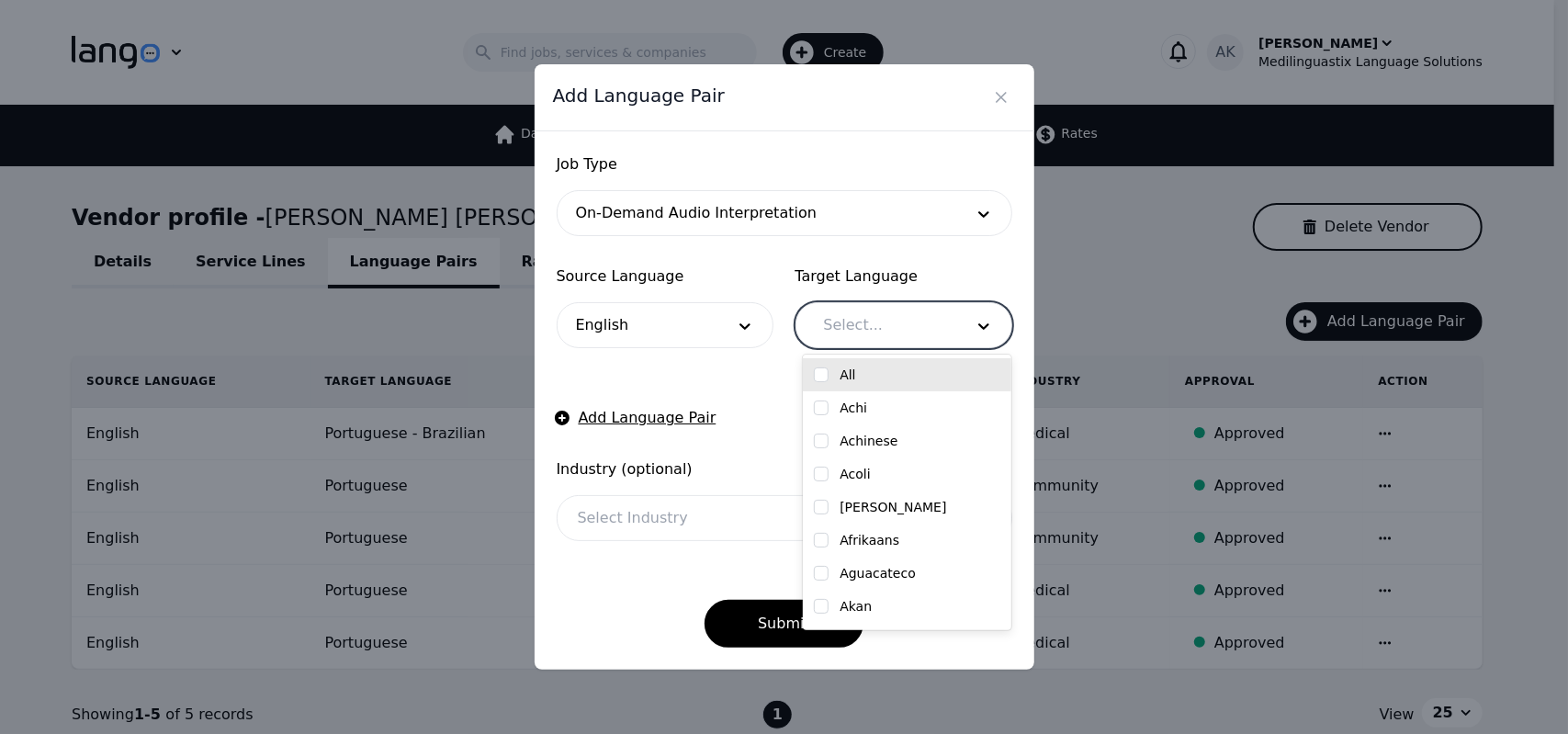
click at [832, 326] on div at bounding box center [880, 324] width 153 height 44
type input "por"
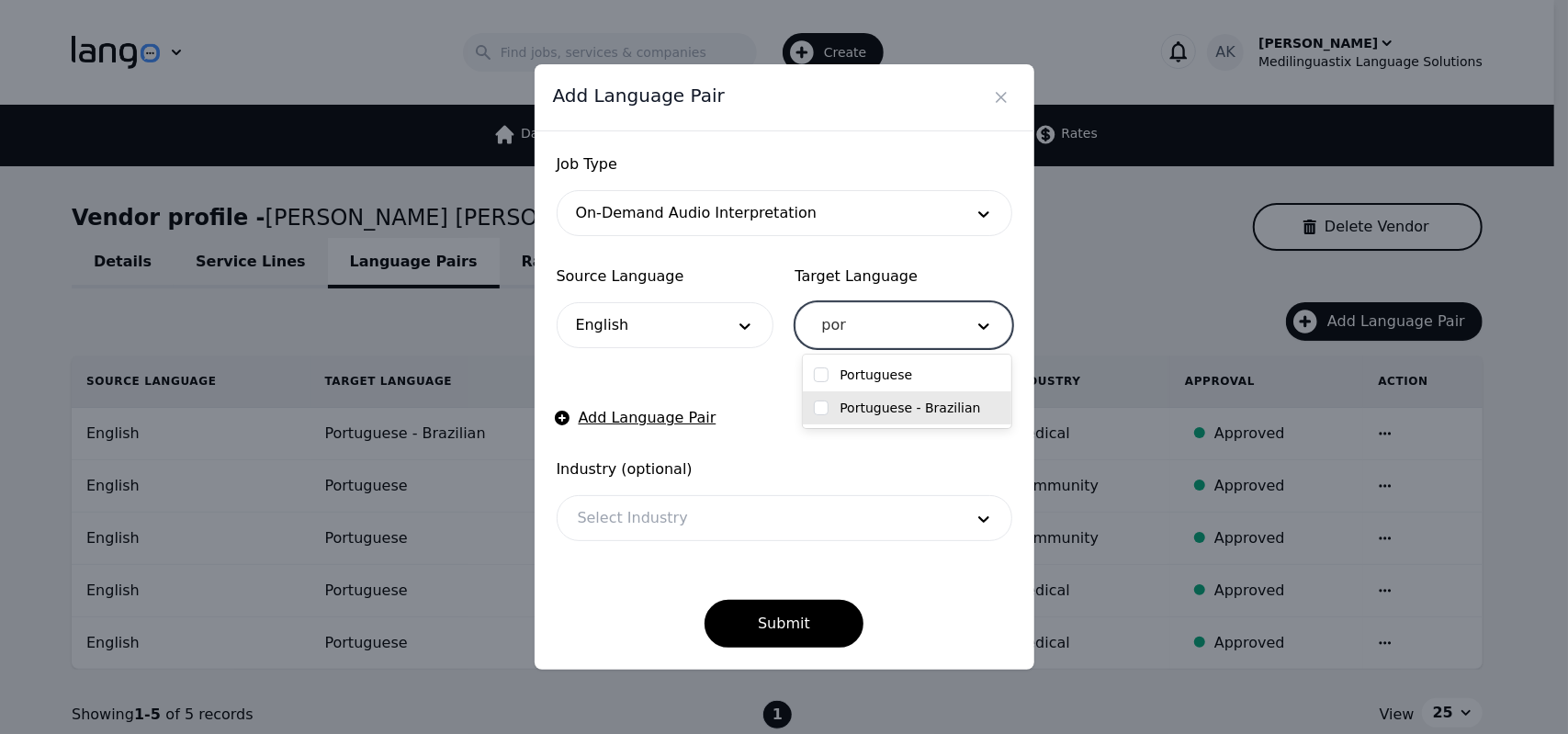
click at [867, 402] on label "Portuguese - Brazilian" at bounding box center [909, 408] width 140 height 19
checkbox input "true"
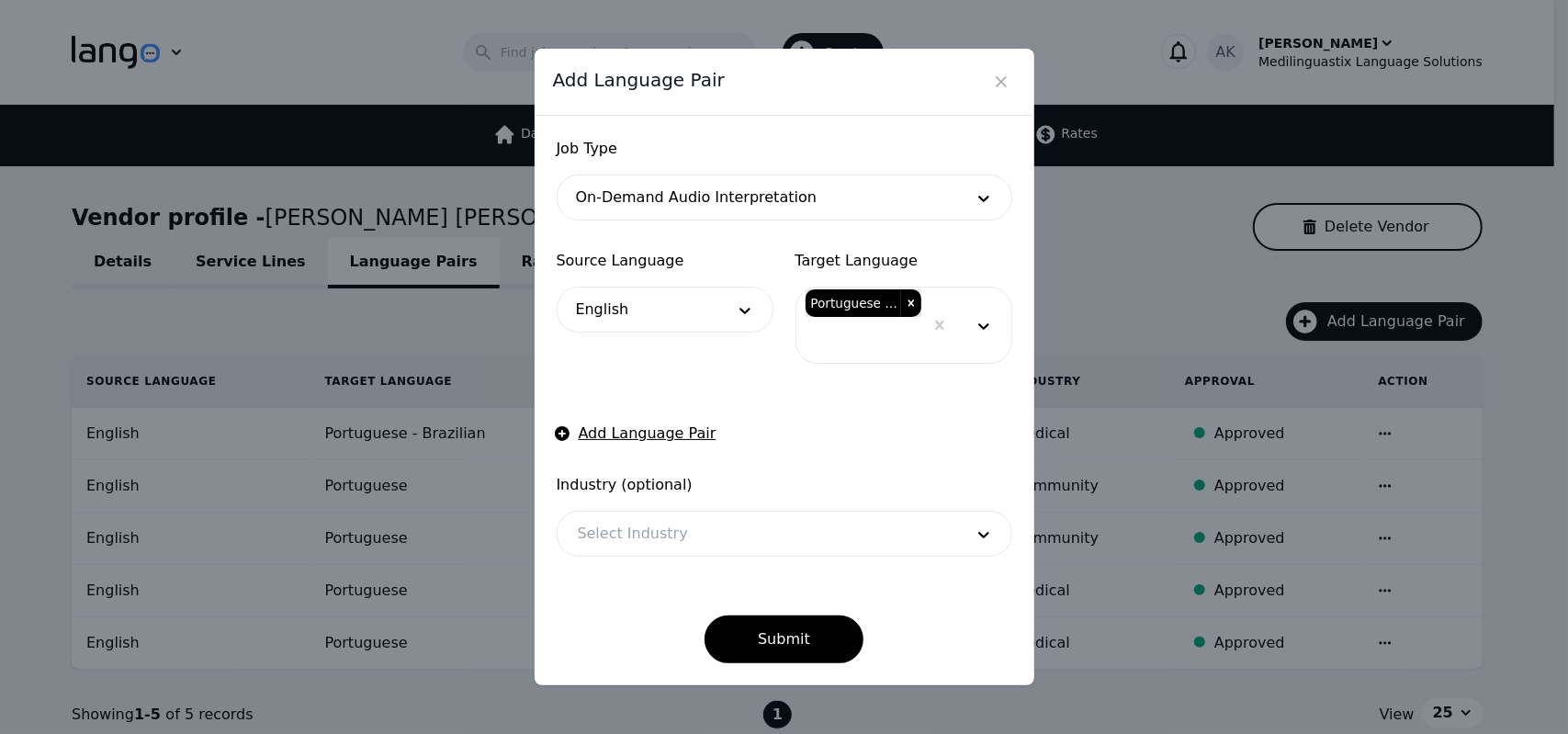
click at [720, 387] on form "Job Type On-Demand Audio Interpretation Source Language English Target Language…" at bounding box center [784, 401] width 456 height 525
click at [749, 546] on div at bounding box center [757, 533] width 399 height 44
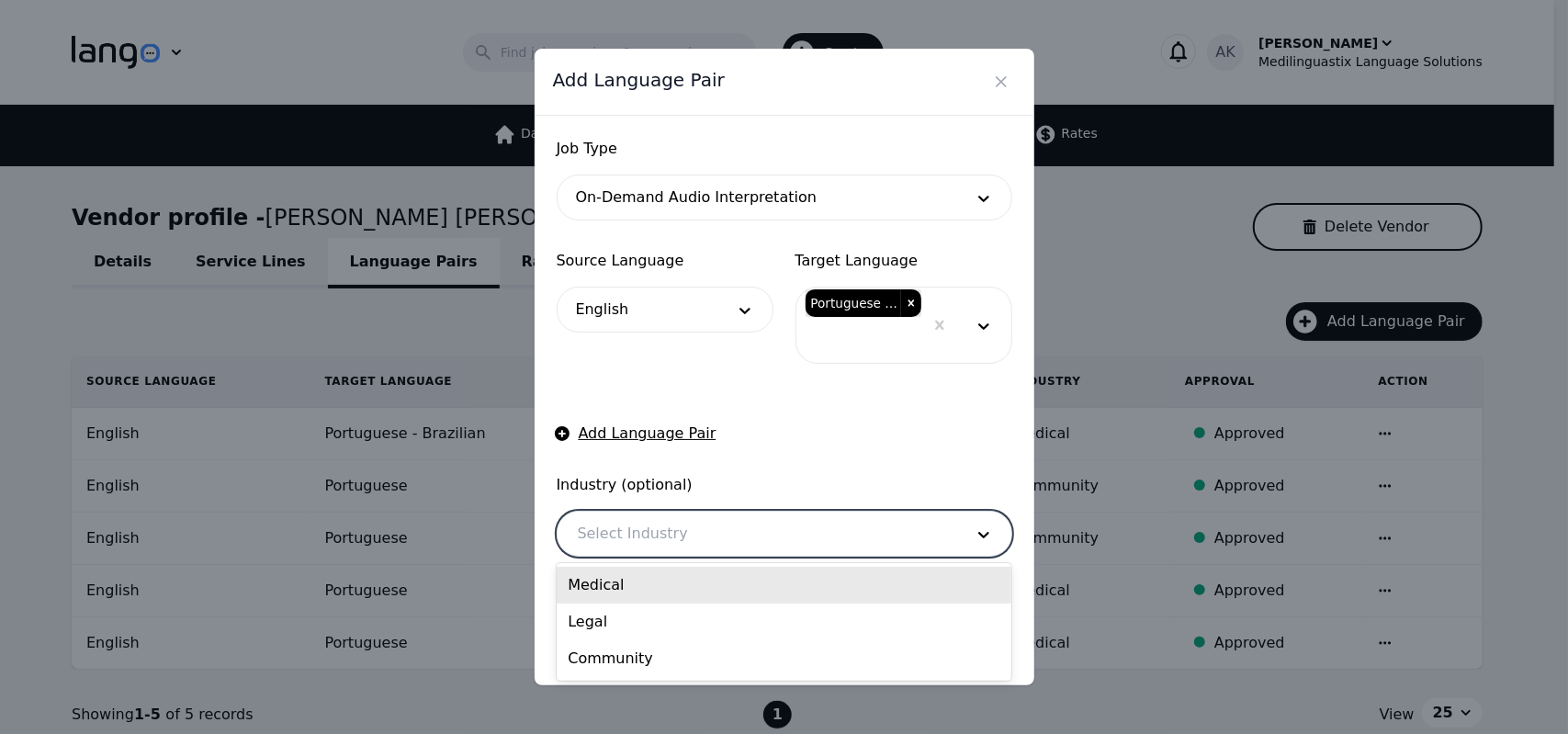
click at [713, 594] on div "Medical" at bounding box center [784, 584] width 455 height 36
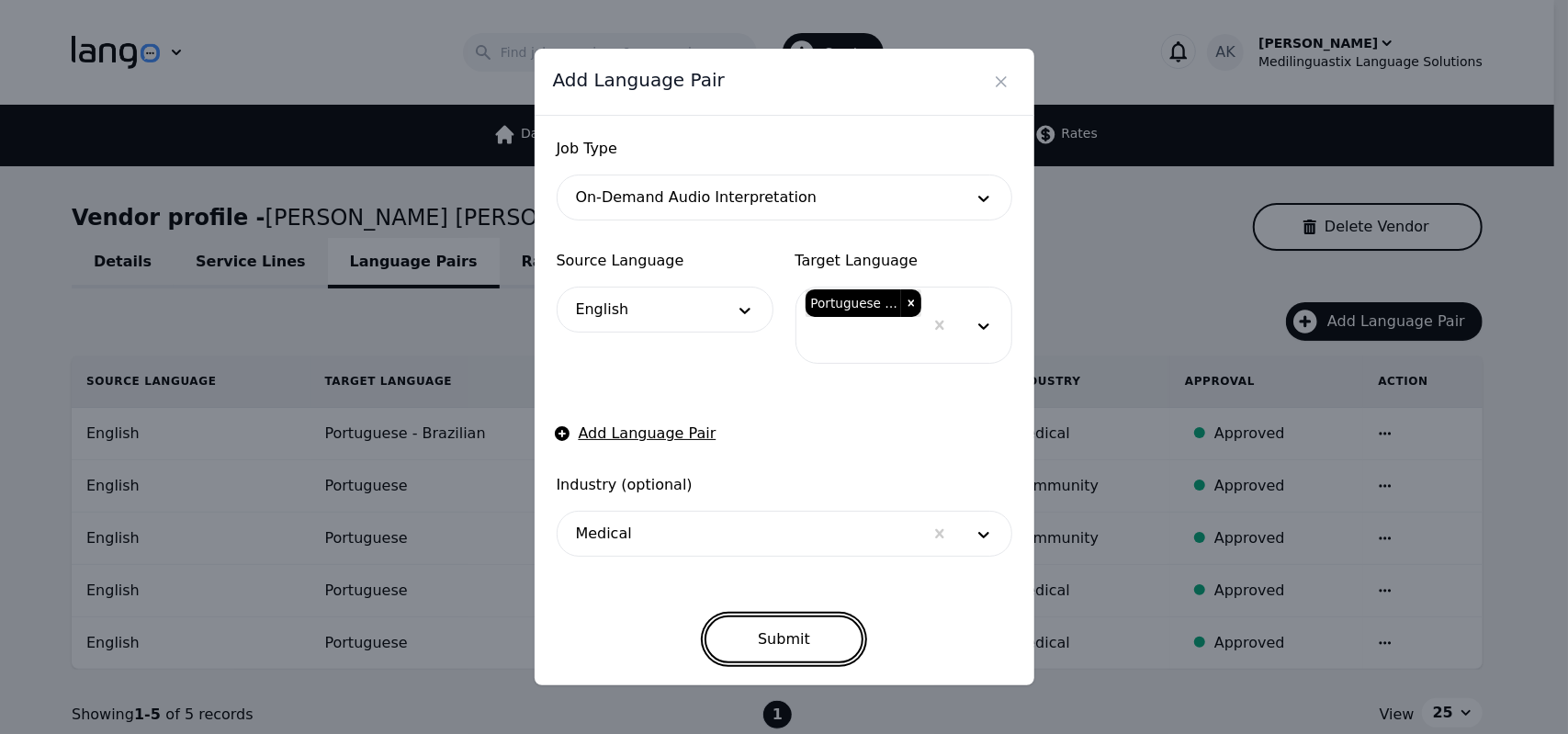
click at [761, 650] on button "Submit" at bounding box center [784, 639] width 159 height 48
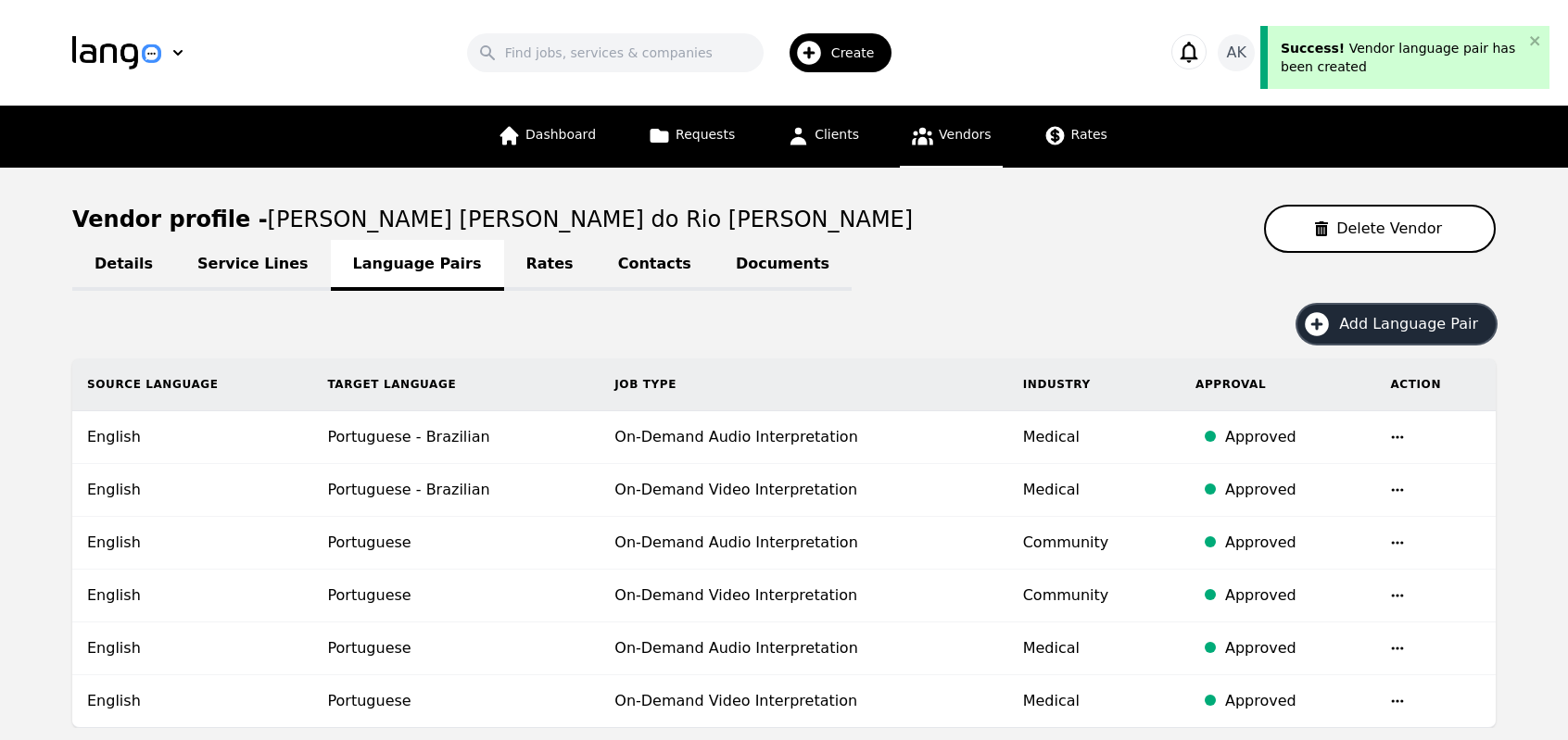
click at [1327, 321] on icon "button" at bounding box center [1317, 324] width 24 height 24
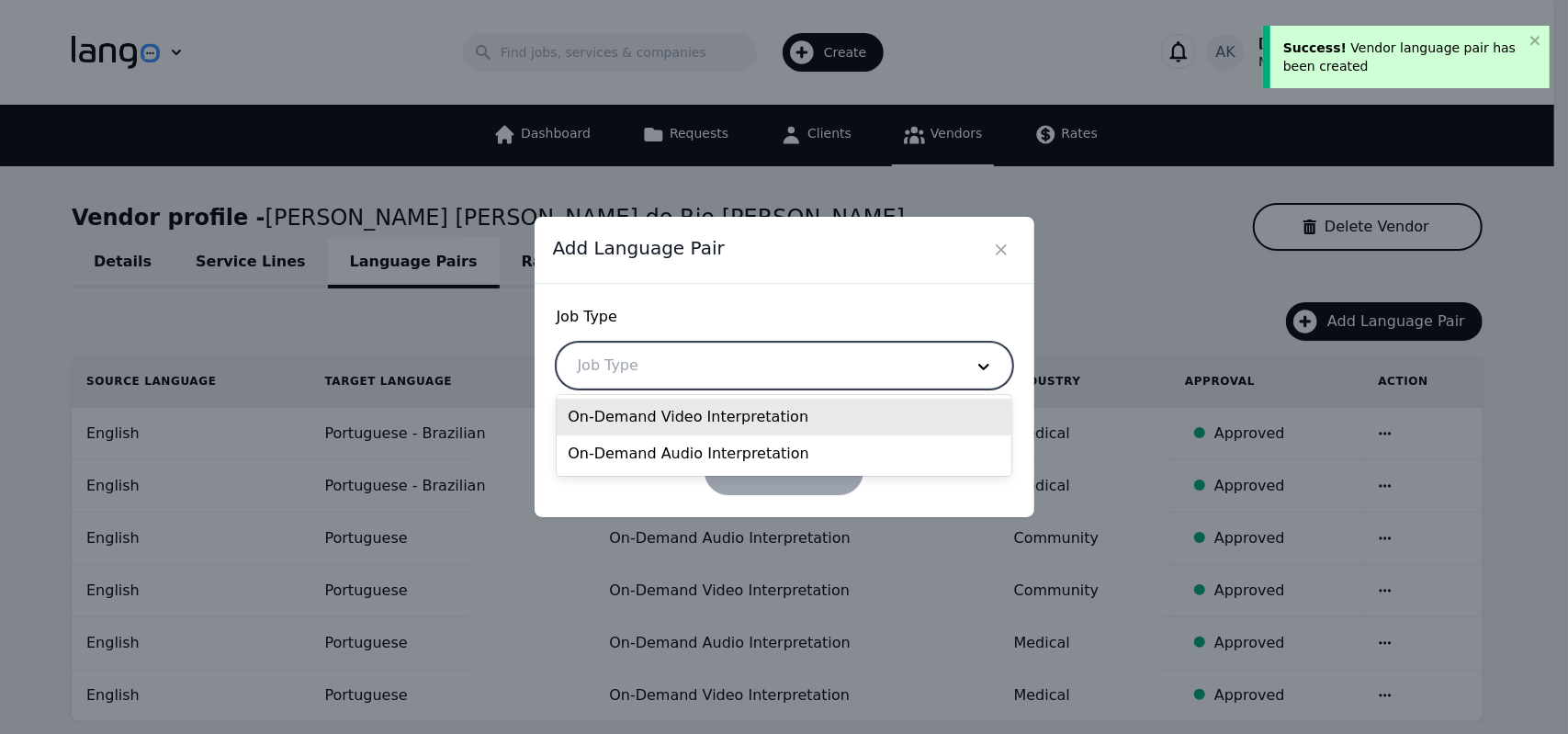
click at [868, 368] on div at bounding box center [757, 366] width 399 height 44
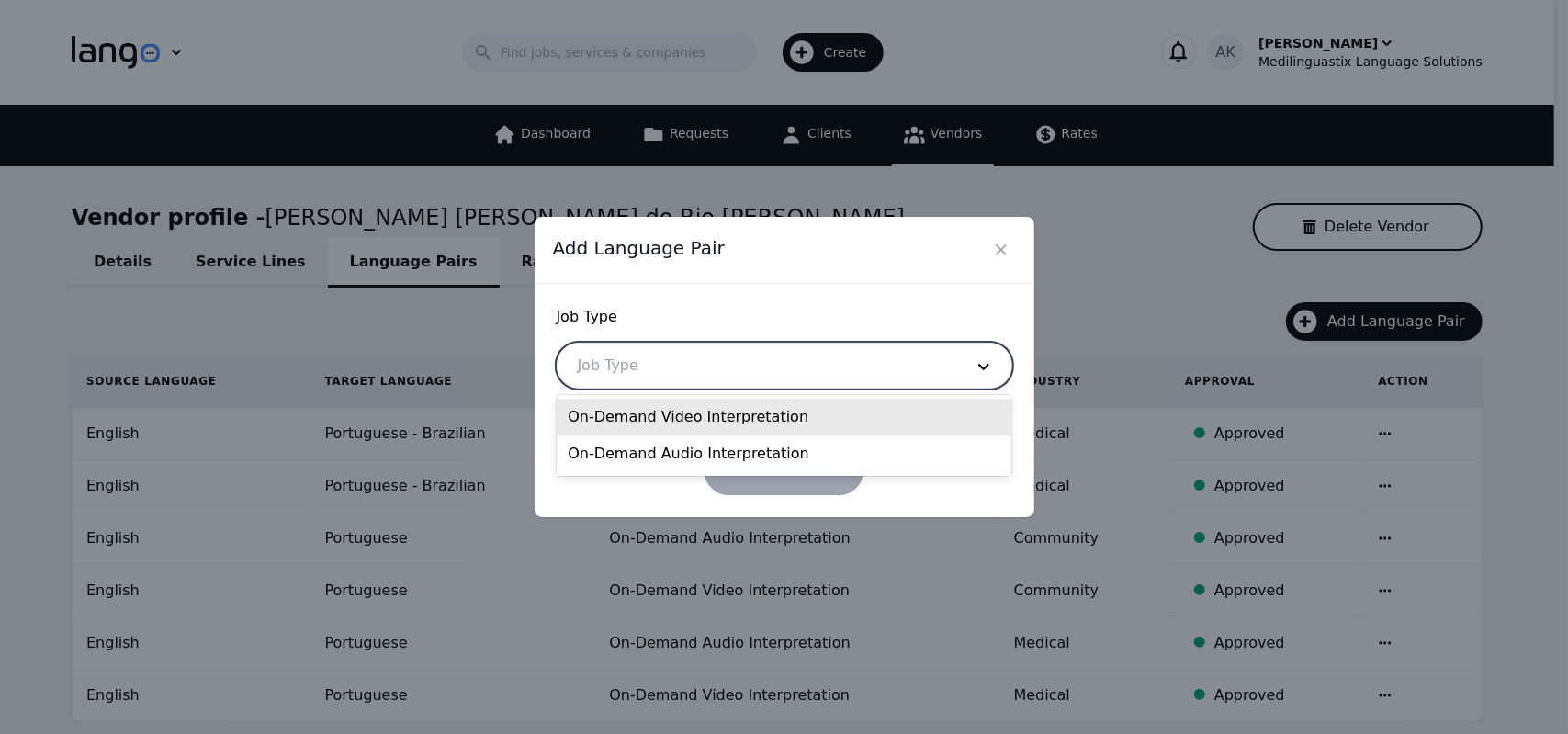
click at [761, 429] on div "On-Demand Video Interpretation" at bounding box center [784, 416] width 455 height 36
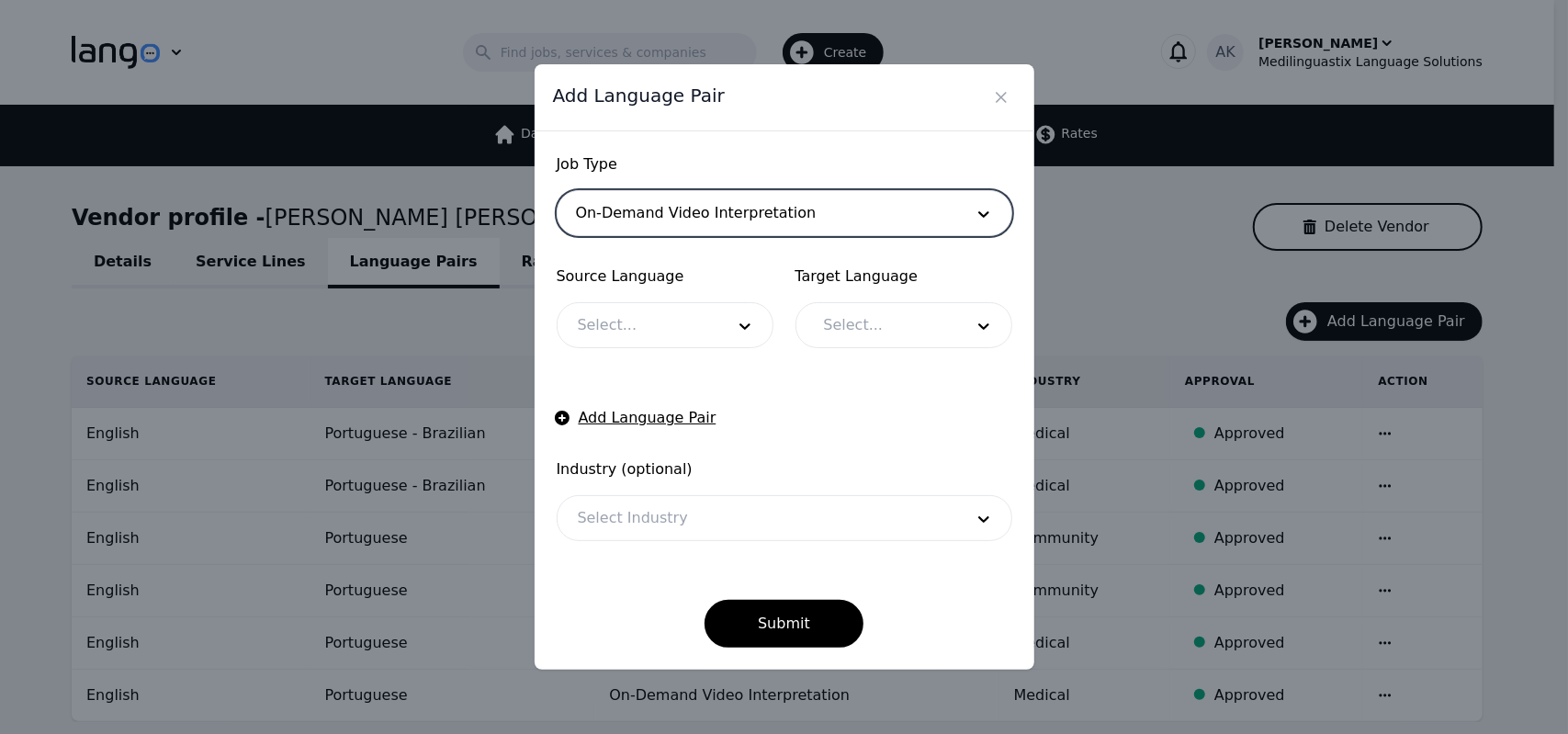
click at [645, 315] on div at bounding box center [637, 324] width 160 height 44
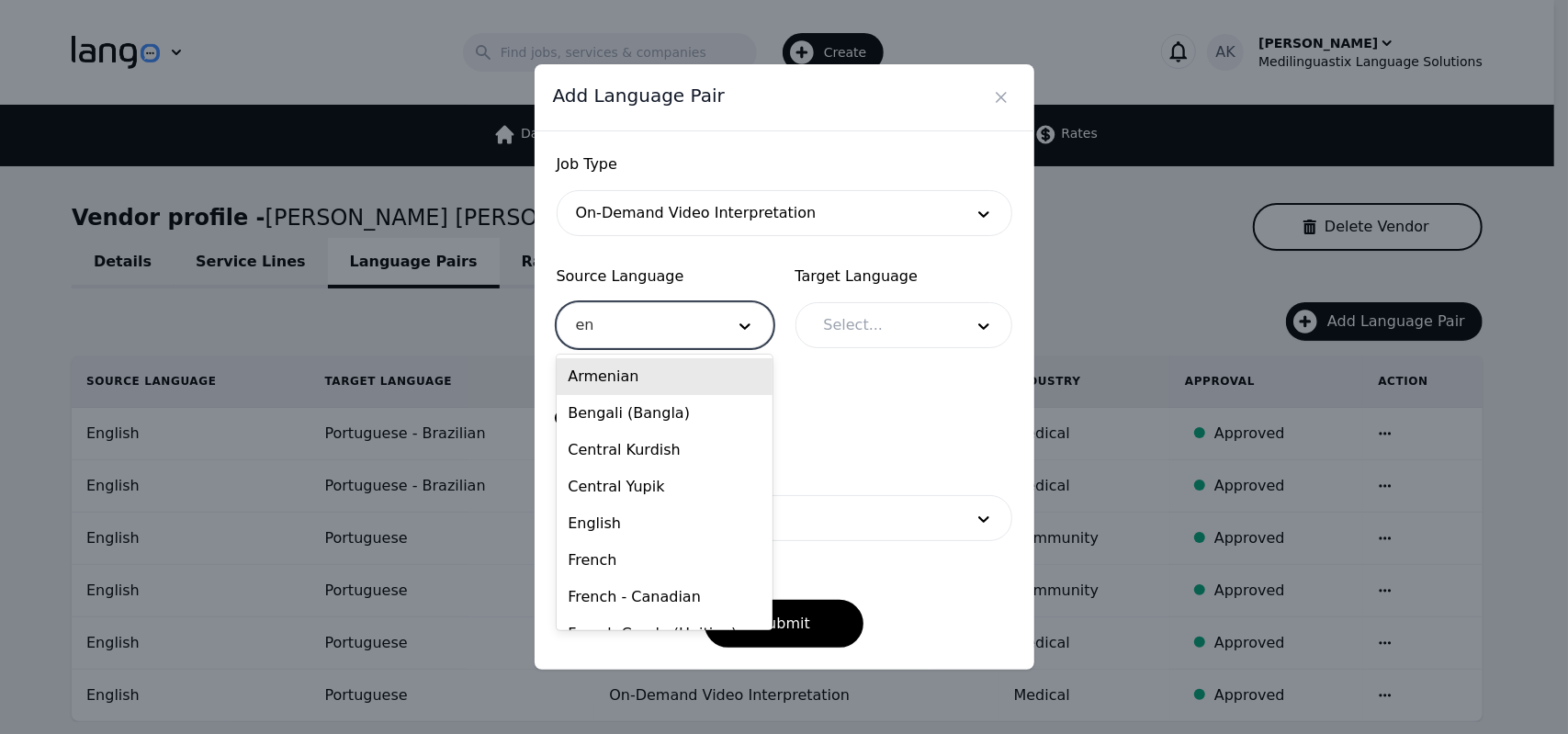
type input "eng"
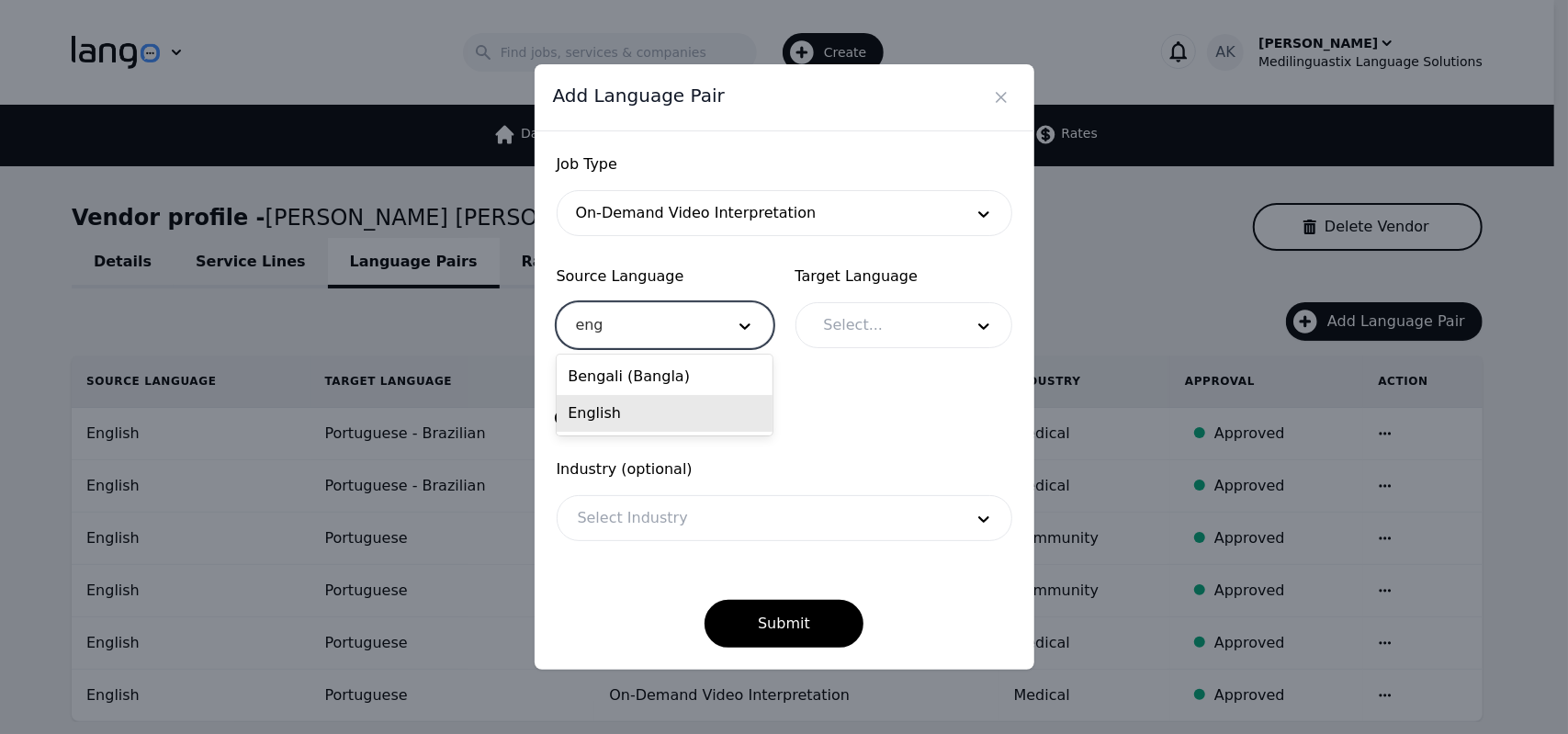
click at [629, 415] on div "English" at bounding box center [664, 413] width 216 height 36
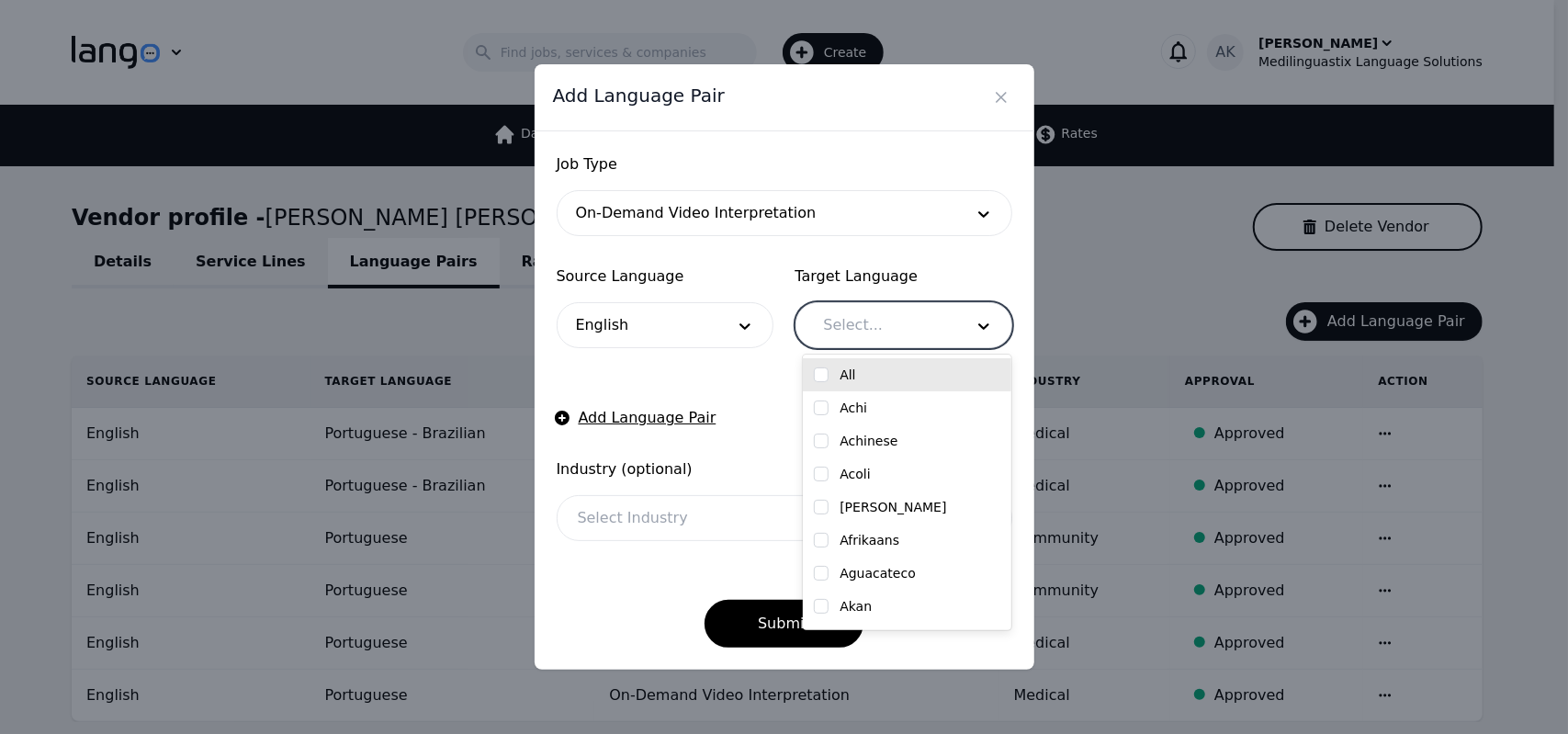
click at [851, 337] on div at bounding box center [880, 324] width 153 height 44
type input "por"
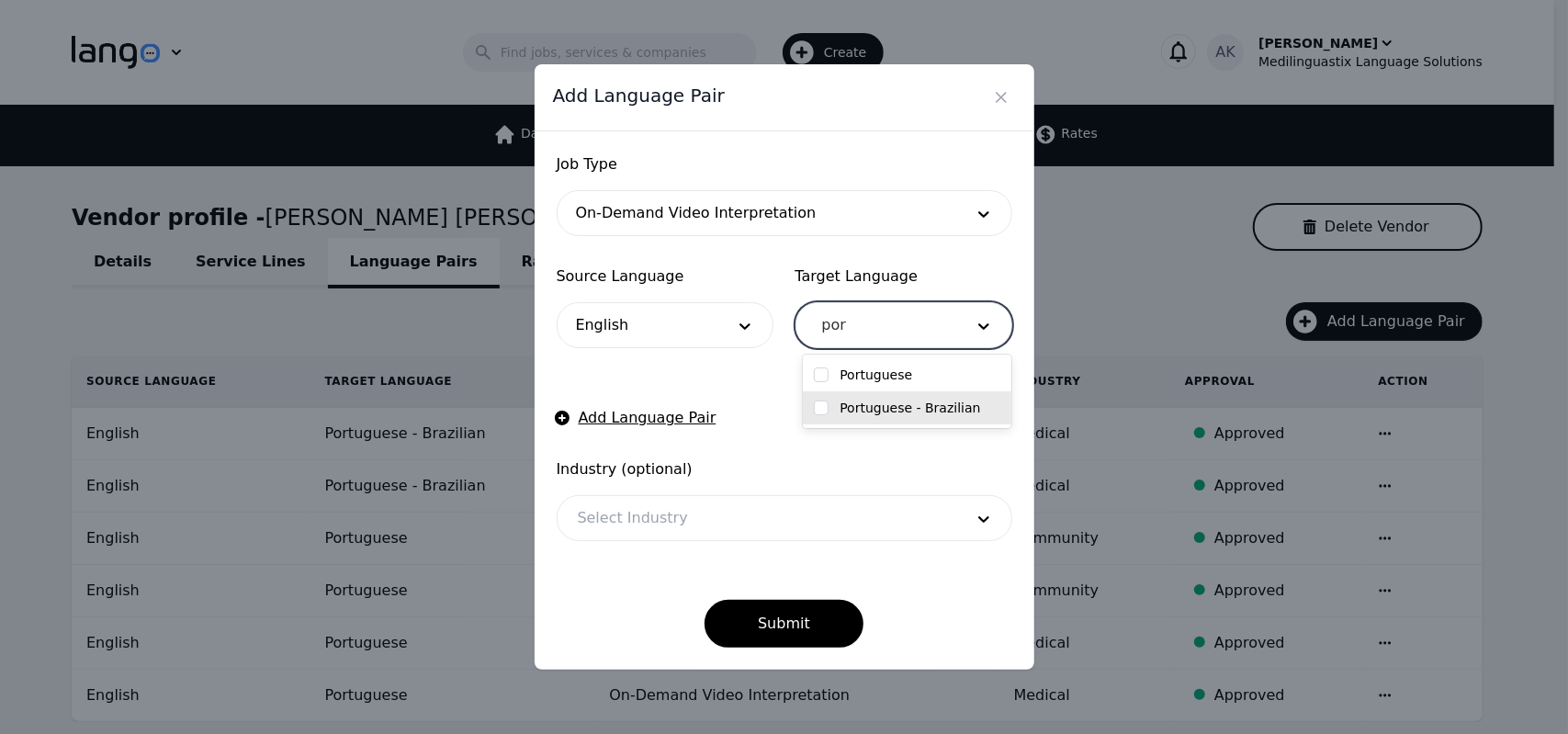
click at [834, 414] on div "Portuguese - Brazilian" at bounding box center [906, 408] width 186 height 19
checkbox input "true"
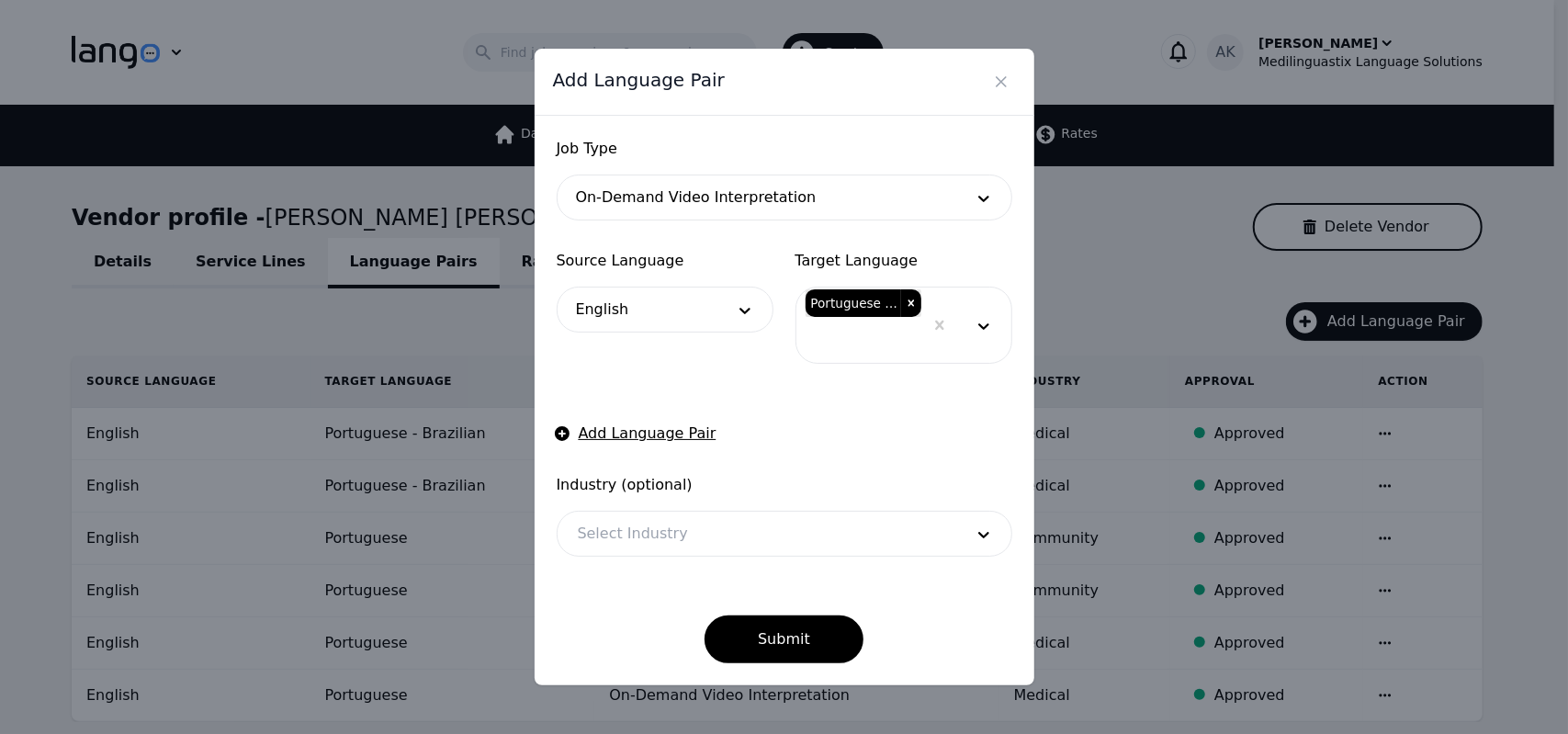
click at [710, 392] on form "Job Type On-Demand Video Interpretation Source Language English Target Language…" at bounding box center [784, 401] width 456 height 525
click at [757, 541] on div at bounding box center [757, 533] width 399 height 44
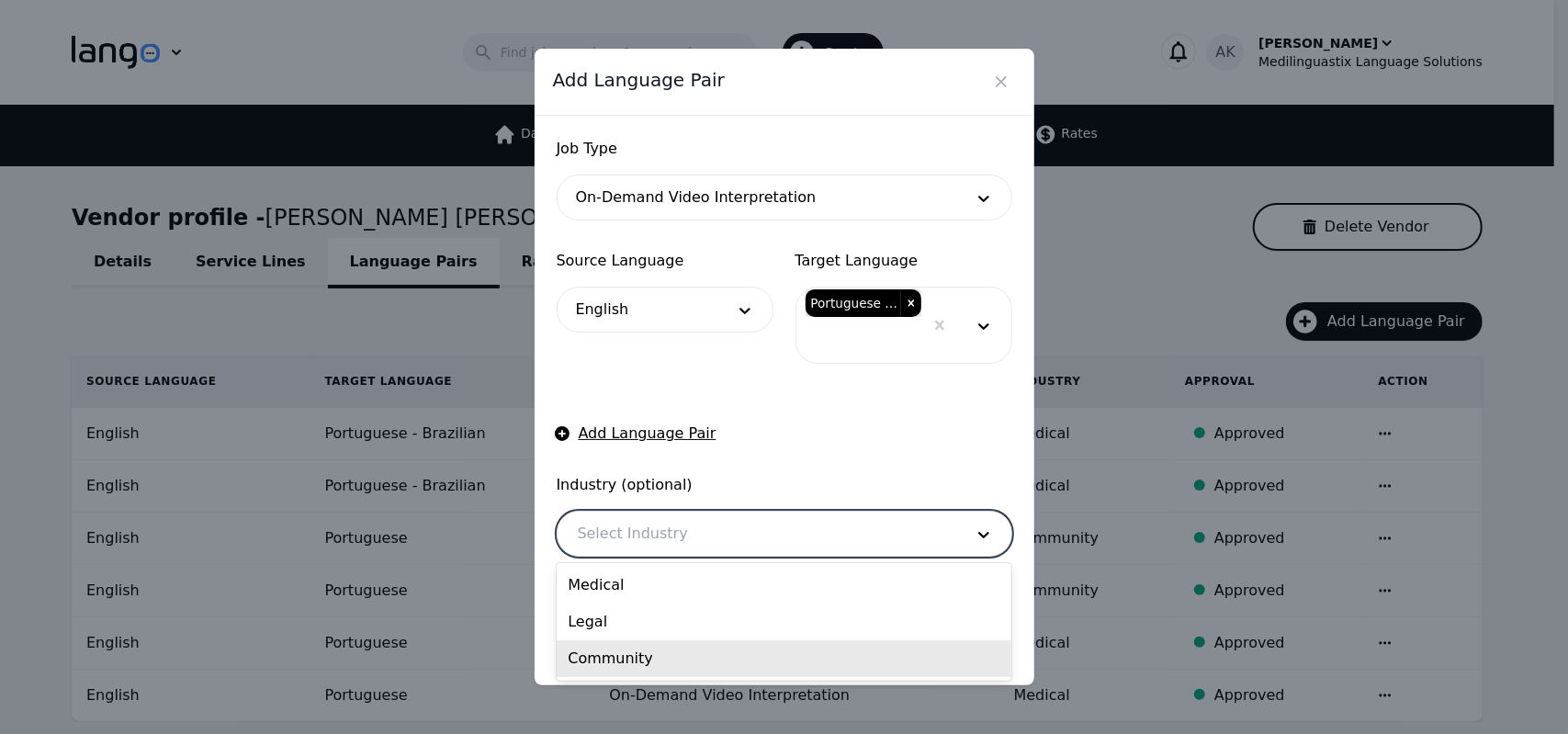
click at [691, 657] on div "Community" at bounding box center [784, 658] width 455 height 36
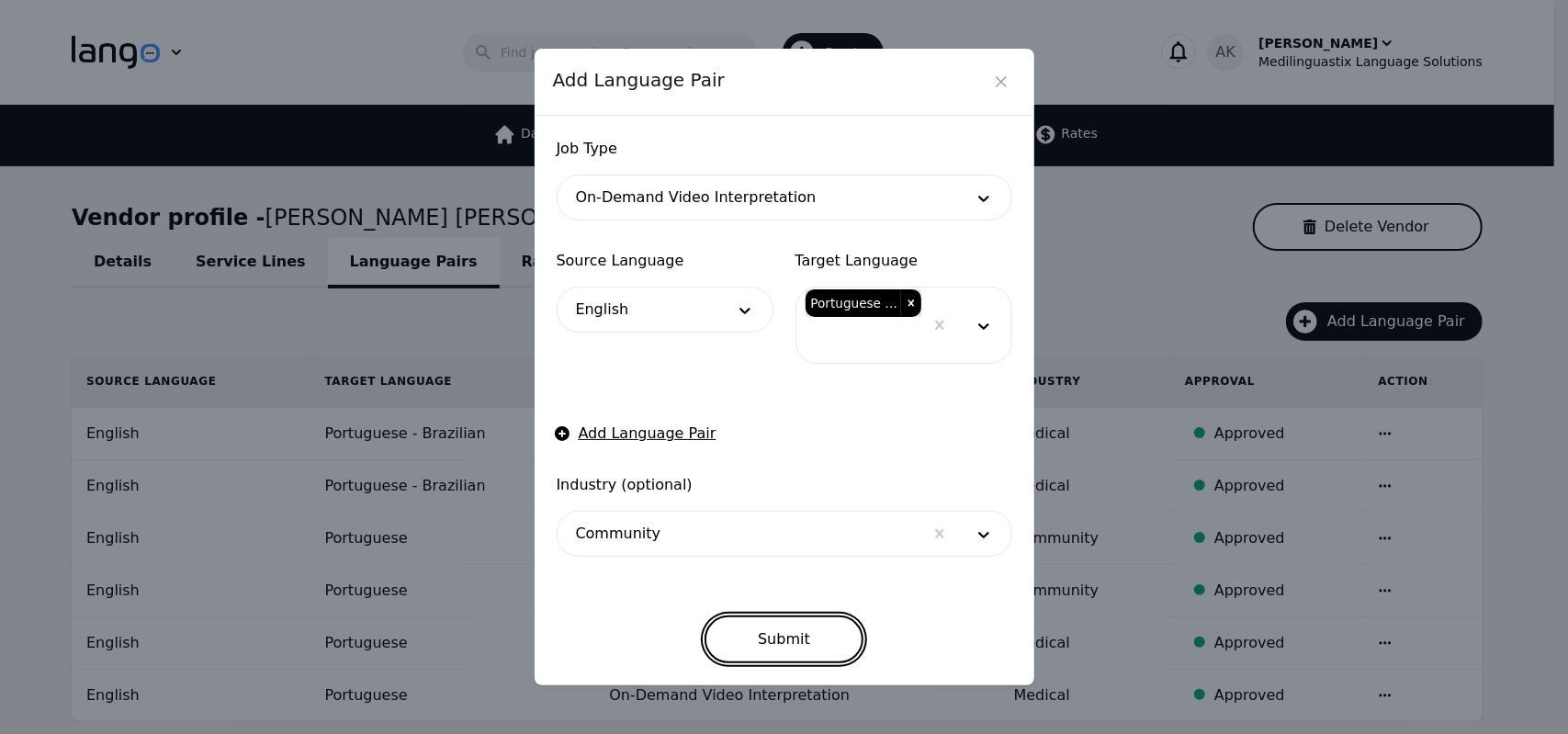
click at [771, 625] on button "Submit" at bounding box center [784, 639] width 159 height 48
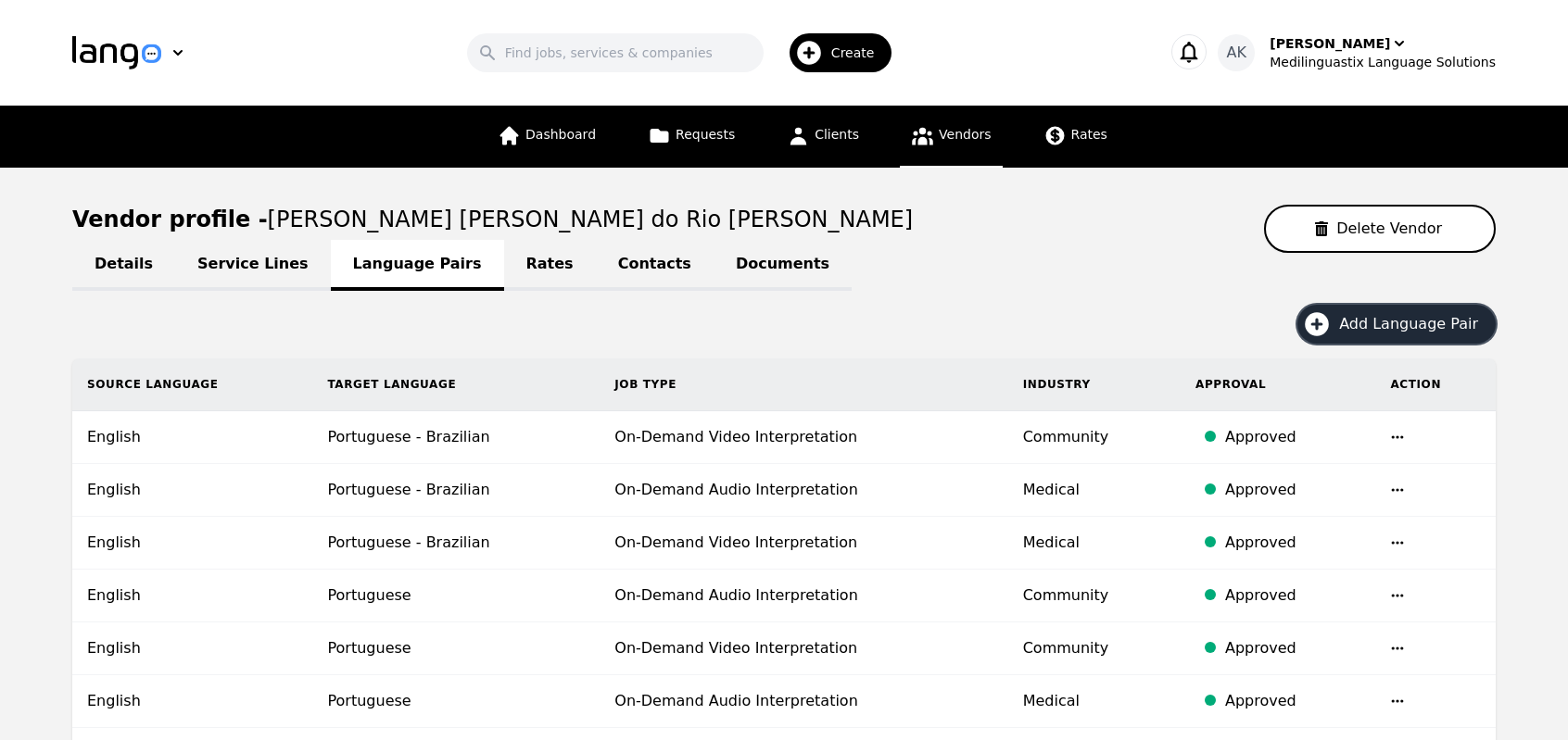
click at [1363, 329] on span "Add Language Pair" at bounding box center [1415, 324] width 152 height 22
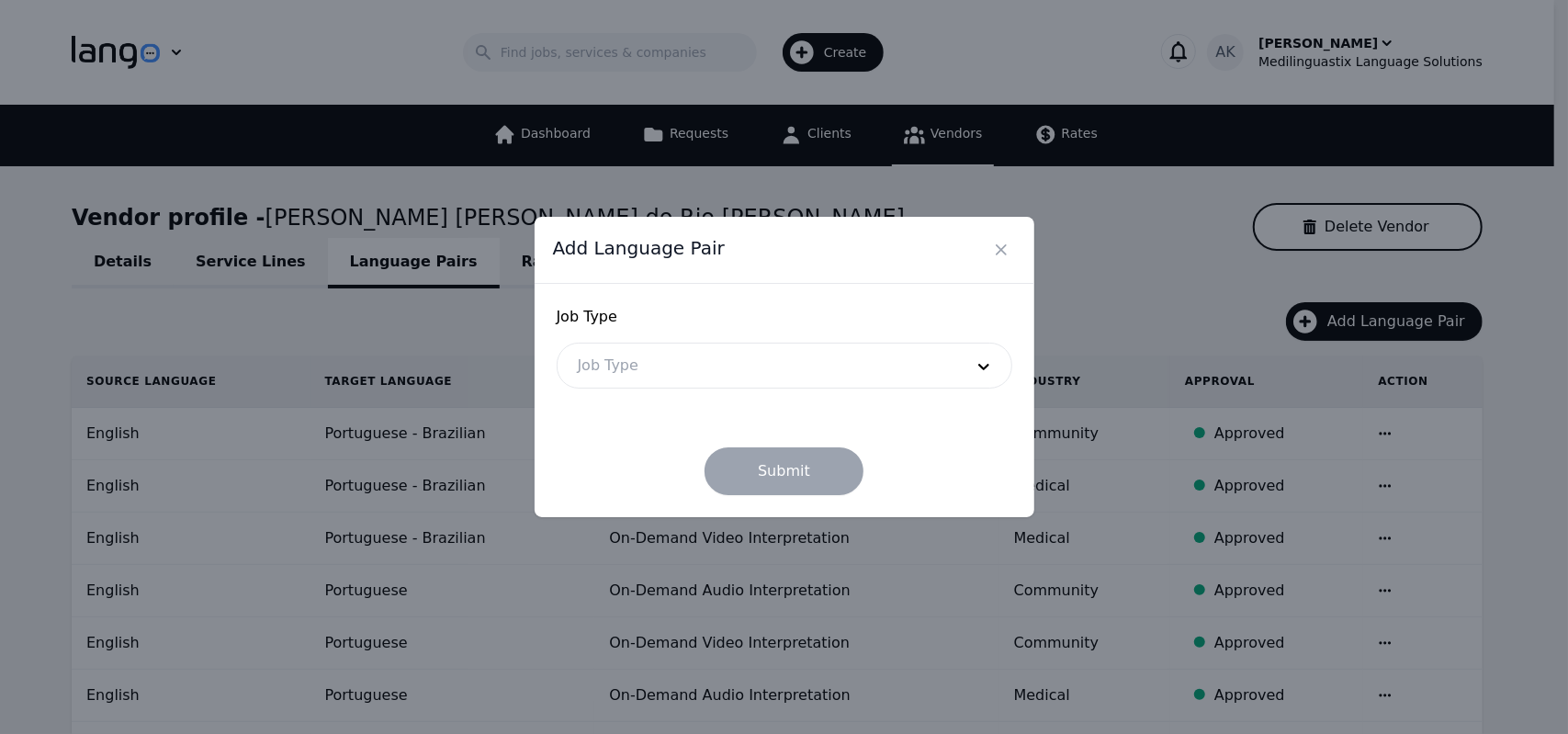
click at [755, 369] on div at bounding box center [757, 366] width 399 height 44
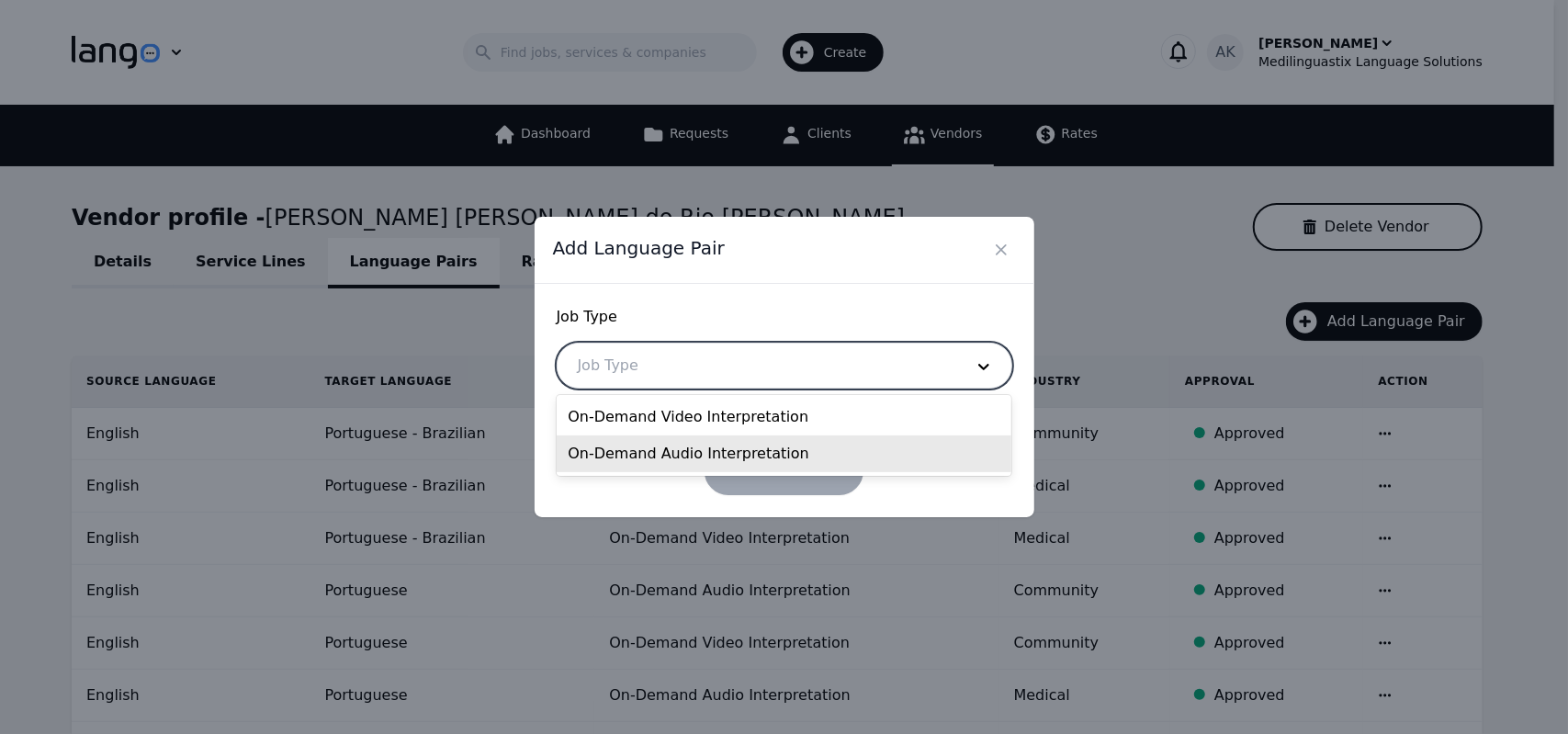
click at [678, 447] on div "On-Demand Audio Interpretation" at bounding box center [784, 453] width 455 height 36
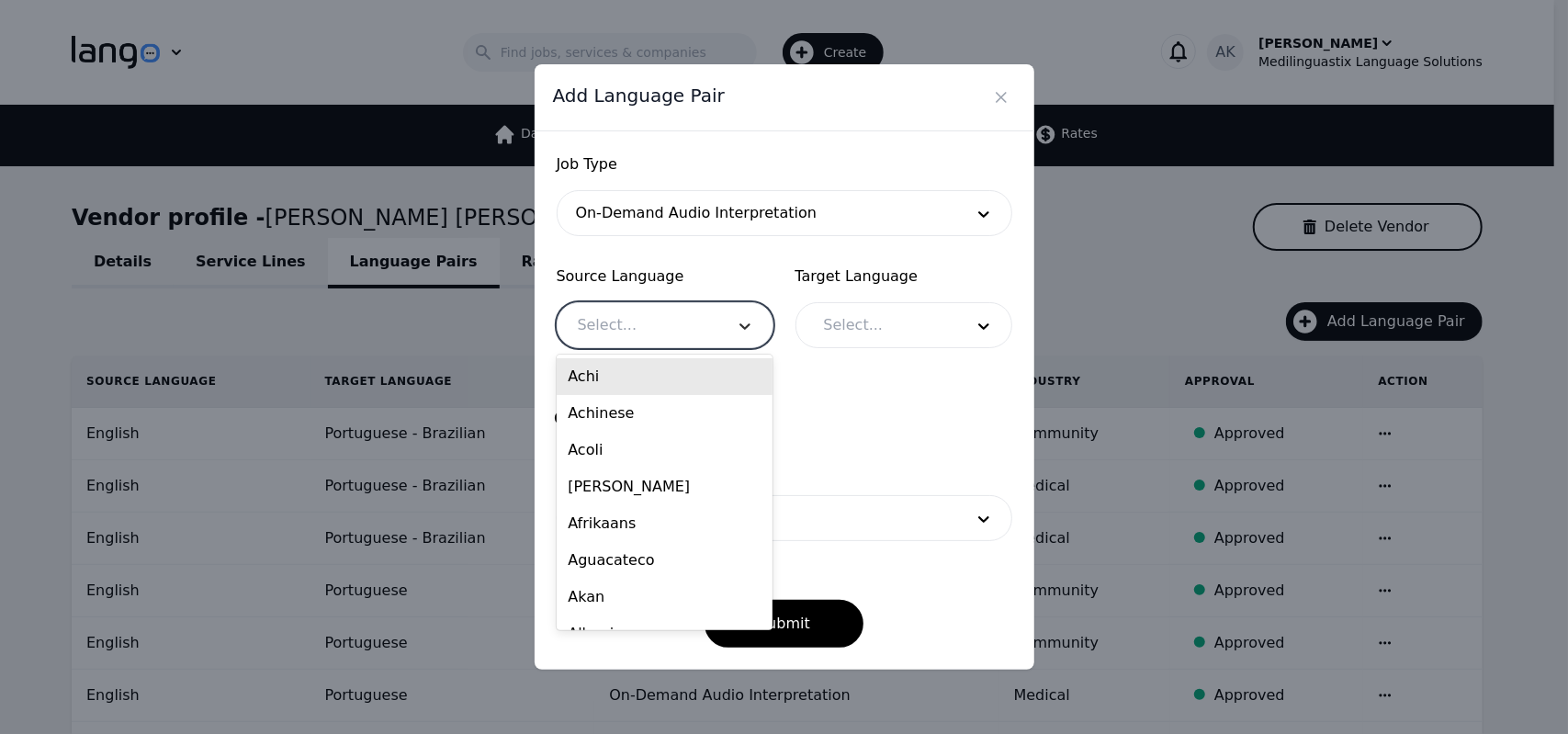
click at [722, 315] on div at bounding box center [745, 324] width 55 height 44
type input "r"
type input "eng"
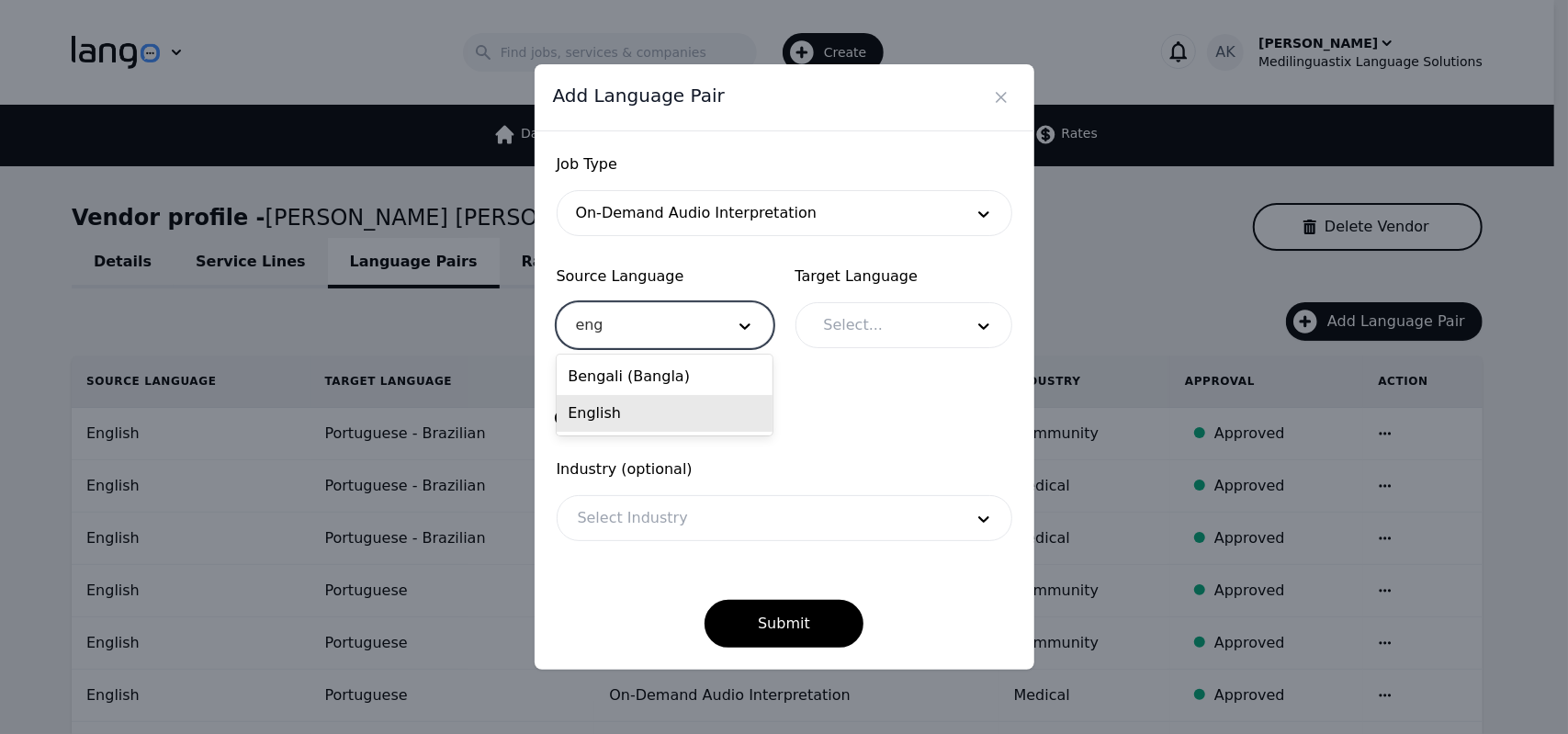
click at [627, 409] on div "English" at bounding box center [664, 413] width 216 height 36
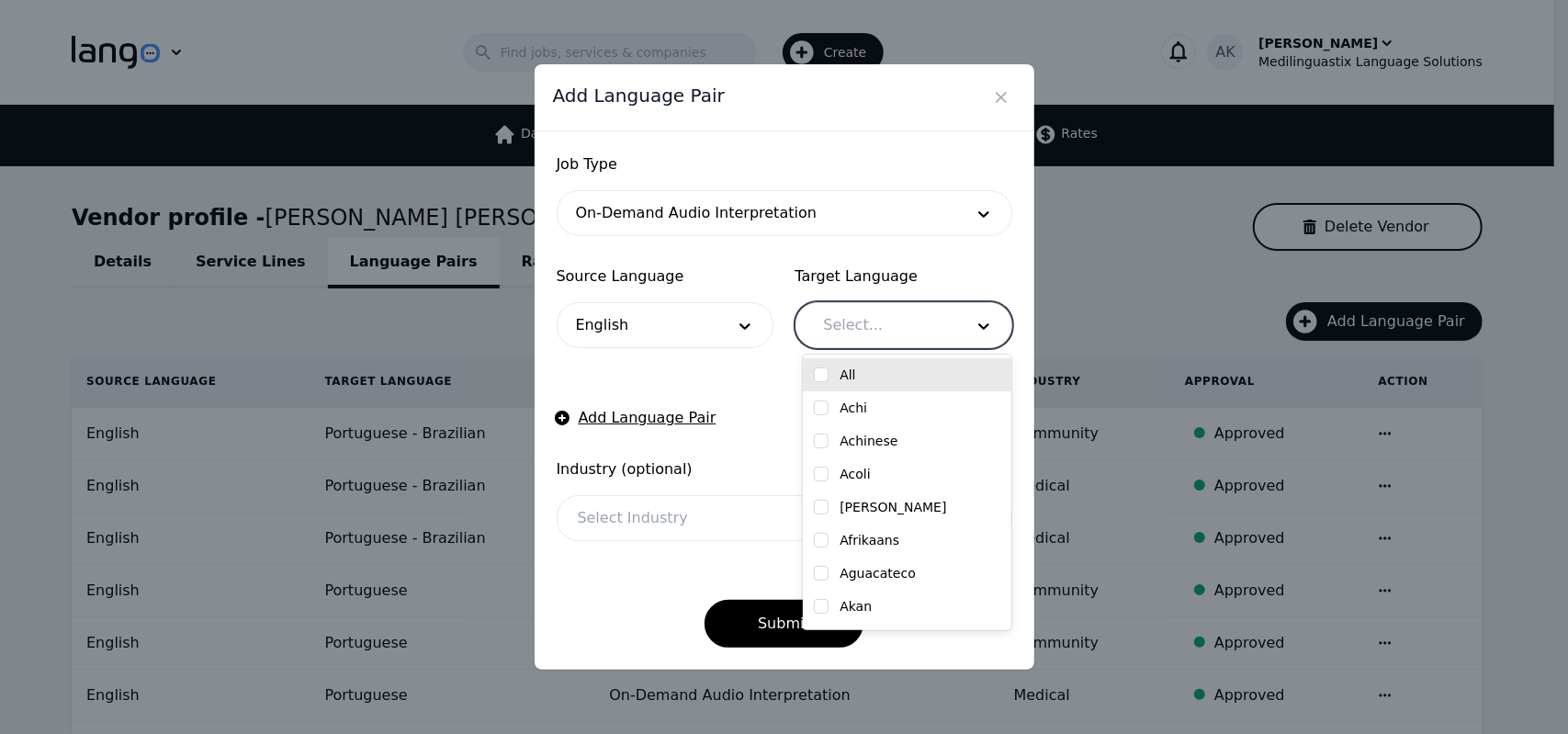
click at [844, 325] on div at bounding box center [880, 324] width 153 height 44
type input "por"
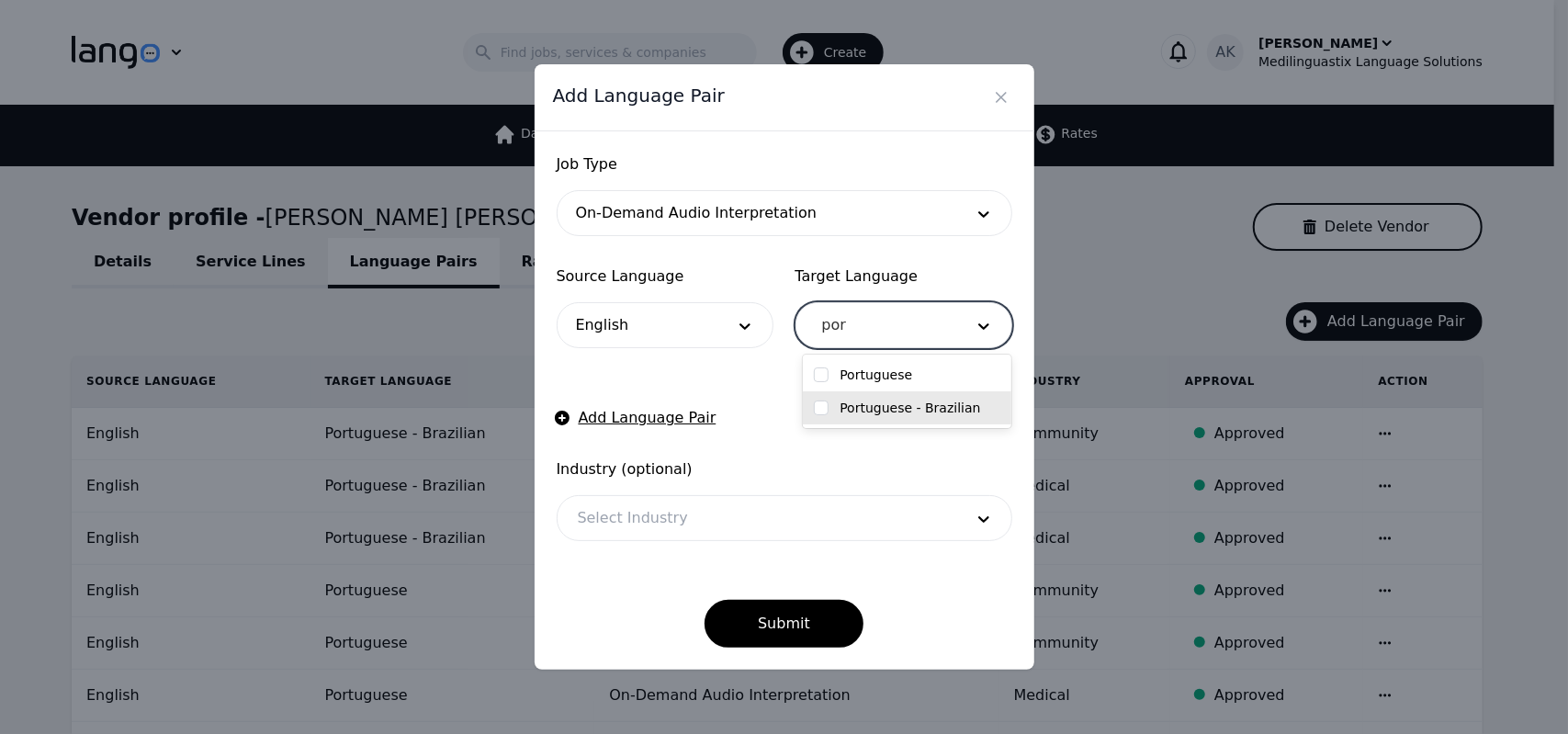
click at [841, 409] on label "Portuguese - Brazilian" at bounding box center [909, 408] width 140 height 19
checkbox input "true"
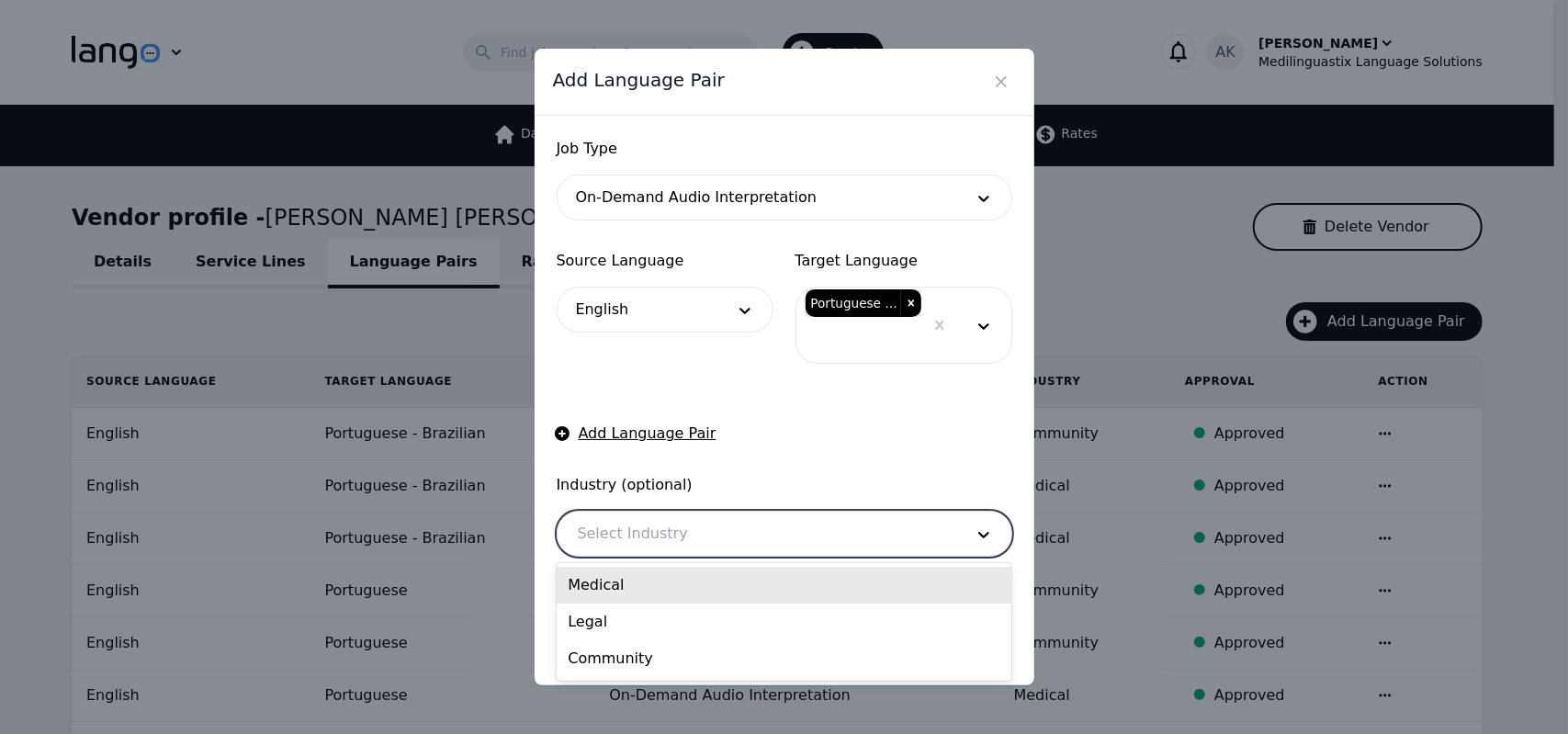
click at [743, 528] on div at bounding box center [757, 533] width 399 height 44
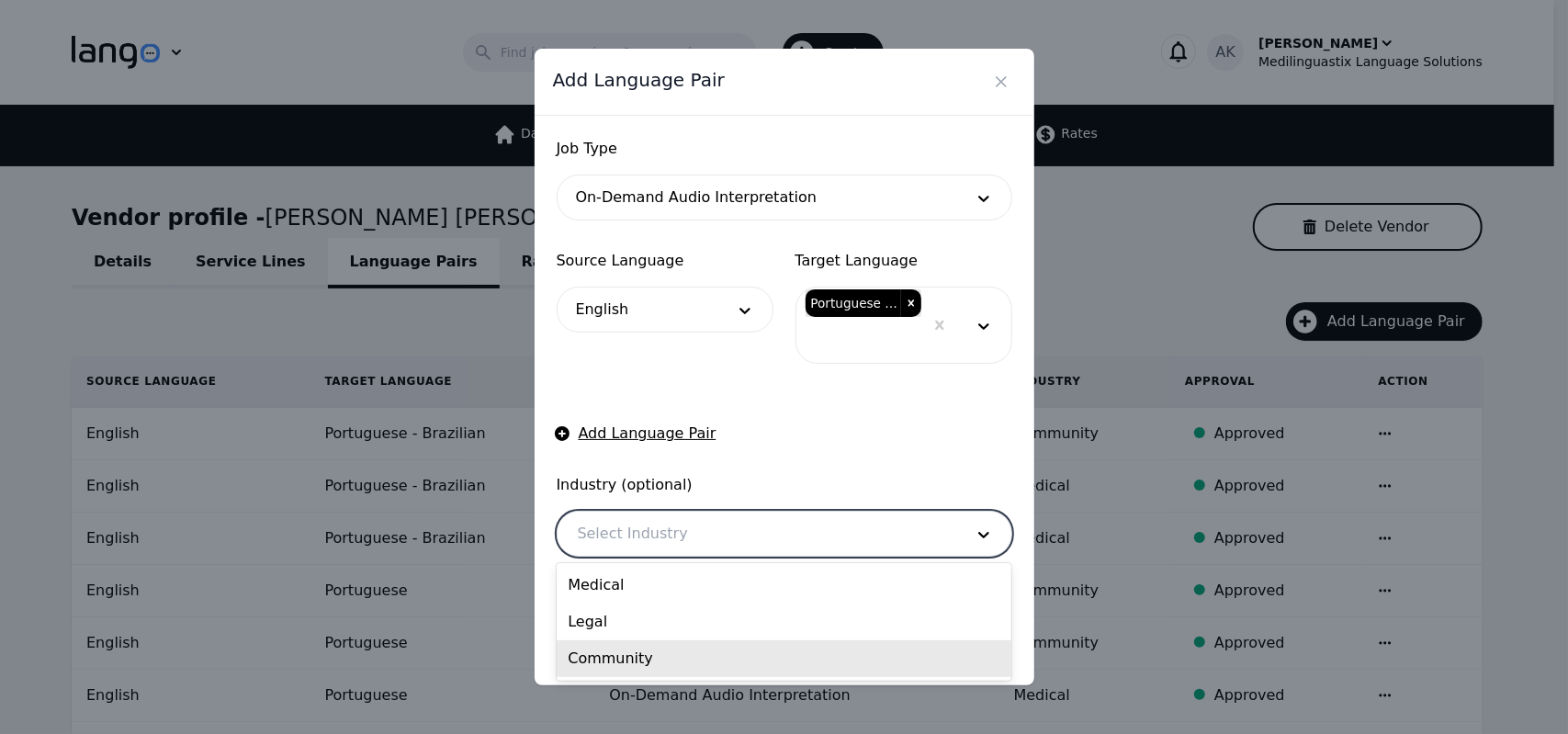
click at [689, 643] on div "Community" at bounding box center [784, 658] width 455 height 36
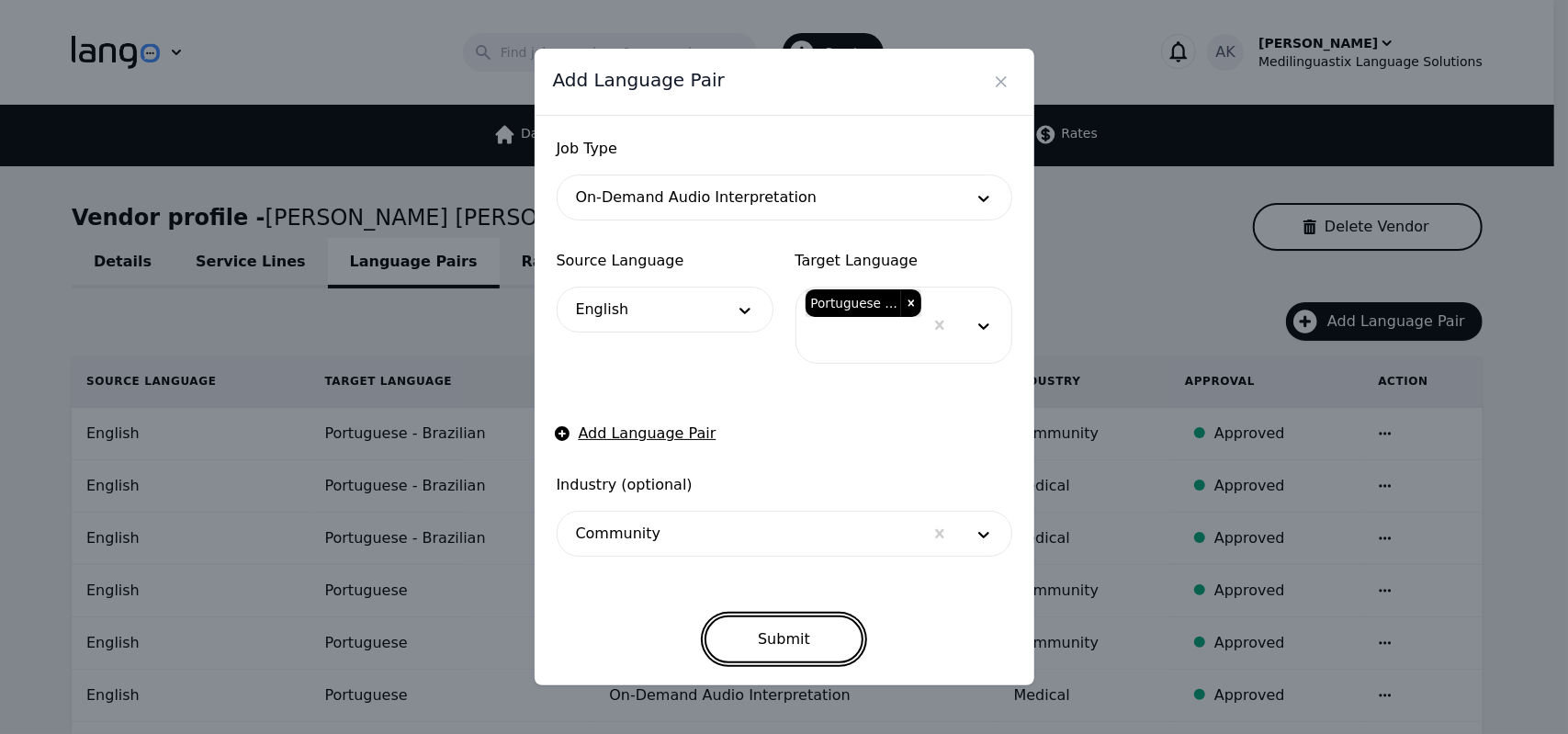
click at [754, 640] on button "Submit" at bounding box center [784, 639] width 159 height 48
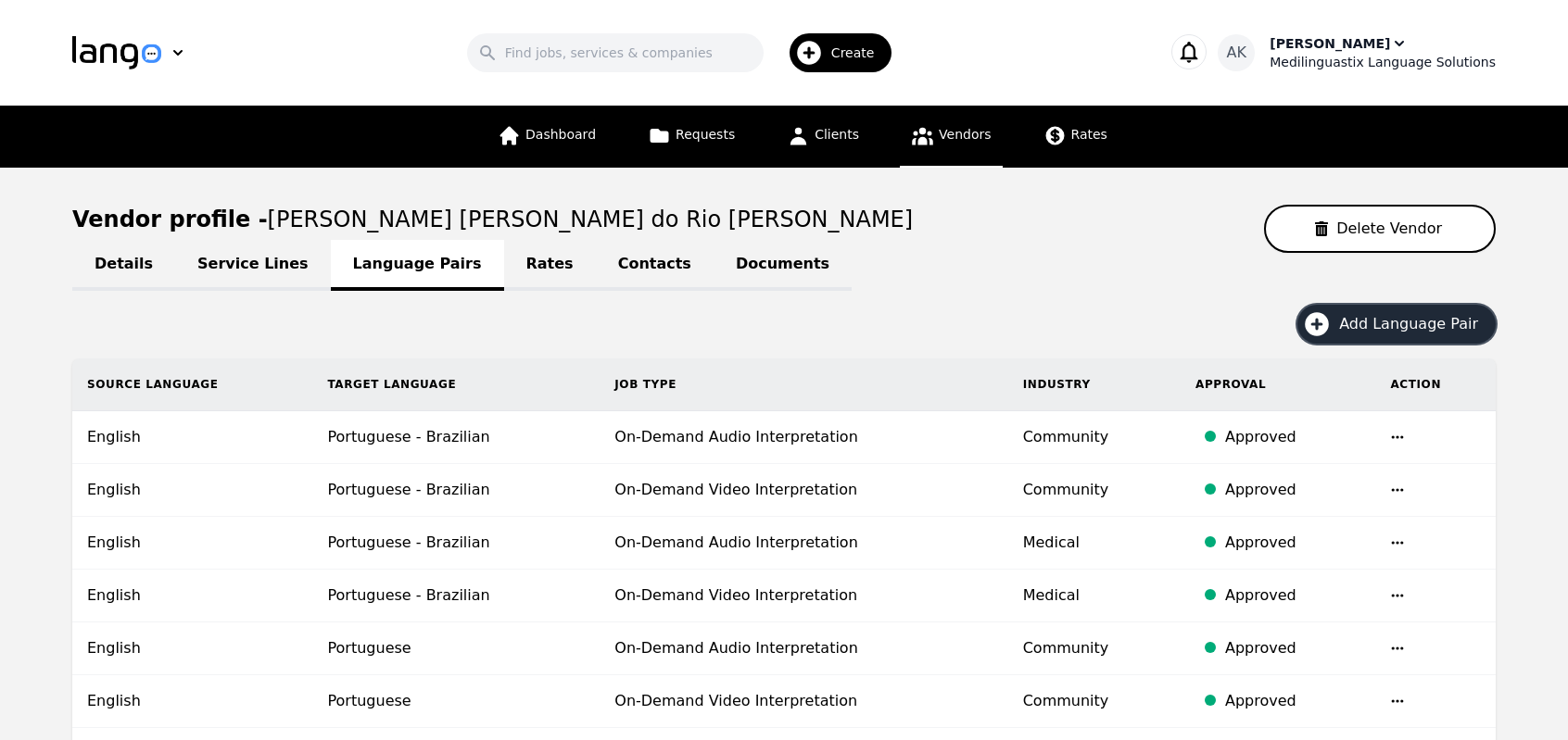
click at [1324, 65] on div "Medilinguastix Language Solutions" at bounding box center [1382, 61] width 226 height 19
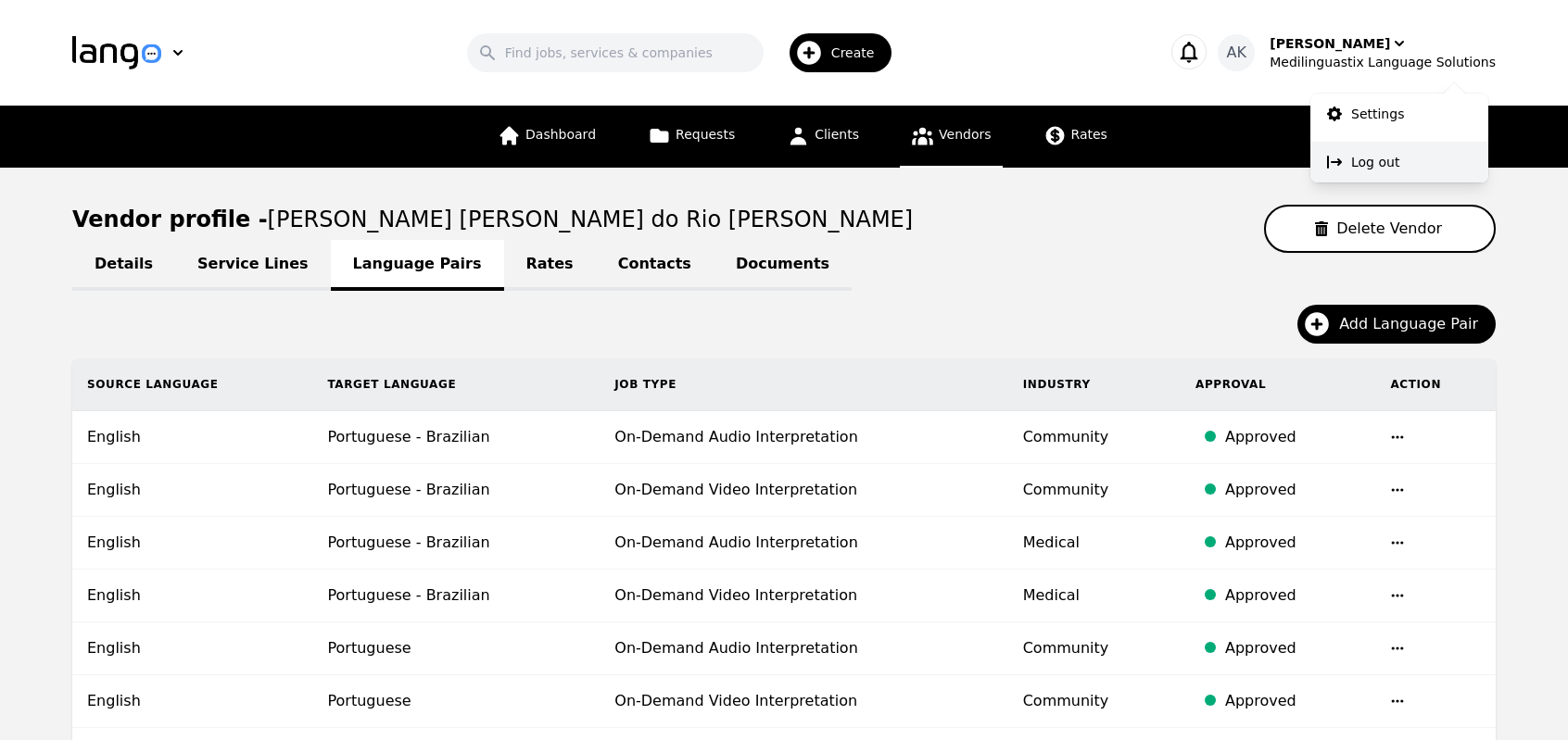
click at [1350, 160] on button "Log out" at bounding box center [1399, 161] width 178 height 41
